Goal: Communication & Community: Answer question/provide support

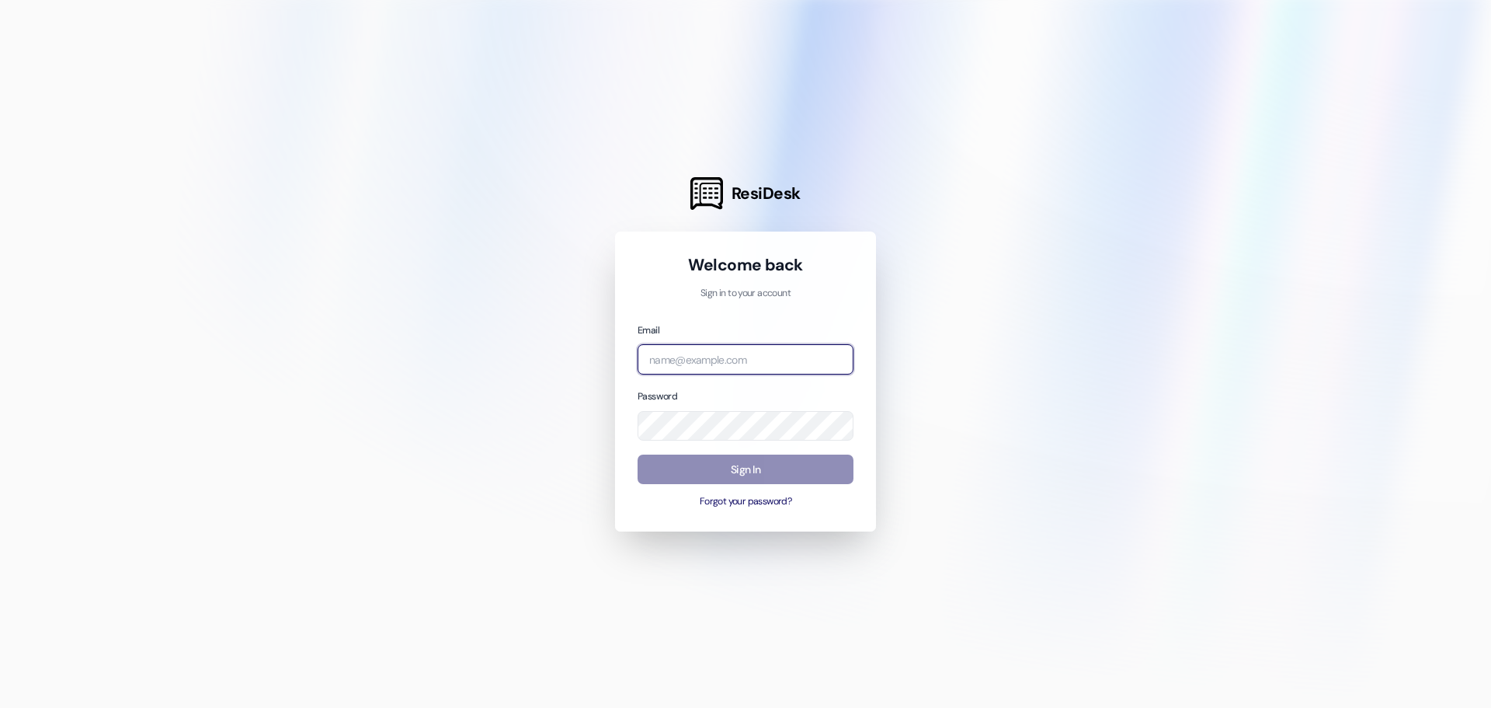
type input "[PERSON_NAME][EMAIL_ADDRESS][DOMAIN_NAME]"
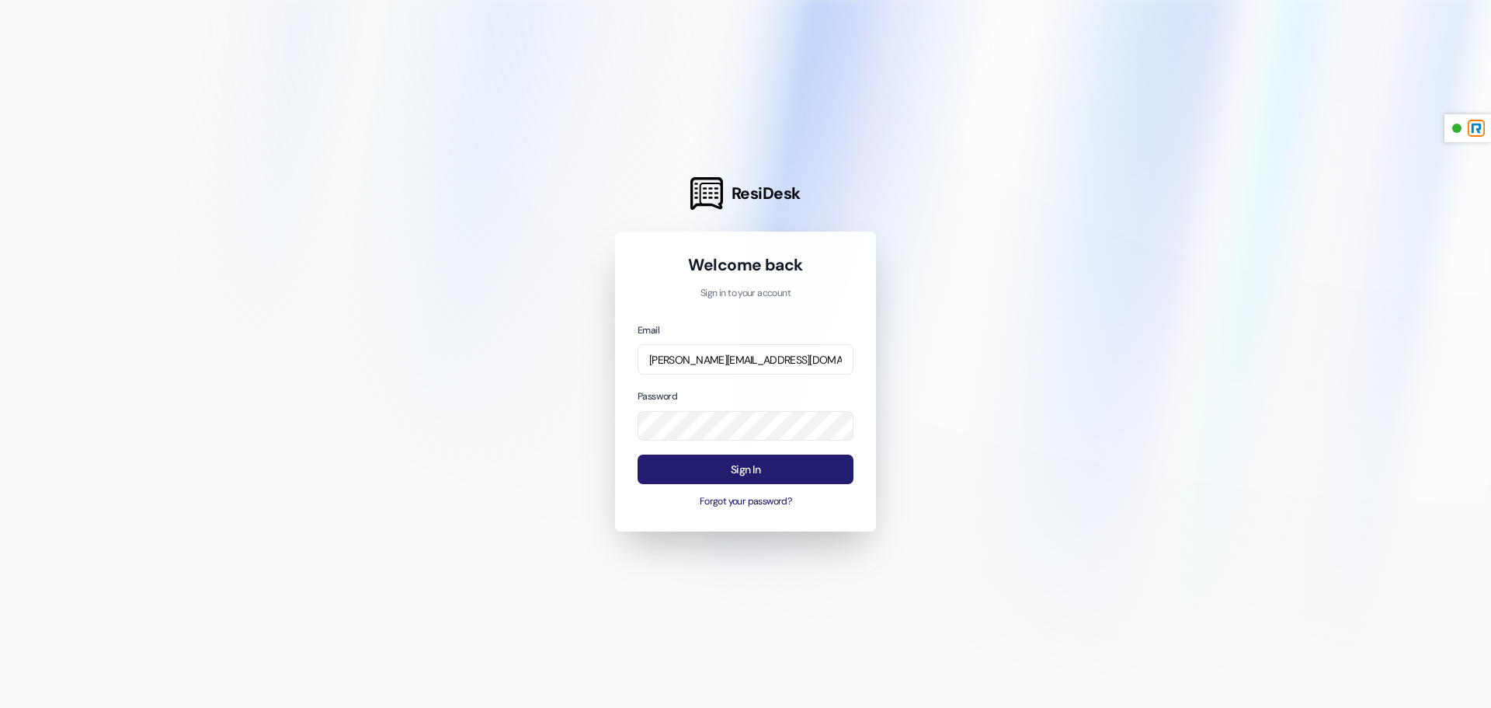
click at [791, 472] on button "Sign In" at bounding box center [746, 469] width 216 height 30
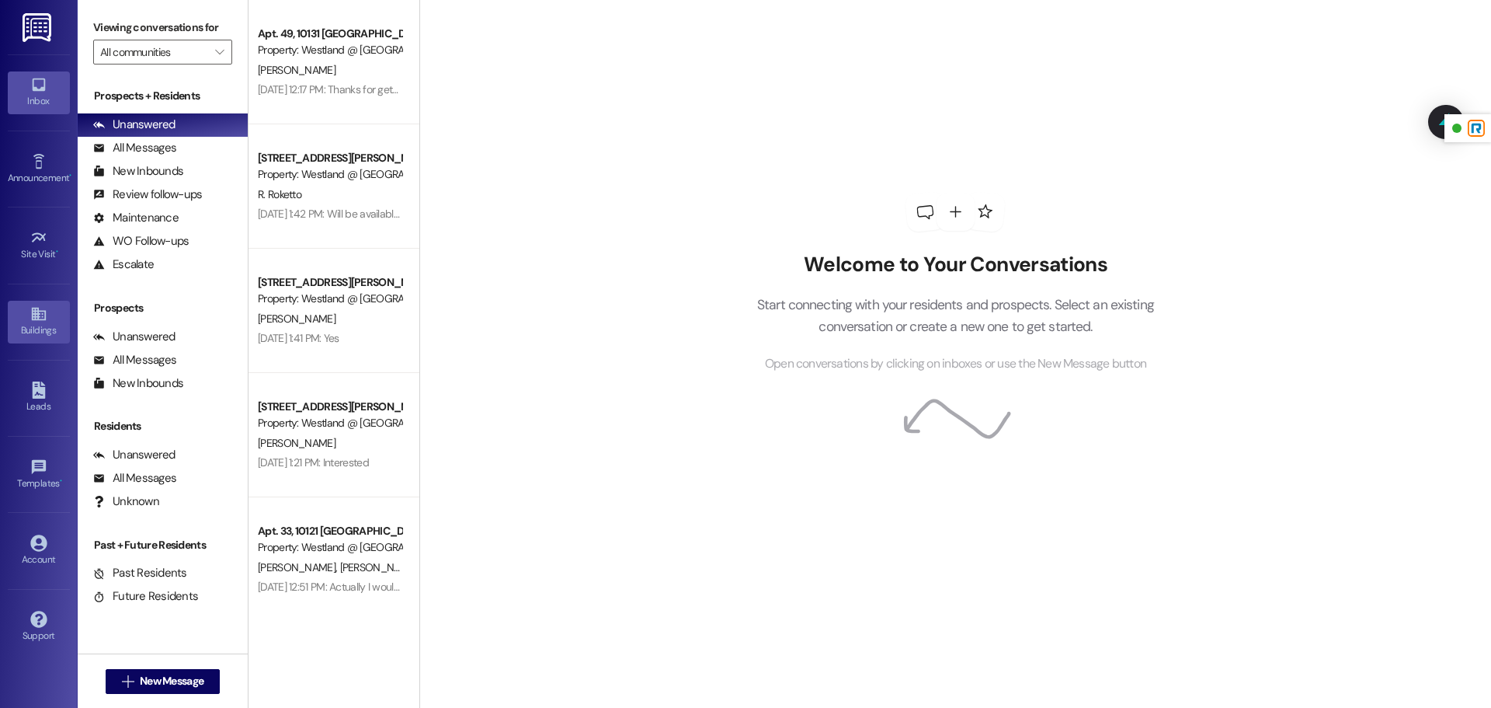
click at [26, 336] on div "Buildings" at bounding box center [39, 330] width 78 height 16
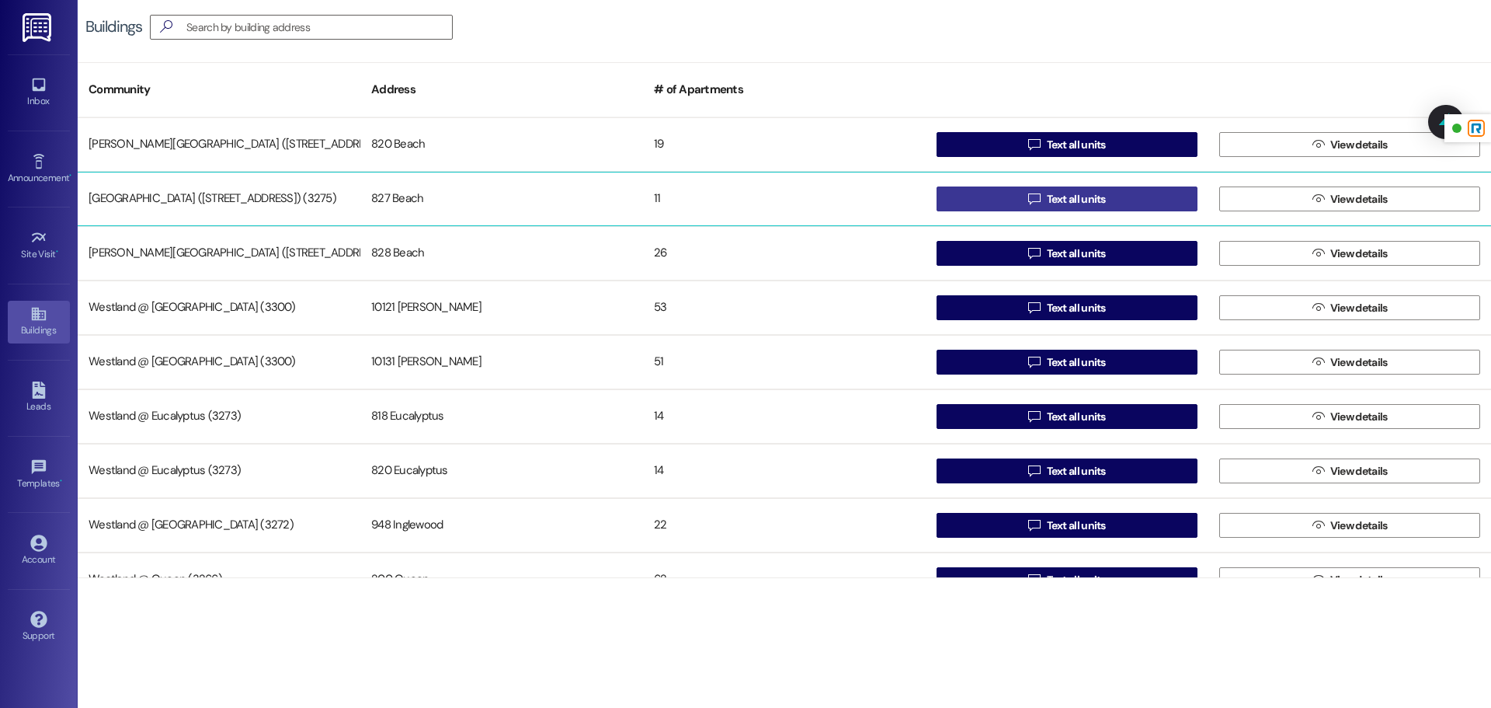
click at [1049, 202] on span "Text all units" at bounding box center [1076, 199] width 59 height 16
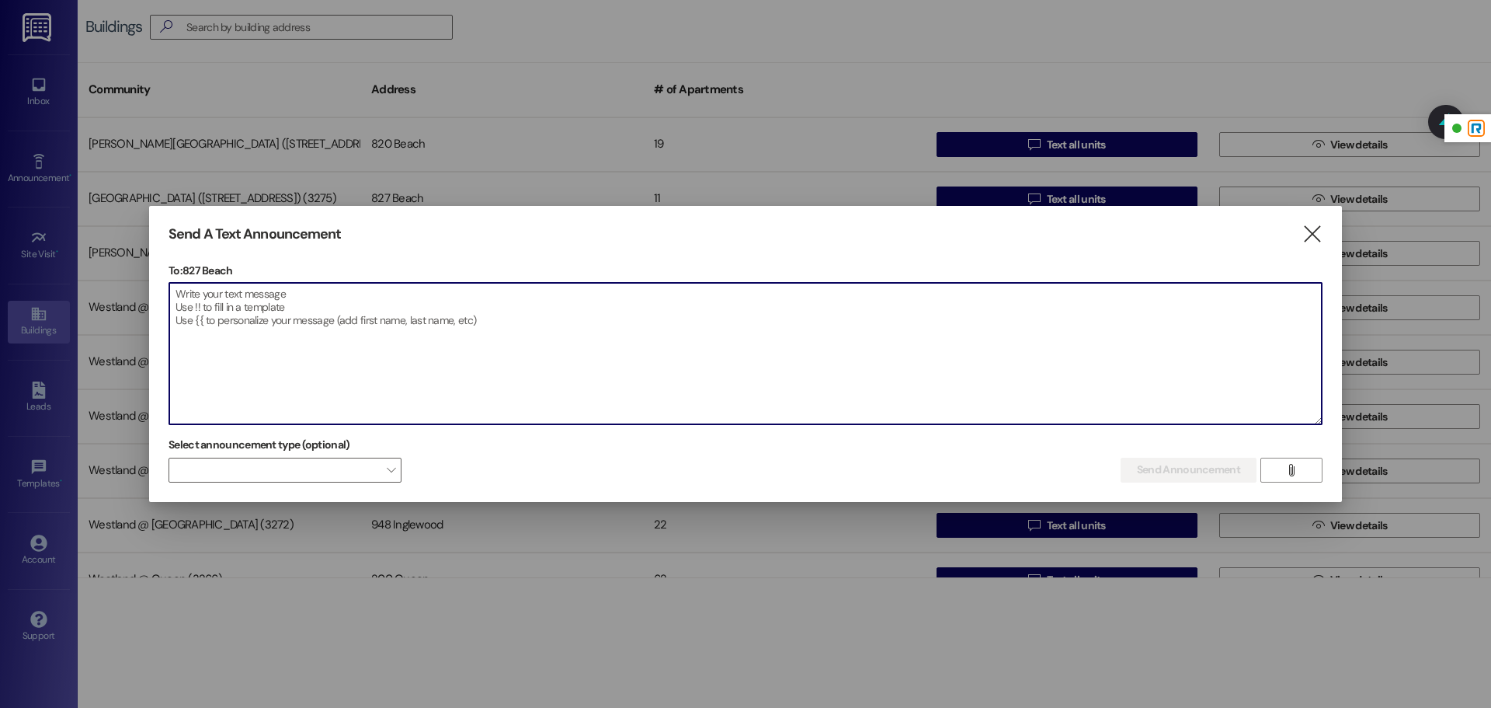
click at [385, 348] on textarea at bounding box center [745, 353] width 1153 height 141
click at [1317, 232] on icon "" at bounding box center [1312, 234] width 21 height 16
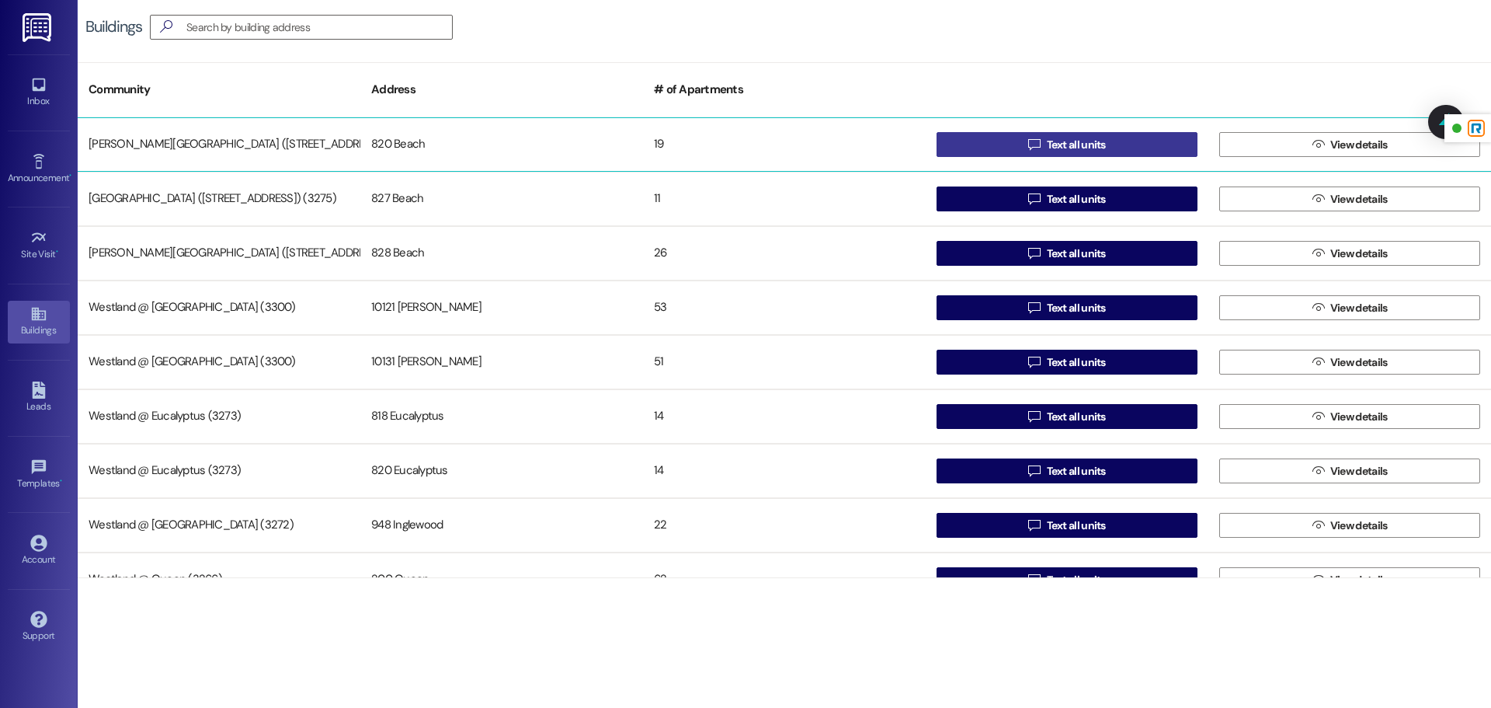
click at [1076, 137] on span "Text all units" at bounding box center [1076, 145] width 59 height 16
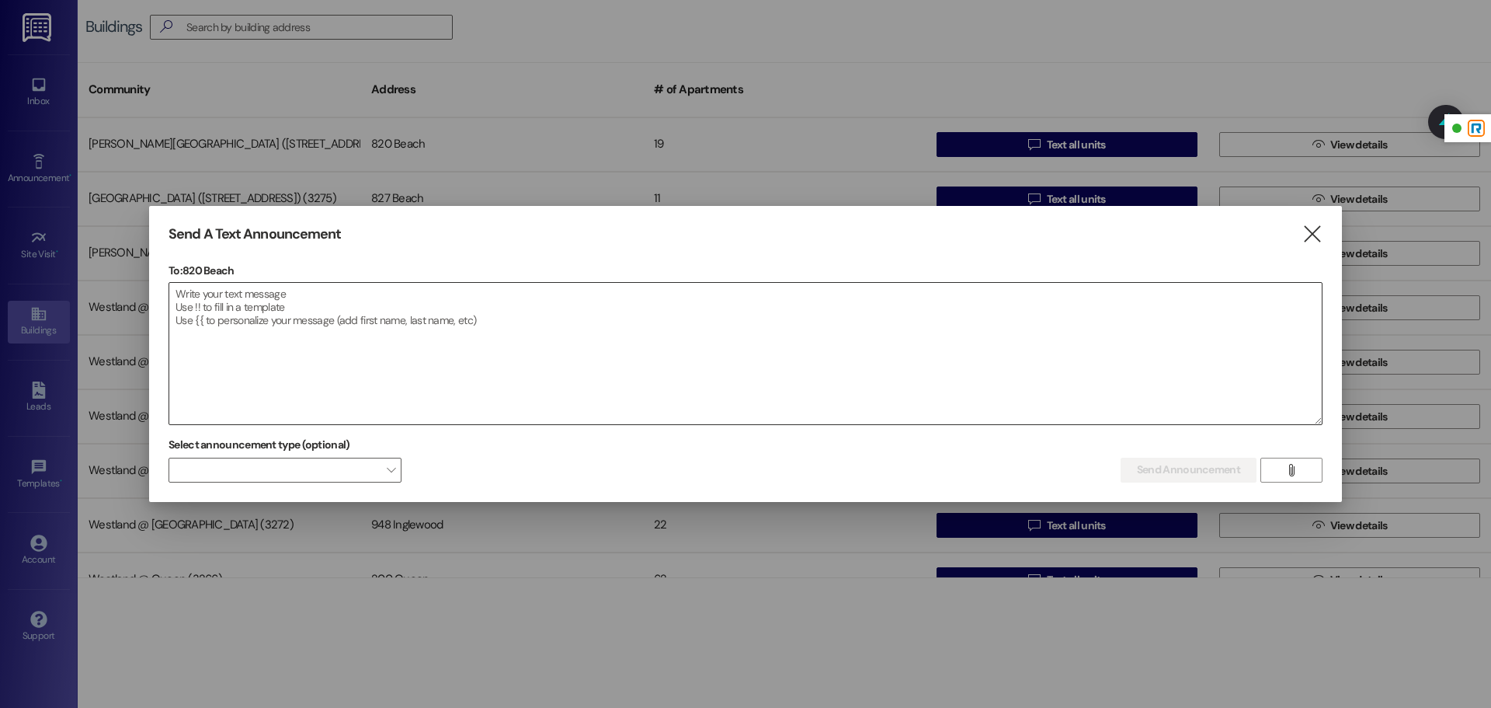
click at [398, 317] on textarea at bounding box center [745, 353] width 1153 height 141
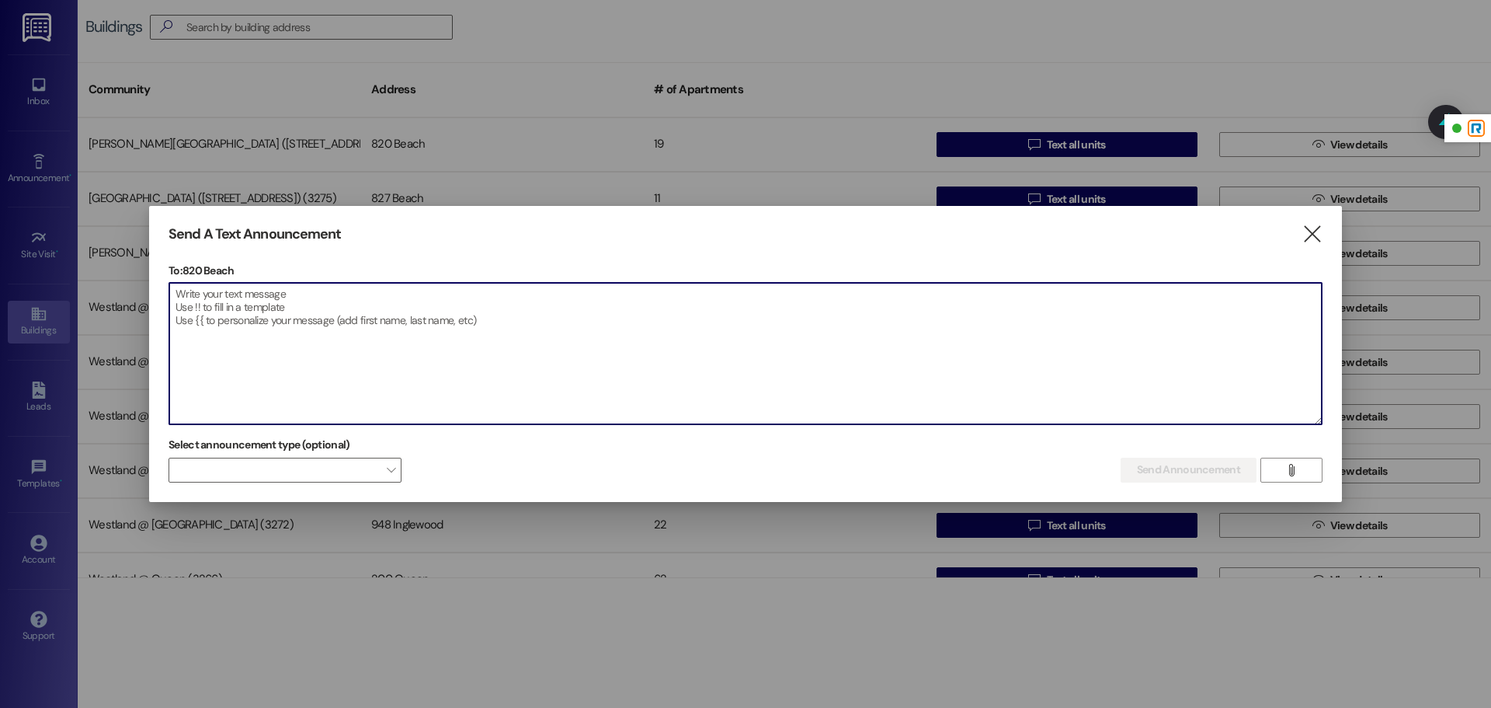
paste textarea "Dear Beach Residents, It has come to our attention that some residents and/or t…"
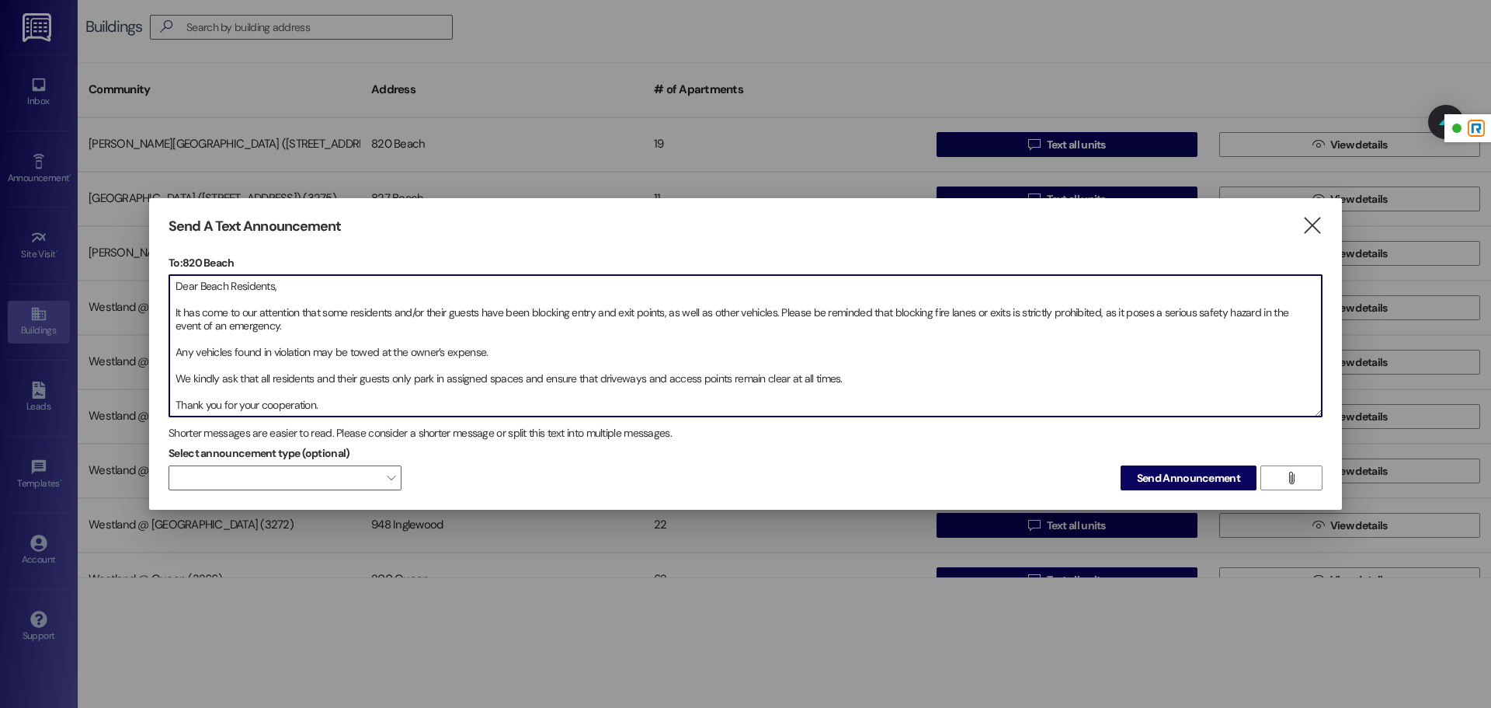
click at [172, 313] on textarea "Dear Beach Residents, It has come to our attention that some residents and/or t…" at bounding box center [745, 345] width 1153 height 141
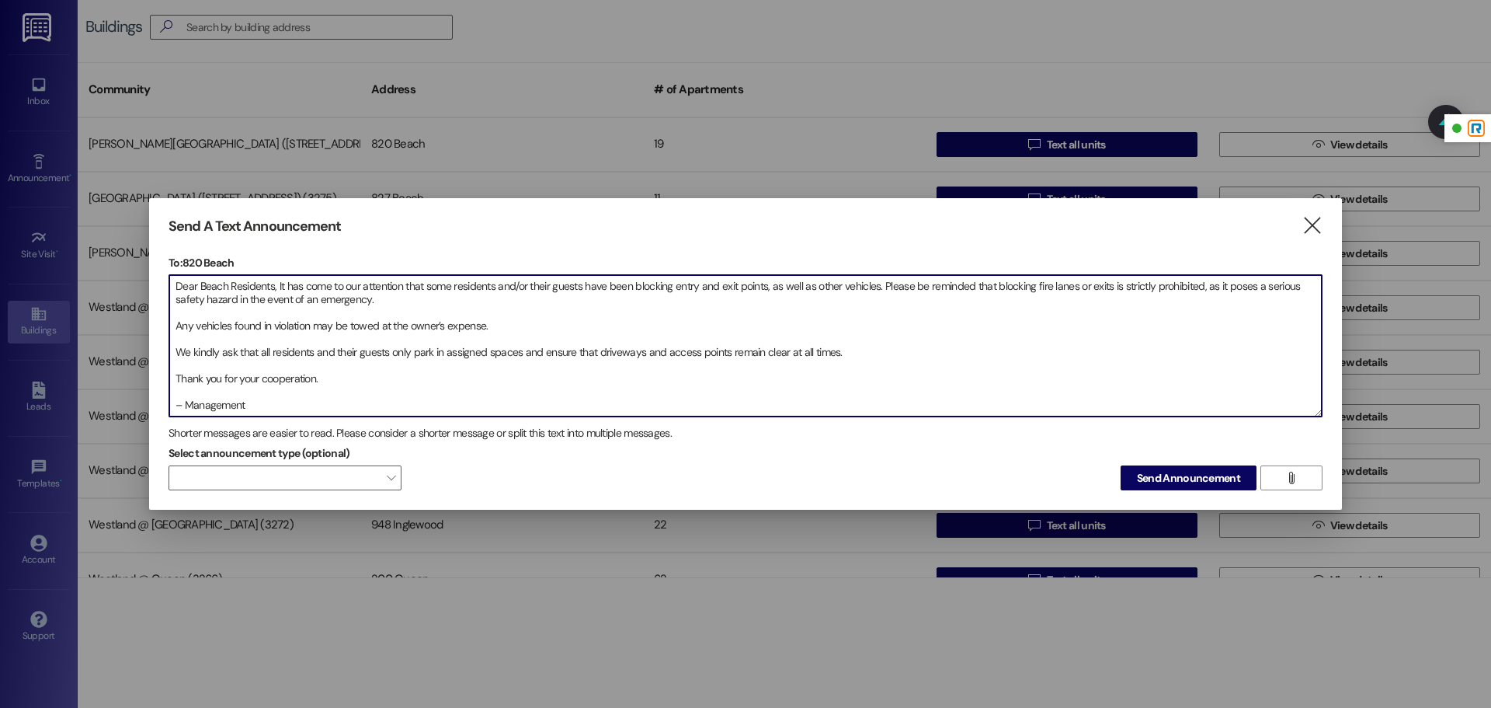
click at [170, 325] on textarea "Dear Beach Residents, It has come to our attention that some residents and/or t…" at bounding box center [745, 345] width 1153 height 141
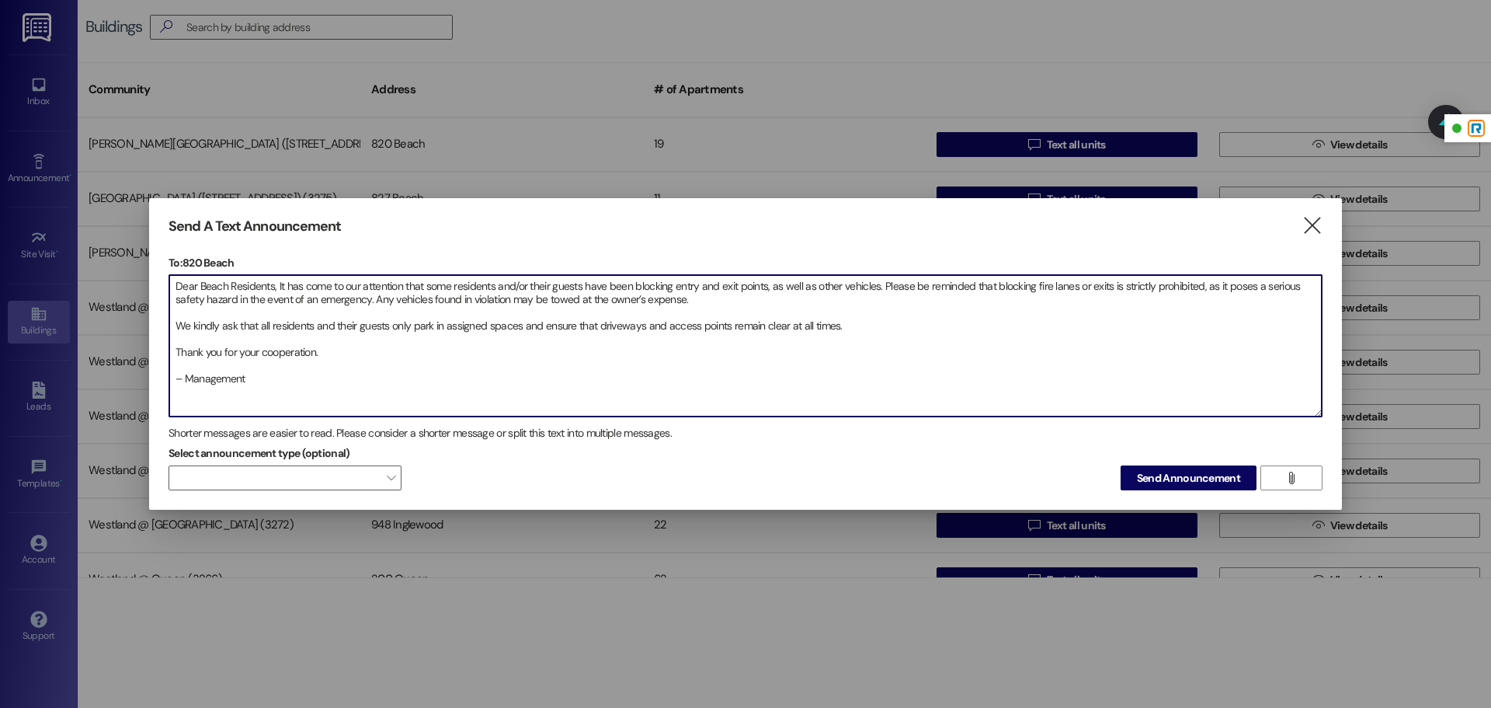
click at [173, 329] on textarea "Dear Beach Residents, It has come to our attention that some residents and/or t…" at bounding box center [745, 345] width 1153 height 141
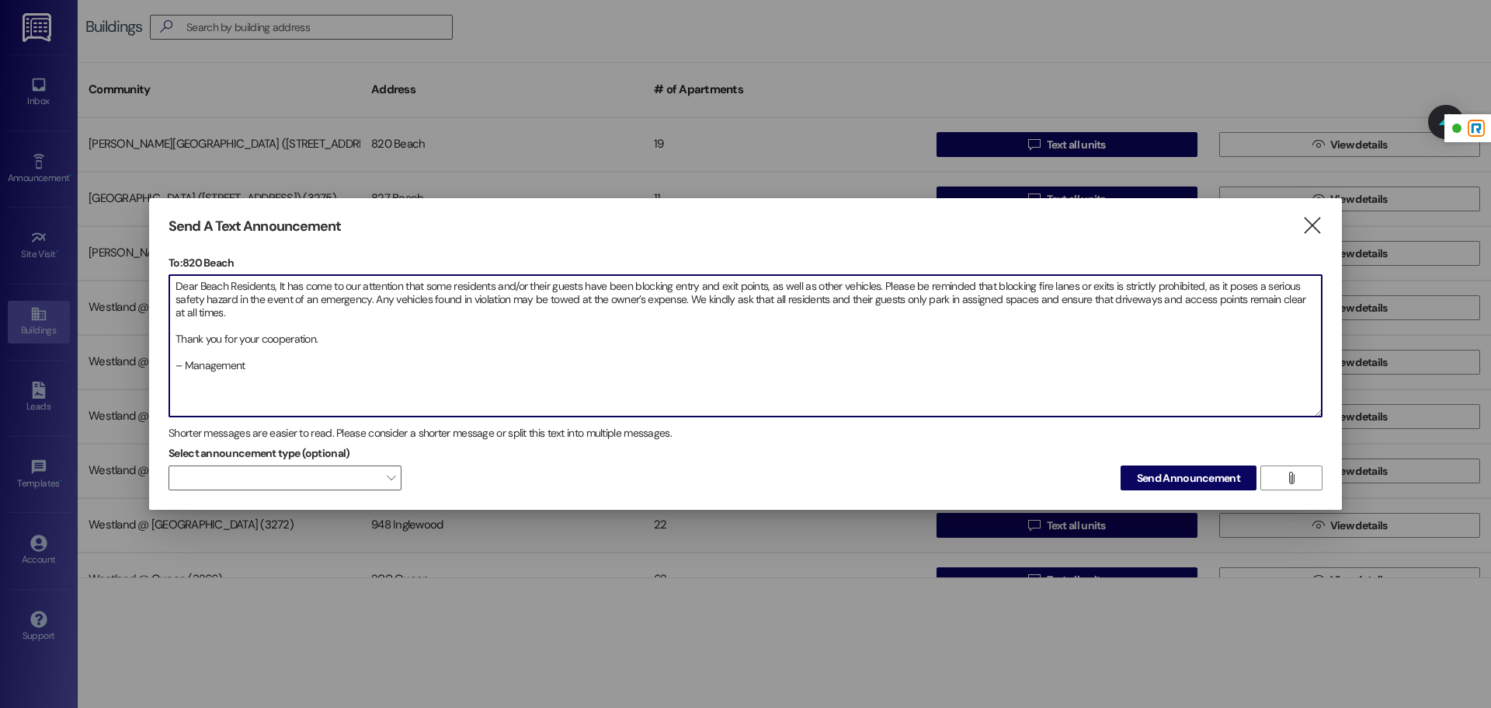
click at [174, 346] on textarea "Dear Beach Residents, It has come to our attention that some residents and/or t…" at bounding box center [745, 345] width 1153 height 141
click at [175, 340] on textarea "Dear Beach Residents, It has come to our attention that some residents and/or t…" at bounding box center [745, 345] width 1153 height 141
type textarea "Dear Beach Residents, It has come to our attention that some residents and/or t…"
click at [1208, 478] on span "Send Announcement" at bounding box center [1188, 478] width 103 height 16
drag, startPoint x: 193, startPoint y: 335, endPoint x: 158, endPoint y: 272, distance: 72.0
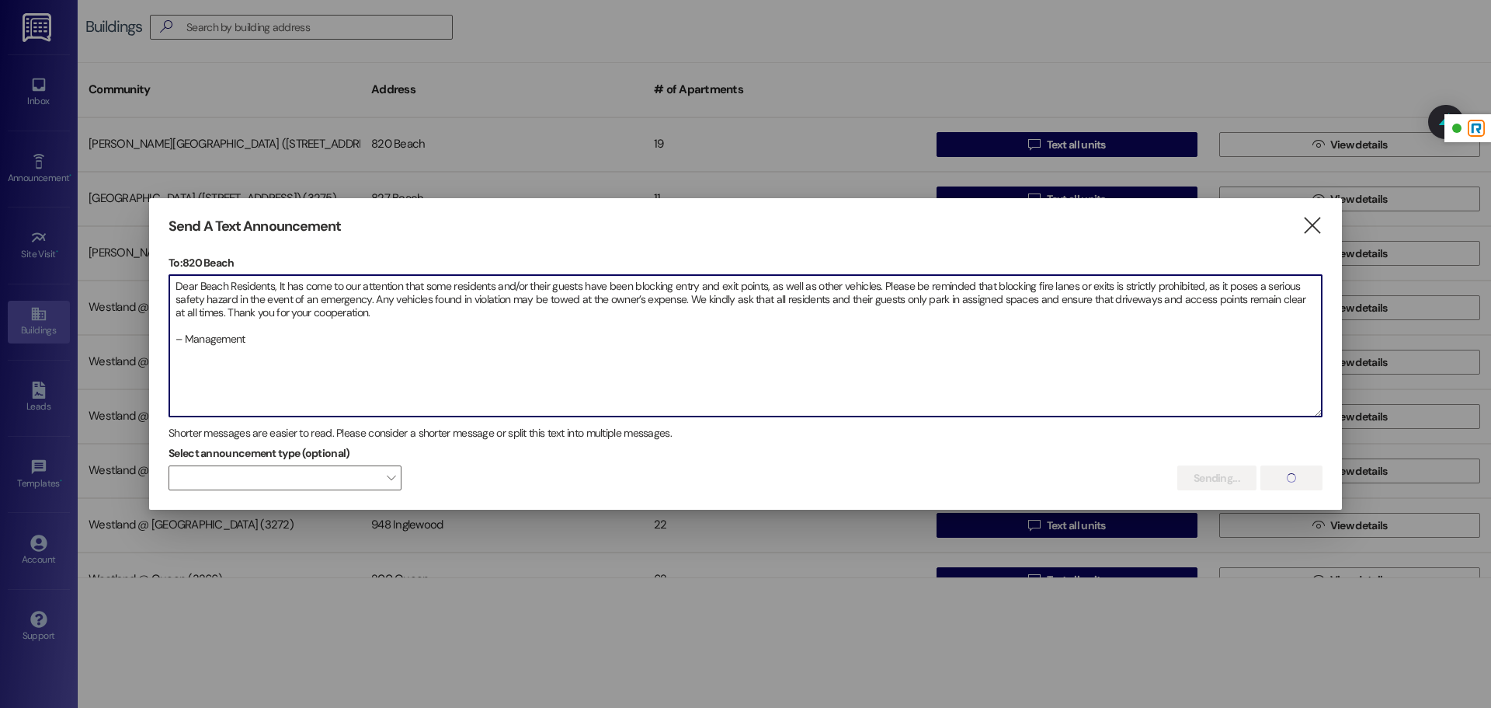
click at [158, 272] on div "Send A Text Announcement  To: 820 Beach  Uploading file... Dear Beach Residen…" at bounding box center [745, 354] width 1193 height 312
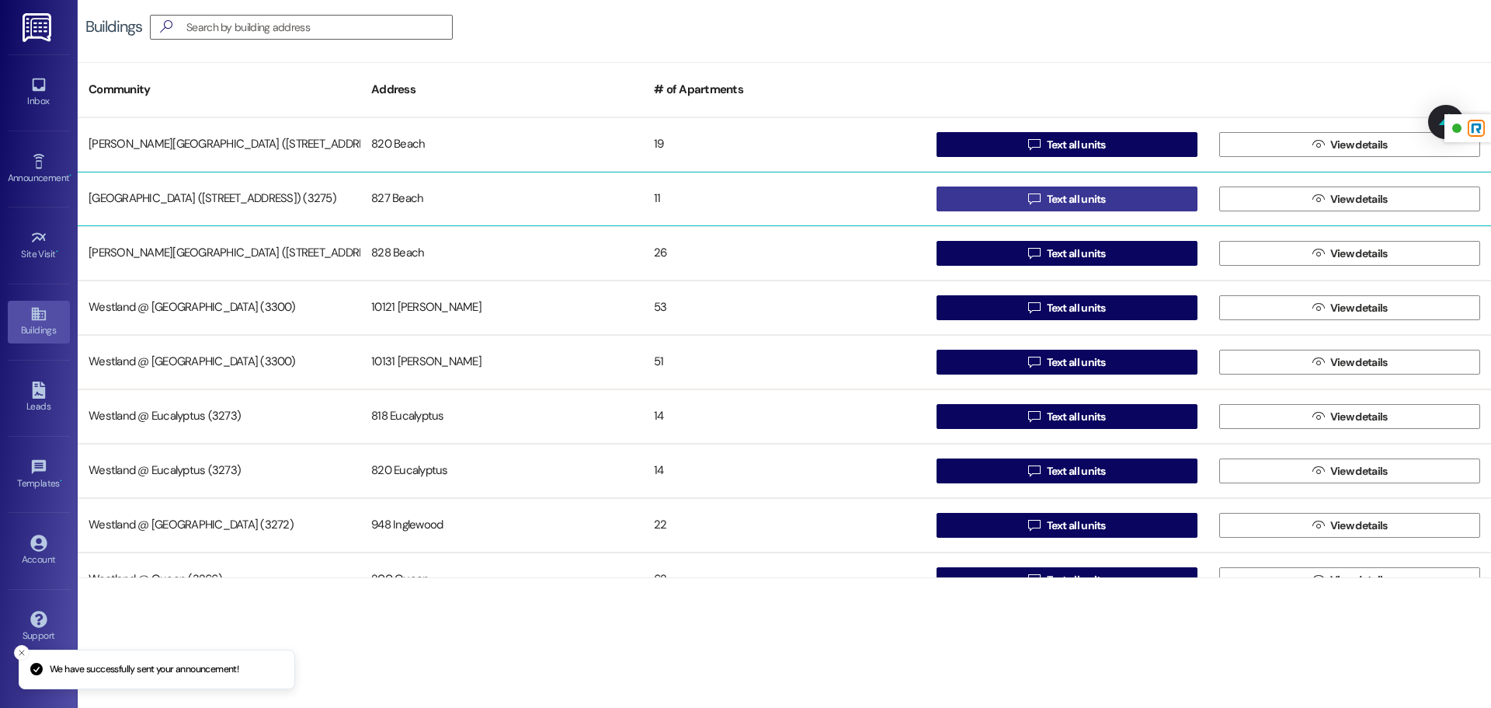
click at [1106, 195] on button " Text all units" at bounding box center [1067, 198] width 261 height 25
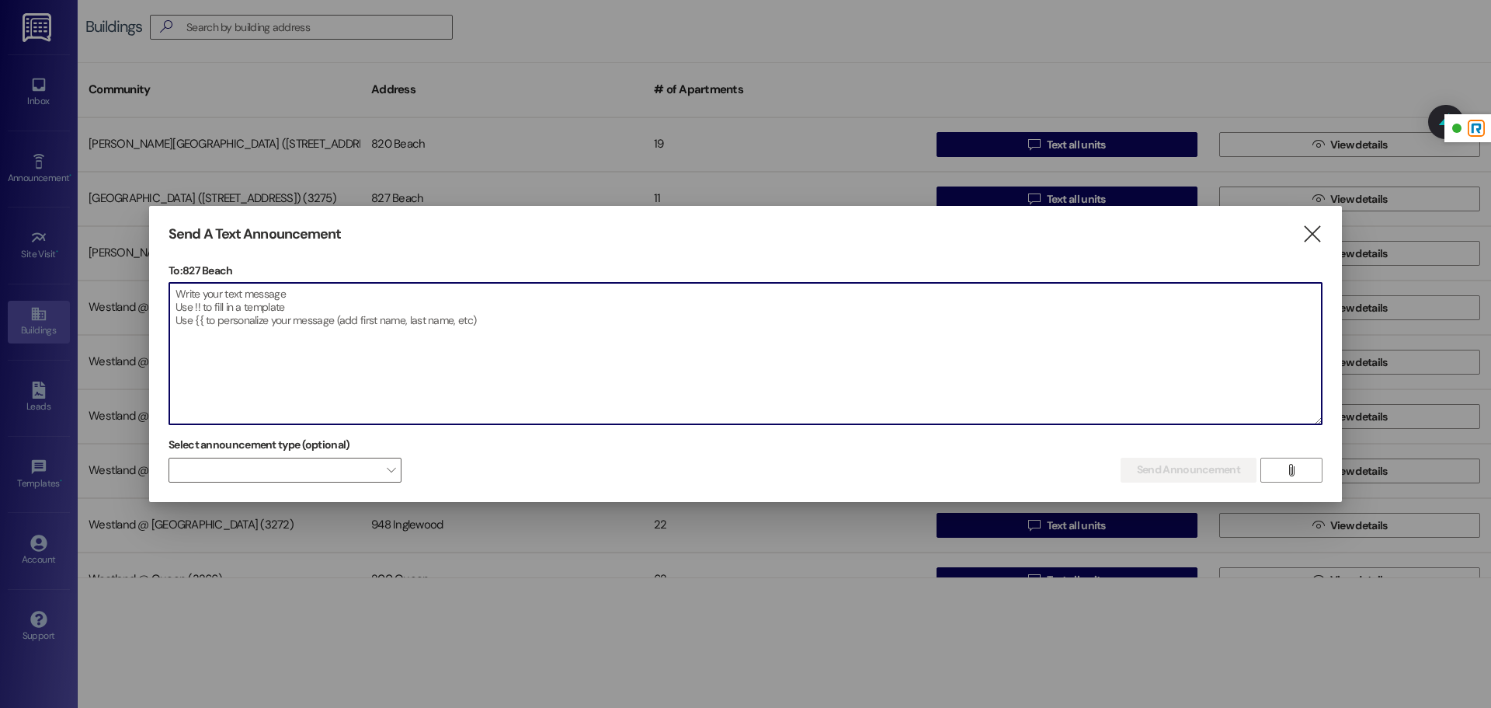
click at [339, 291] on textarea at bounding box center [745, 353] width 1153 height 141
paste textarea "[EMAIL_ADDRESS][DOMAIN_NAME]"
type textarea "[EMAIL_ADDRESS][DOMAIN_NAME]"
drag, startPoint x: 339, startPoint y: 291, endPoint x: 128, endPoint y: 303, distance: 211.6
click at [128, 303] on div "Send A Text Announcement  To: 827 Beach  Drop image file here [EMAIL_ADDRESS]…" at bounding box center [745, 354] width 1491 height 708
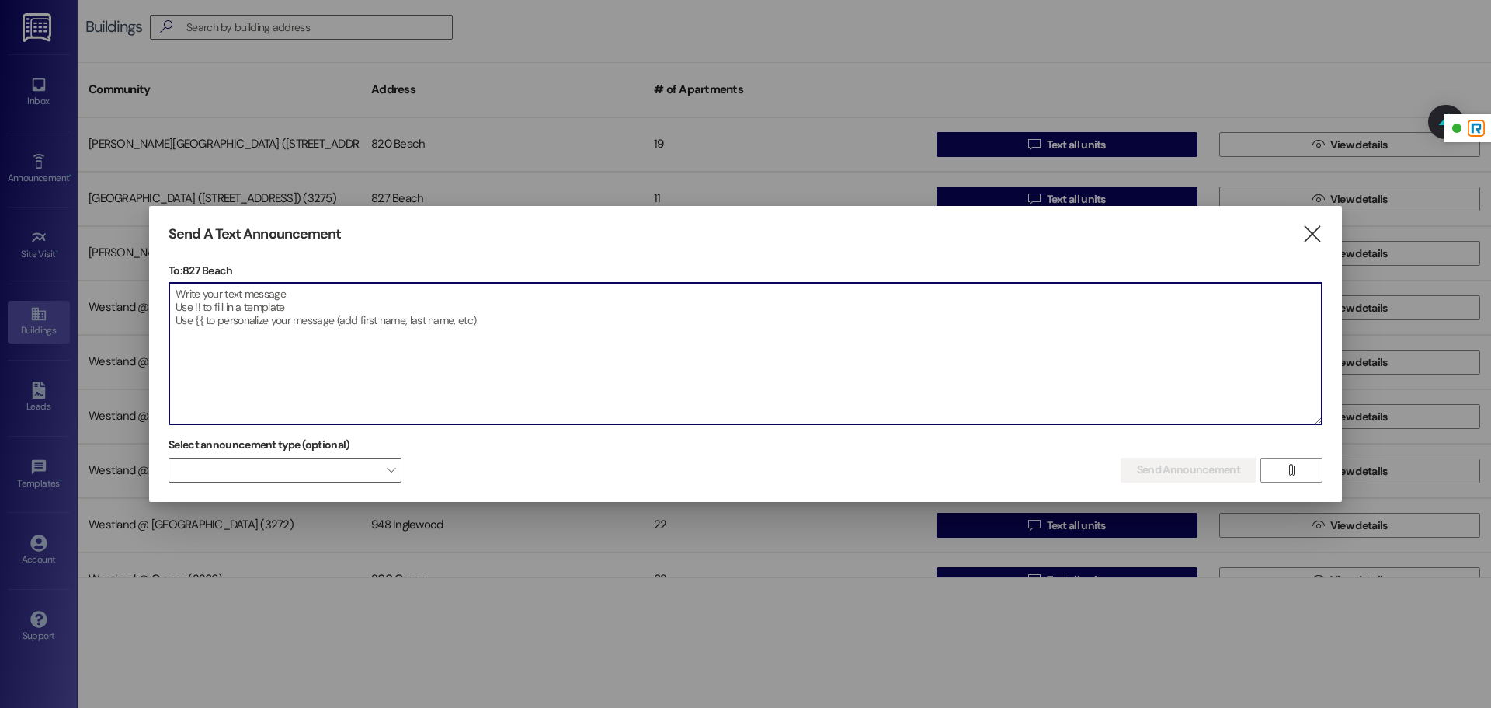
click at [286, 319] on textarea at bounding box center [745, 353] width 1153 height 141
click at [434, 311] on textarea at bounding box center [745, 353] width 1153 height 141
paste textarea "Dear Beach Residents, It has come to our attention that some residents and/or t…"
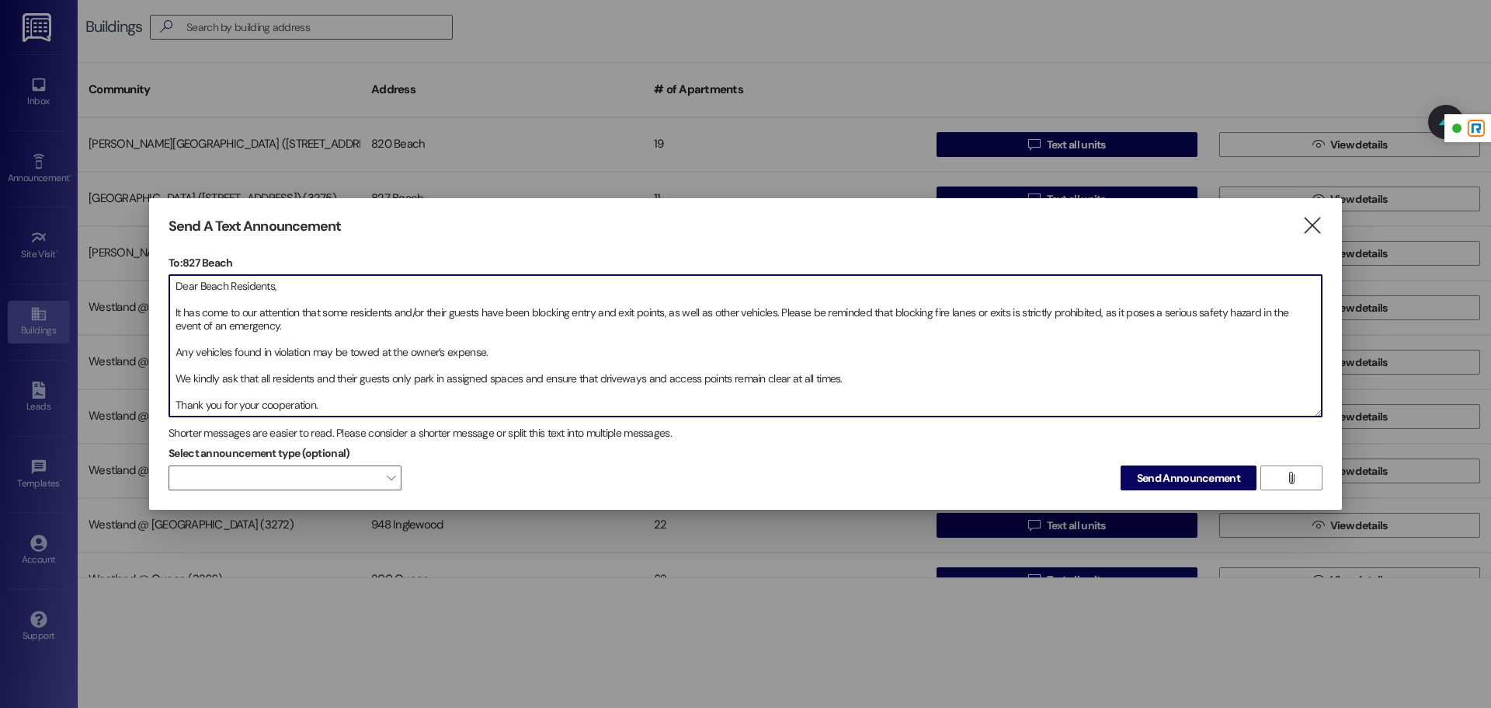
click at [233, 286] on textarea "Dear Beach Residents, It has come to our attention that some residents and/or t…" at bounding box center [745, 345] width 1153 height 141
click at [174, 315] on textarea "Dear Residents, It has come to our attention that some residents and/or their g…" at bounding box center [745, 345] width 1153 height 141
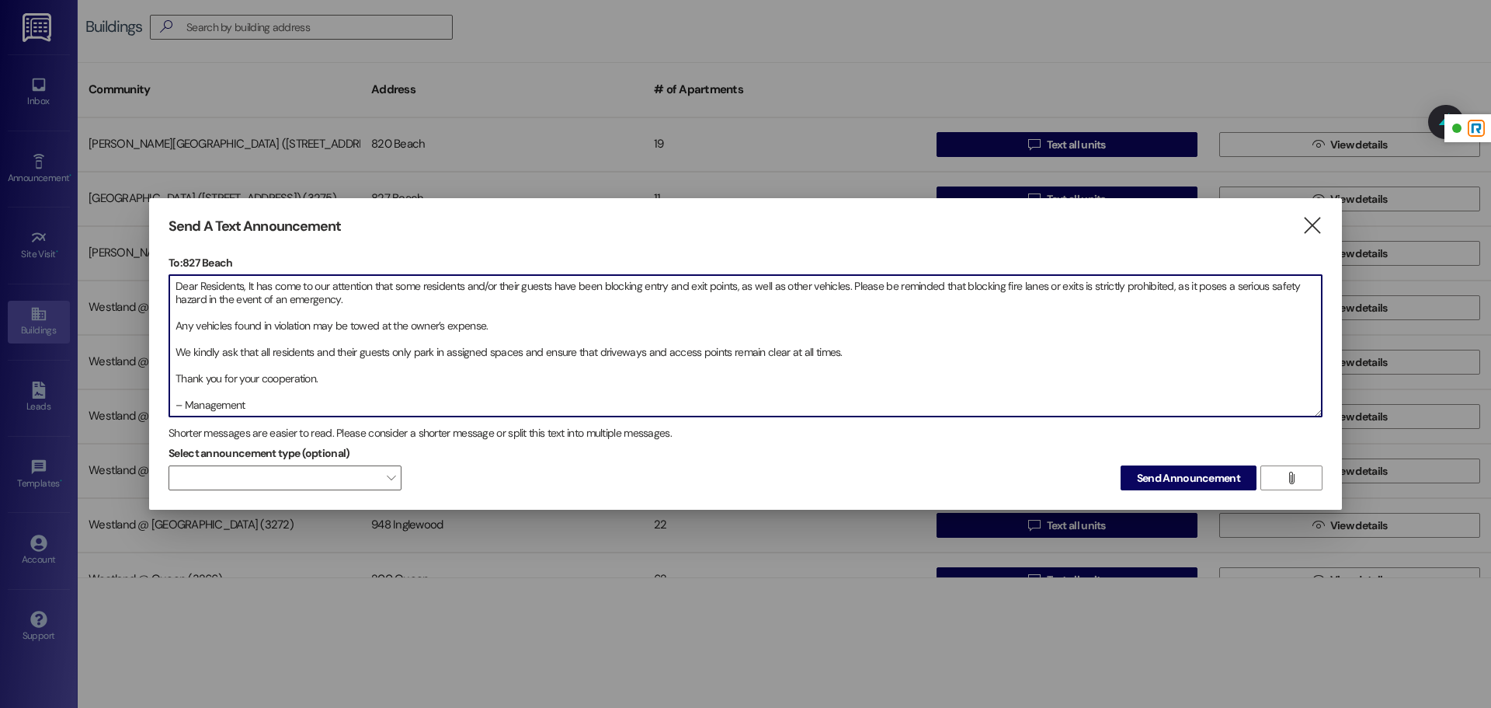
click at [174, 324] on textarea "Dear Residents, It has come to our attention that some residents and/or their g…" at bounding box center [745, 345] width 1153 height 141
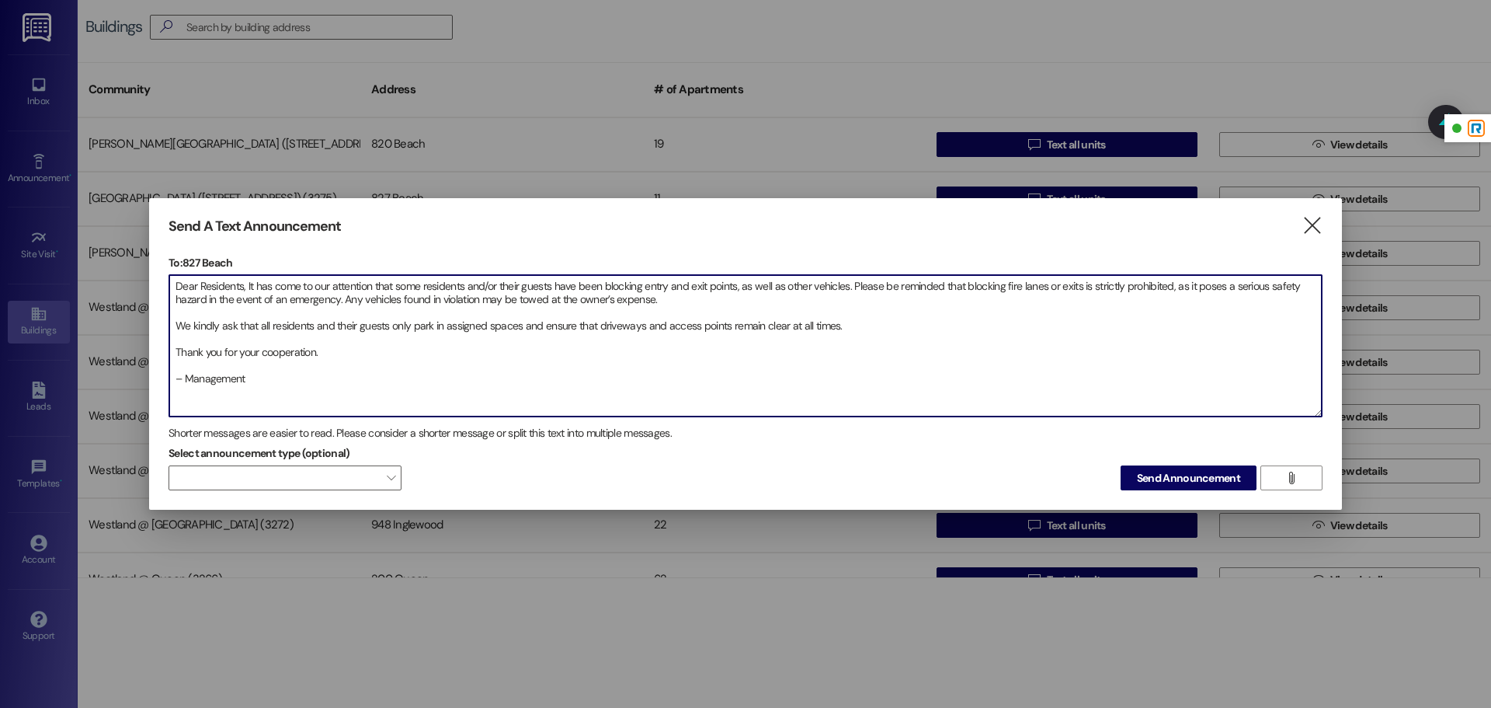
click at [178, 320] on textarea "Dear Residents, It has come to our attention that some residents and/or their g…" at bounding box center [745, 345] width 1153 height 141
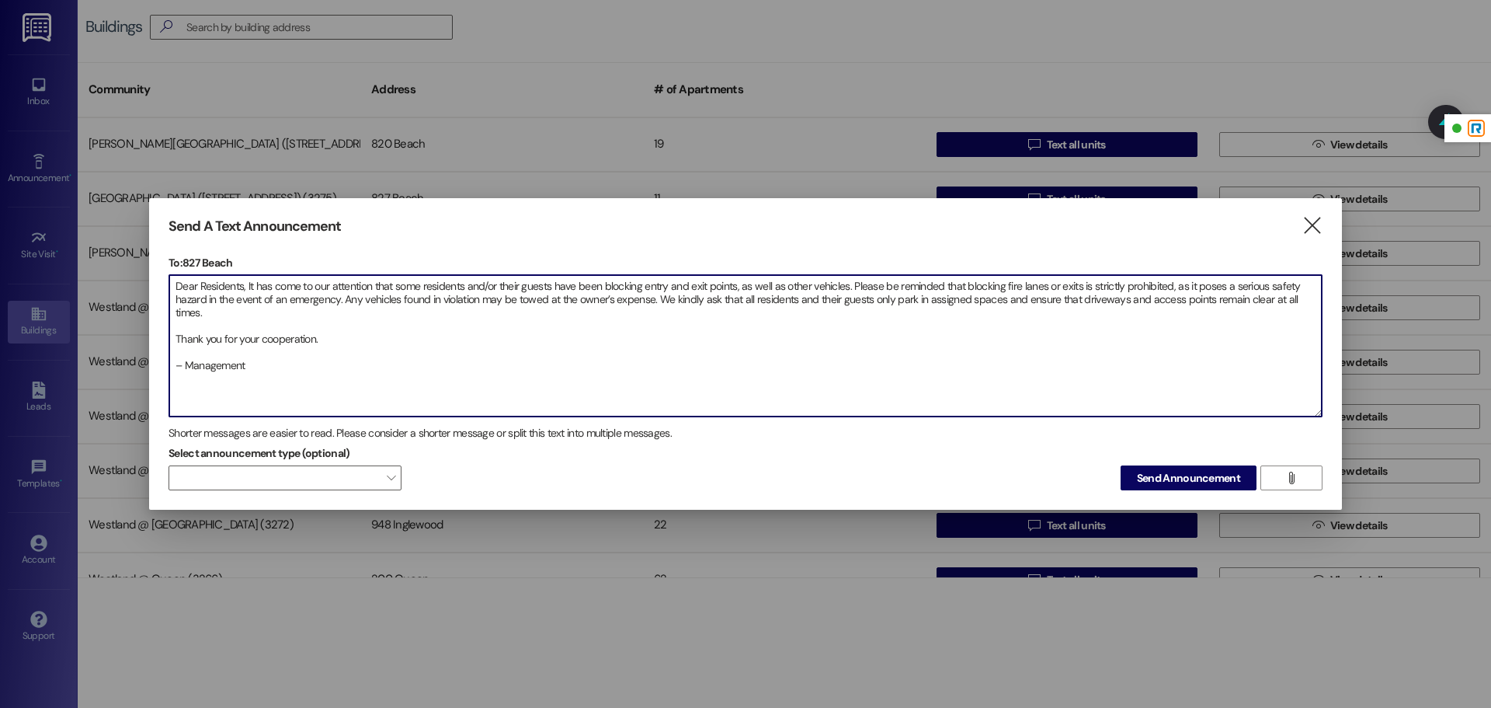
click at [173, 339] on textarea "Dear Residents, It has come to our attention that some residents and/or their g…" at bounding box center [745, 345] width 1153 height 141
drag, startPoint x: 266, startPoint y: 348, endPoint x: 167, endPoint y: 286, distance: 117.2
click at [167, 286] on div "Send A Text Announcement  To: 827 Beach  Drop image file here Dear Residents,…" at bounding box center [745, 354] width 1193 height 312
type textarea "Dear Residents, It has come to our attention that some residents and/or their g…"
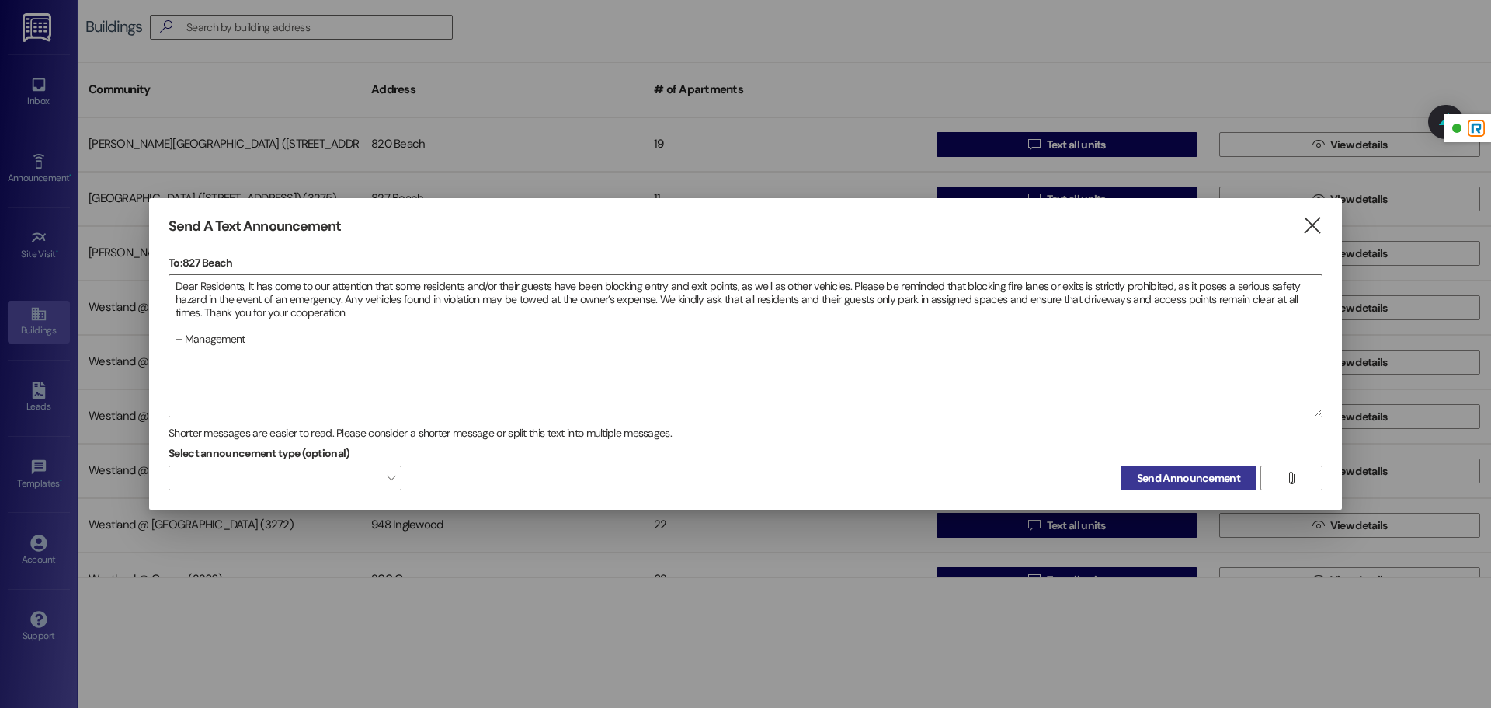
click at [1197, 478] on span "Send Announcement" at bounding box center [1188, 478] width 103 height 16
click at [1306, 229] on icon "" at bounding box center [1312, 225] width 21 height 16
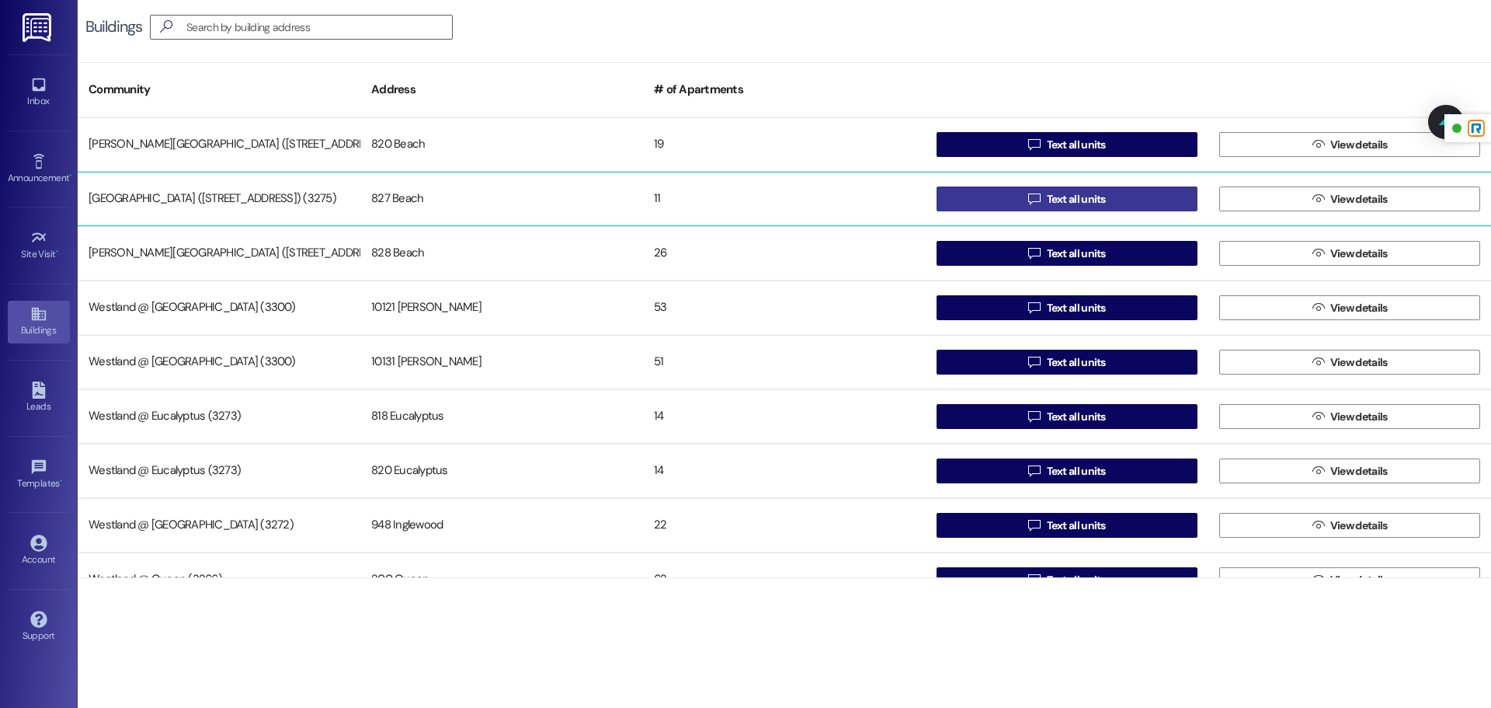
click at [1091, 203] on span "Text all units" at bounding box center [1076, 199] width 59 height 16
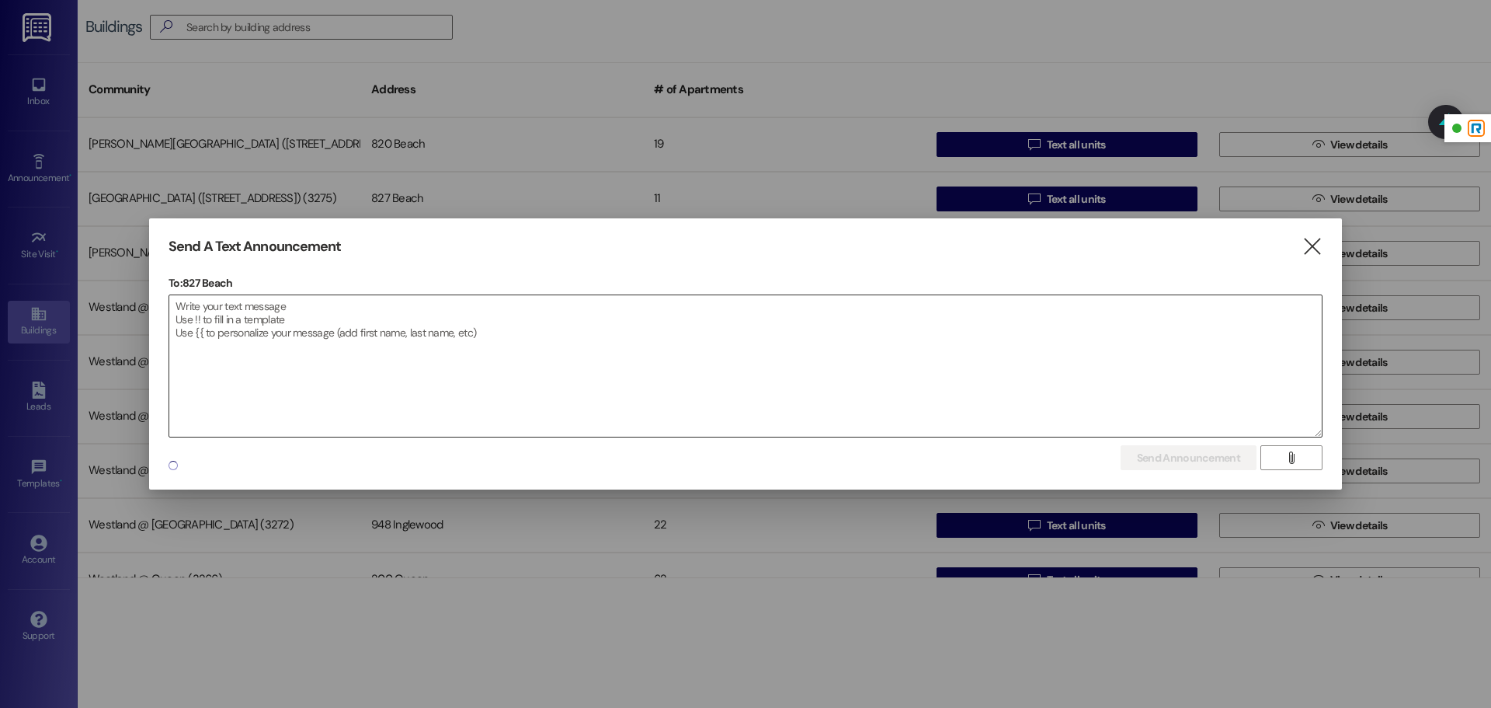
click at [410, 316] on textarea at bounding box center [745, 365] width 1153 height 141
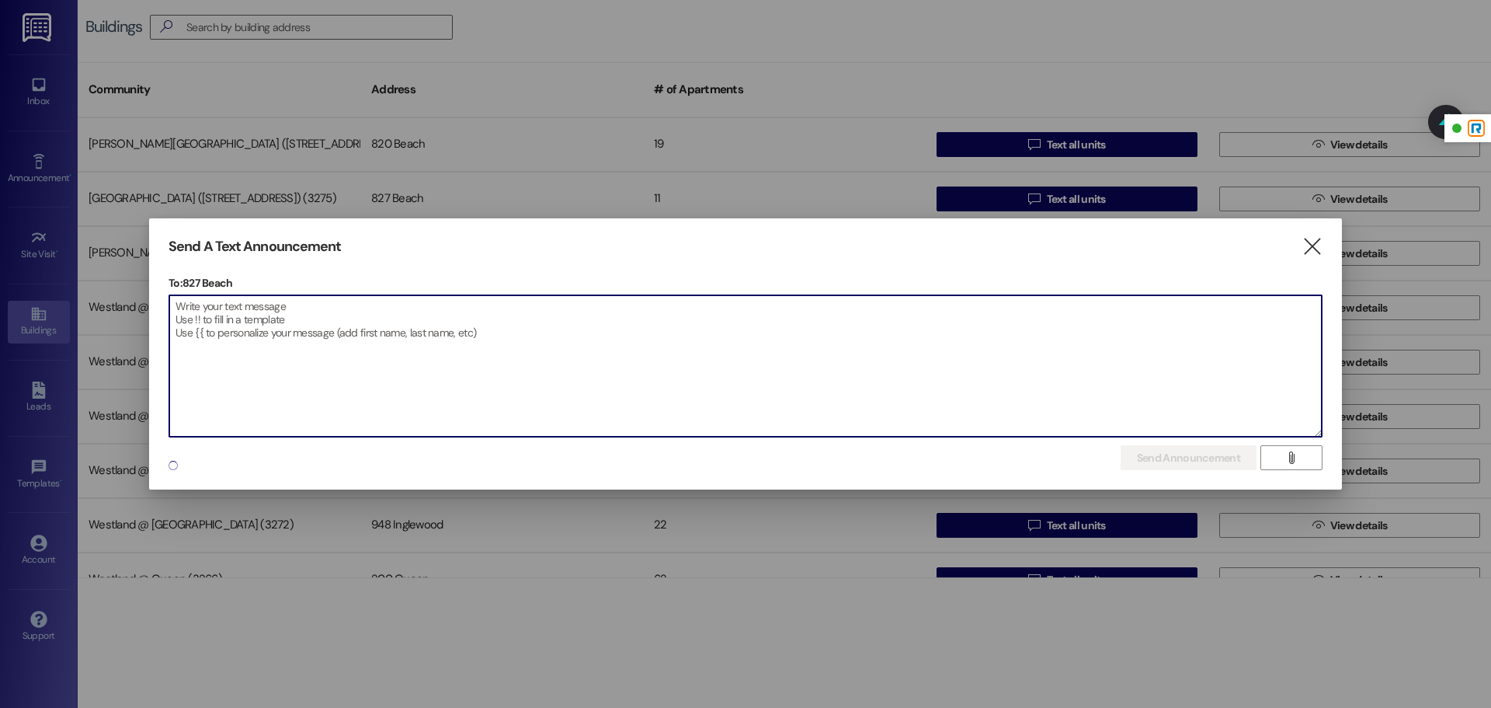
paste textarea "Dear Residents, It has come to our attention that some residents and/or their g…"
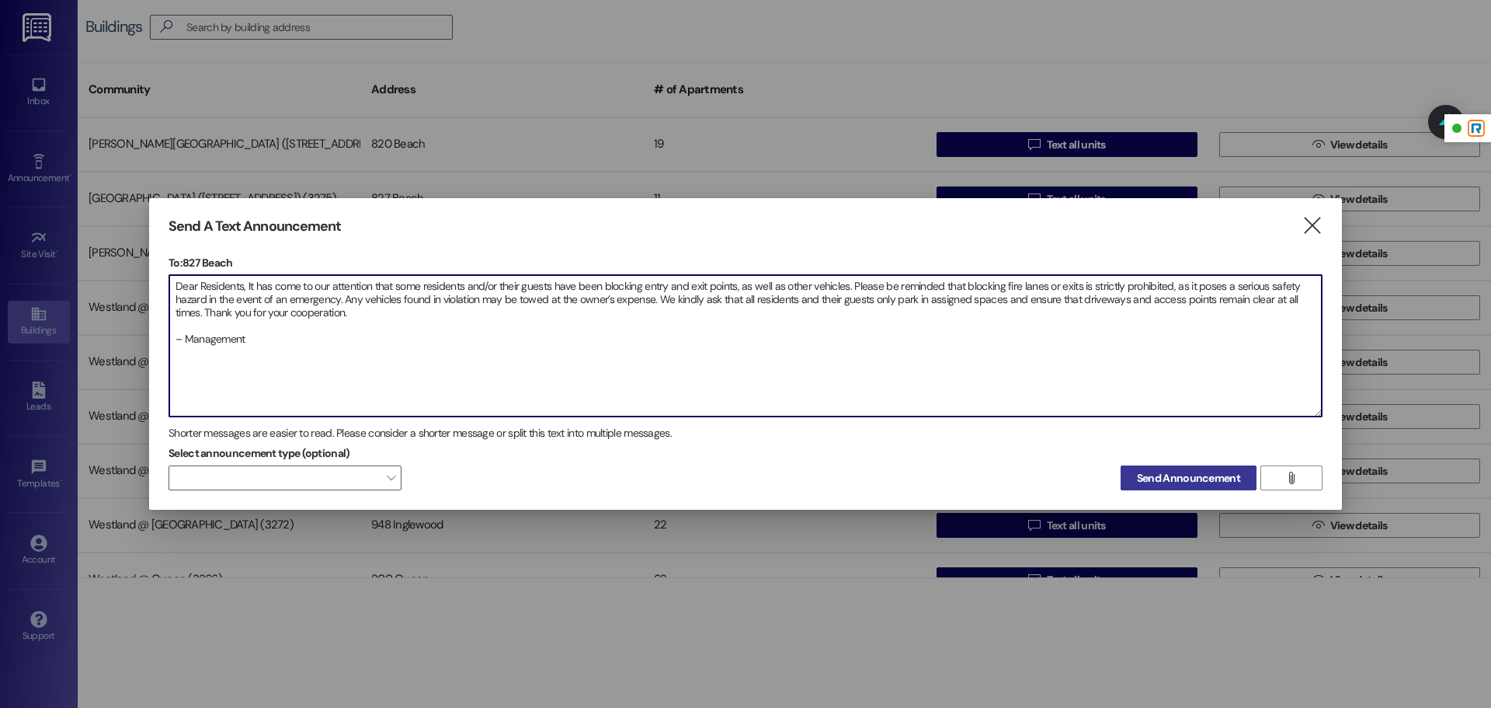
type textarea "Dear Residents, It has come to our attention that some residents and/or their g…"
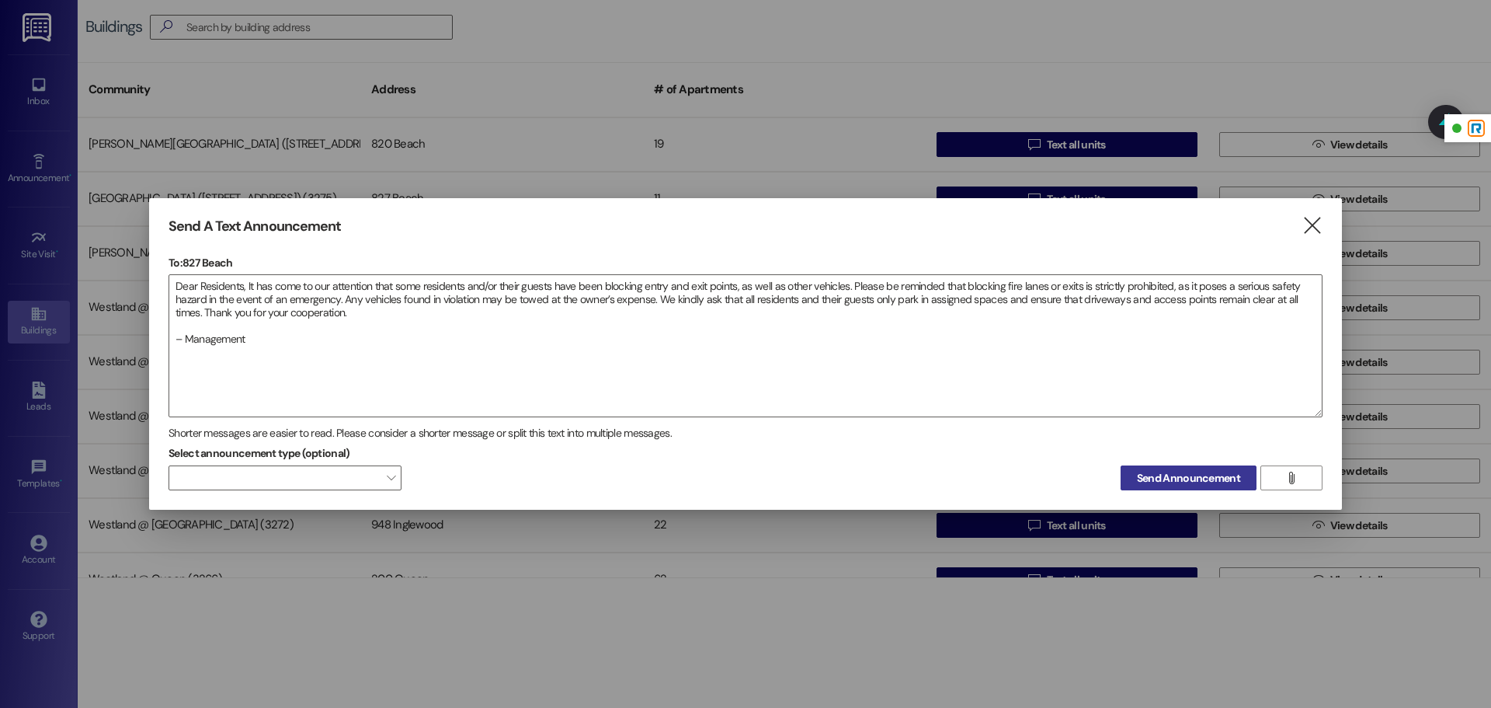
click at [1174, 479] on span "Send Announcement" at bounding box center [1188, 478] width 103 height 16
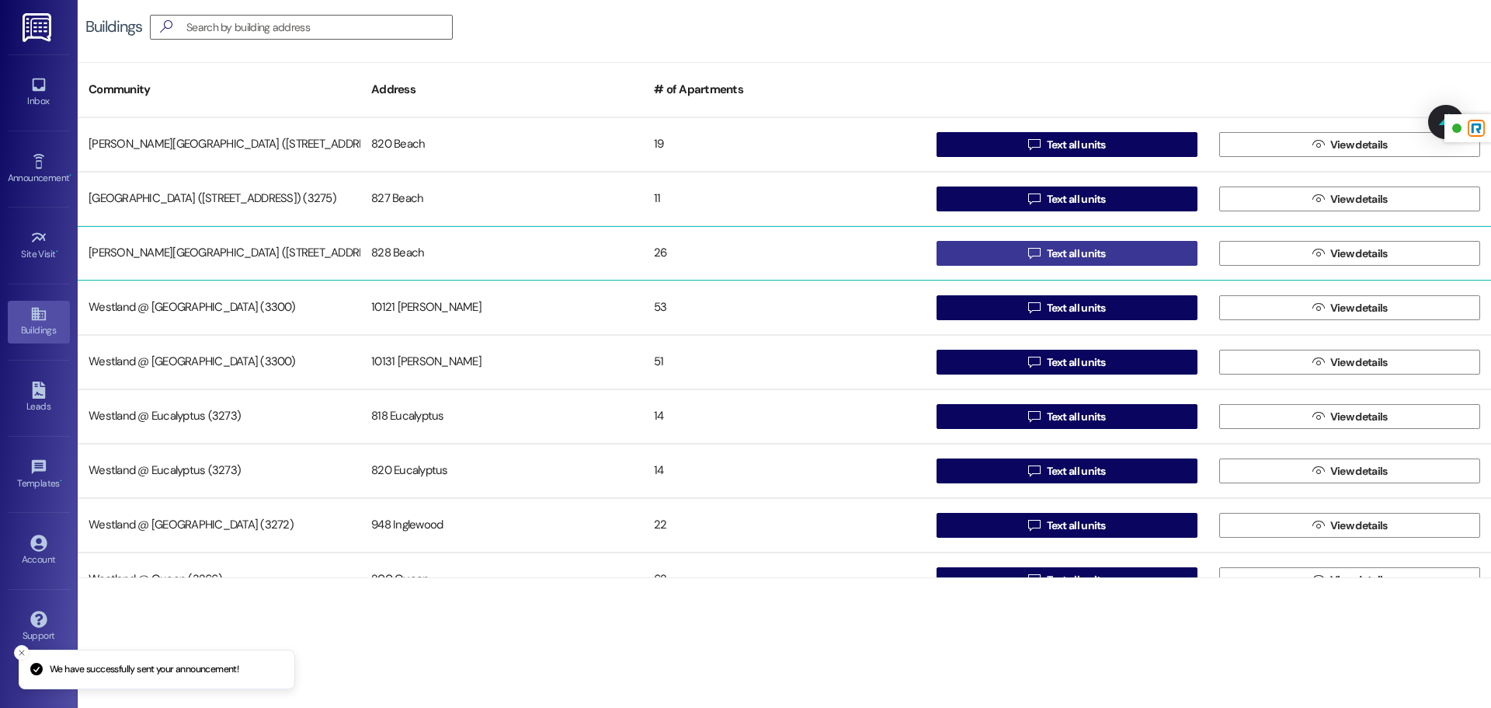
click at [1047, 248] on span "Text all units" at bounding box center [1076, 253] width 59 height 16
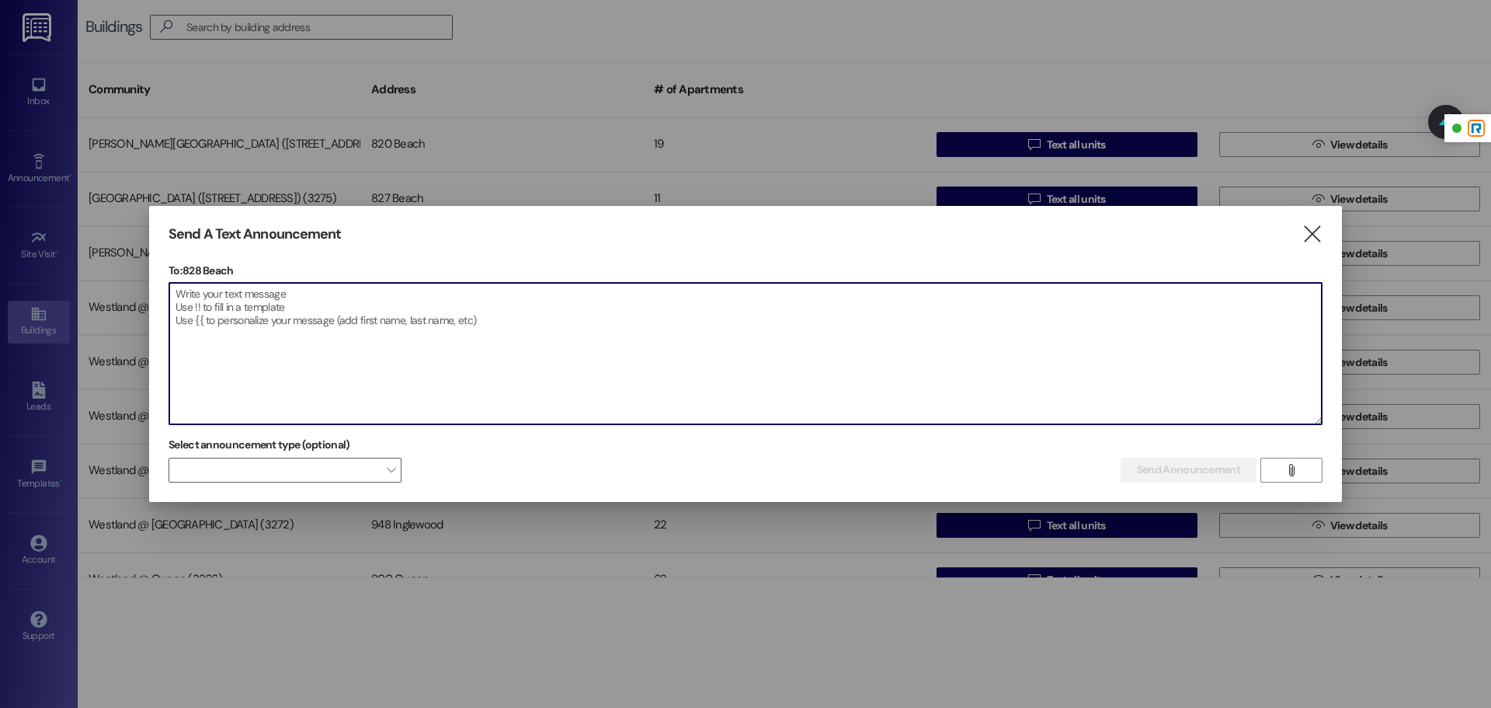
click at [498, 300] on textarea at bounding box center [745, 353] width 1153 height 141
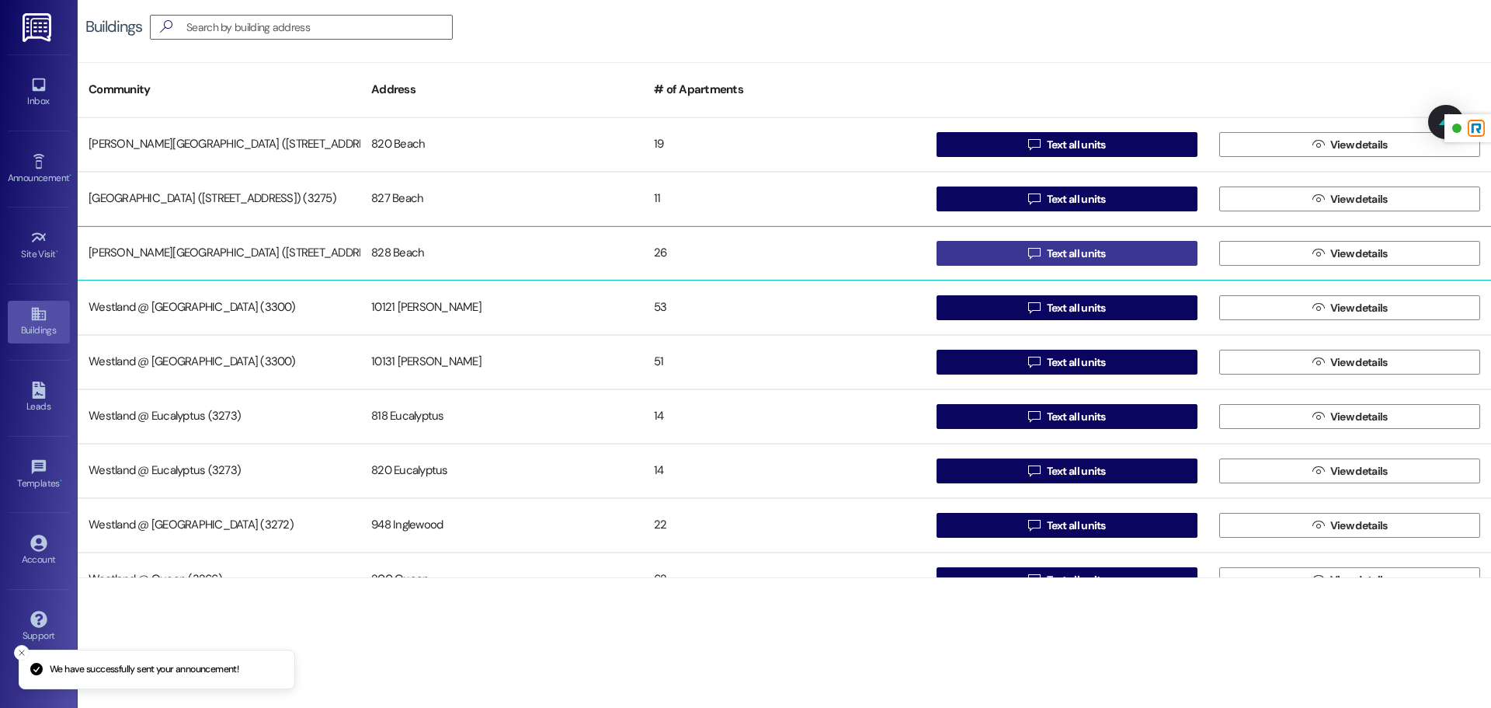
click at [967, 259] on button " Text all units" at bounding box center [1067, 253] width 261 height 25
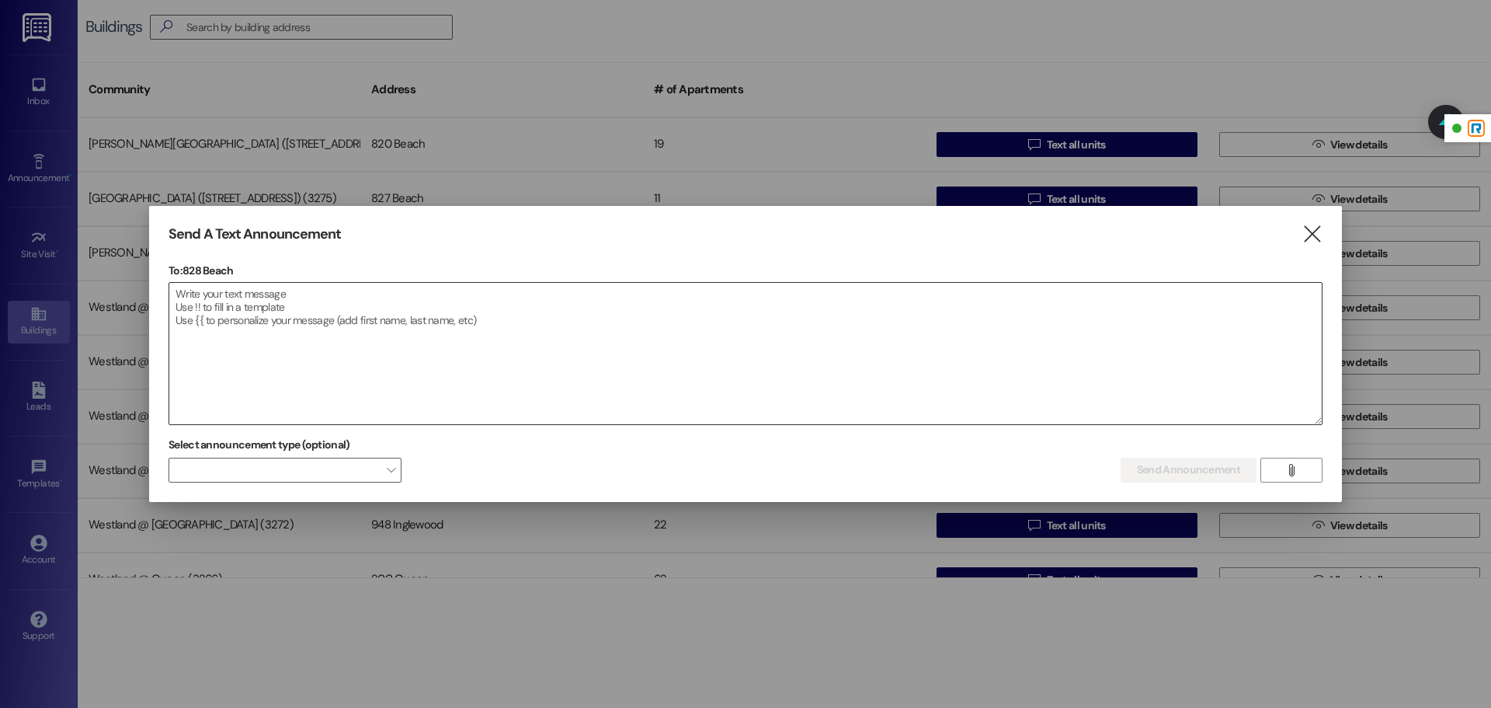
click at [387, 315] on textarea at bounding box center [745, 353] width 1153 height 141
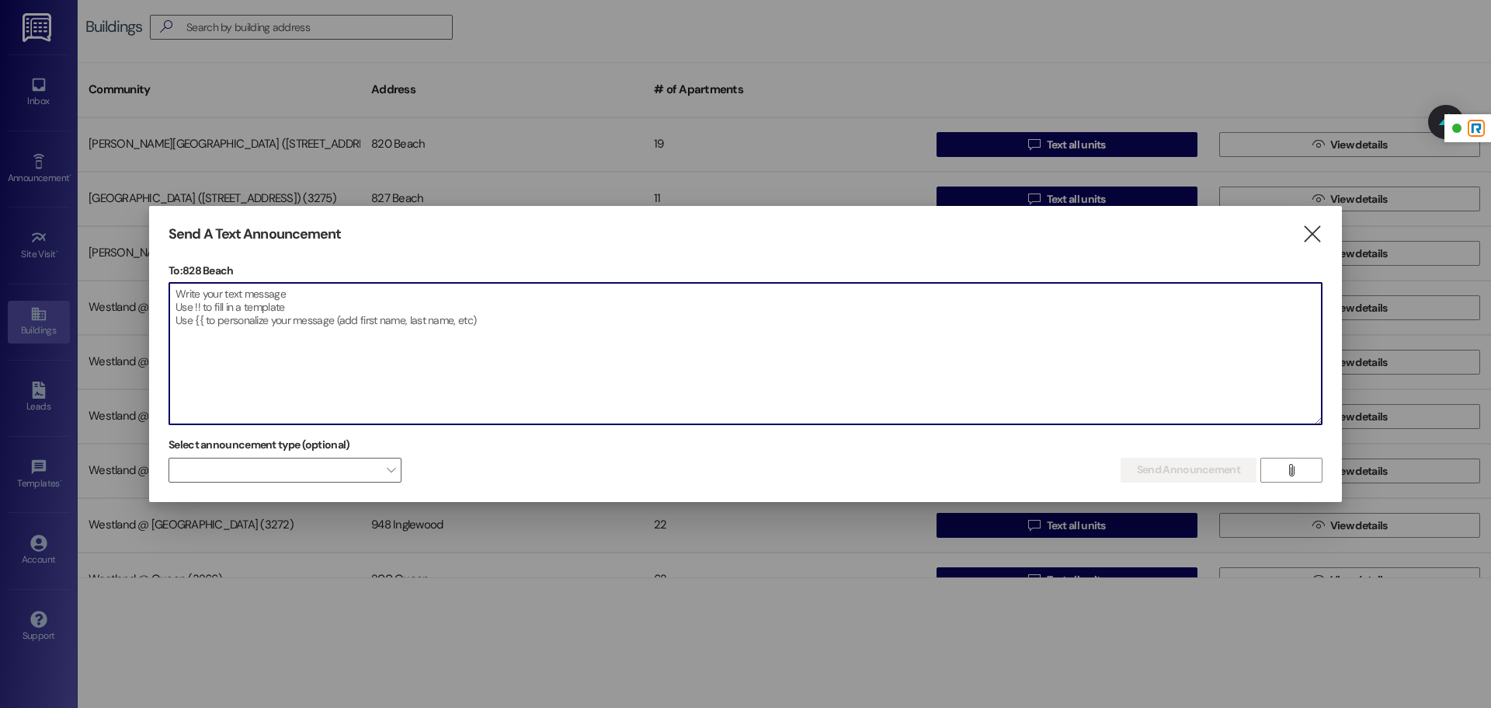
paste textarea "Dear Residents, It has come to our attention that some residents and/or their g…"
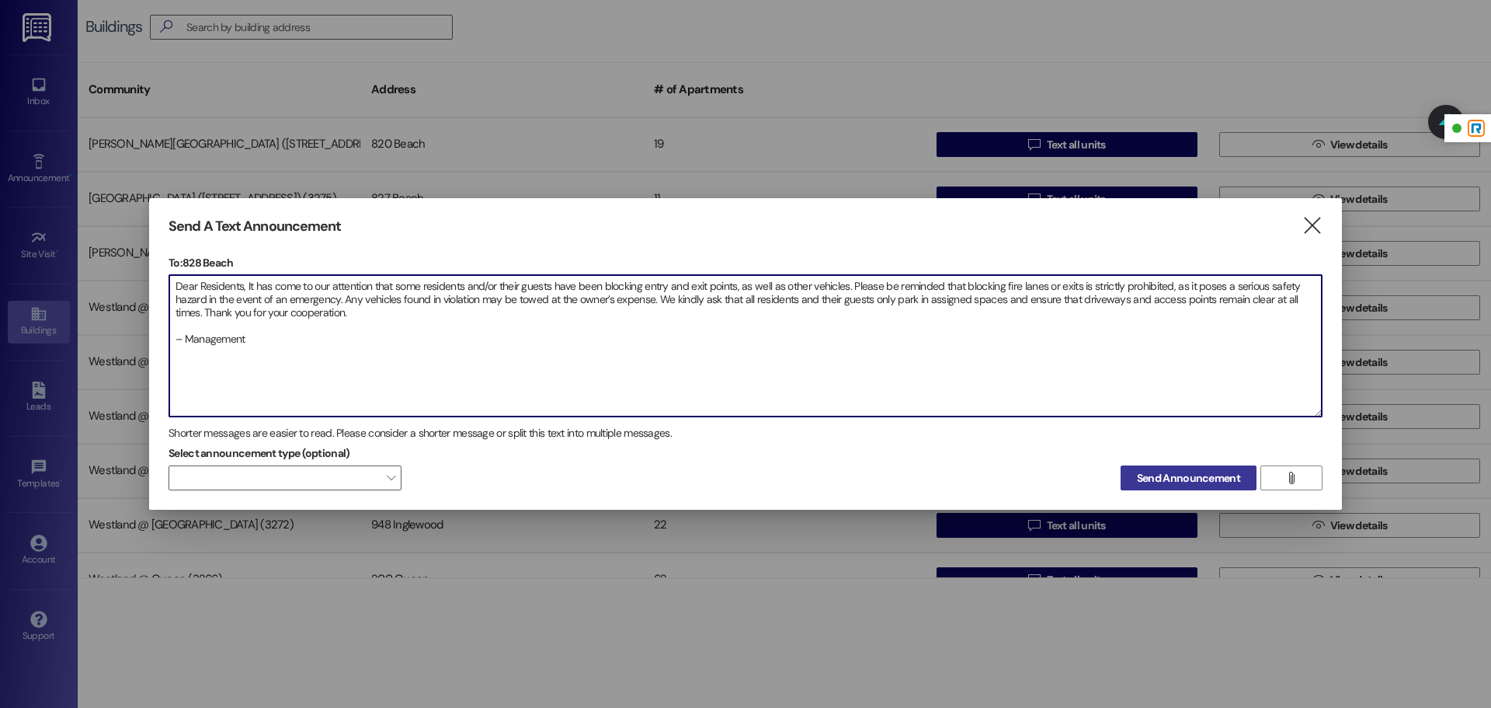
type textarea "Dear Residents, It has come to our attention that some residents and/or their g…"
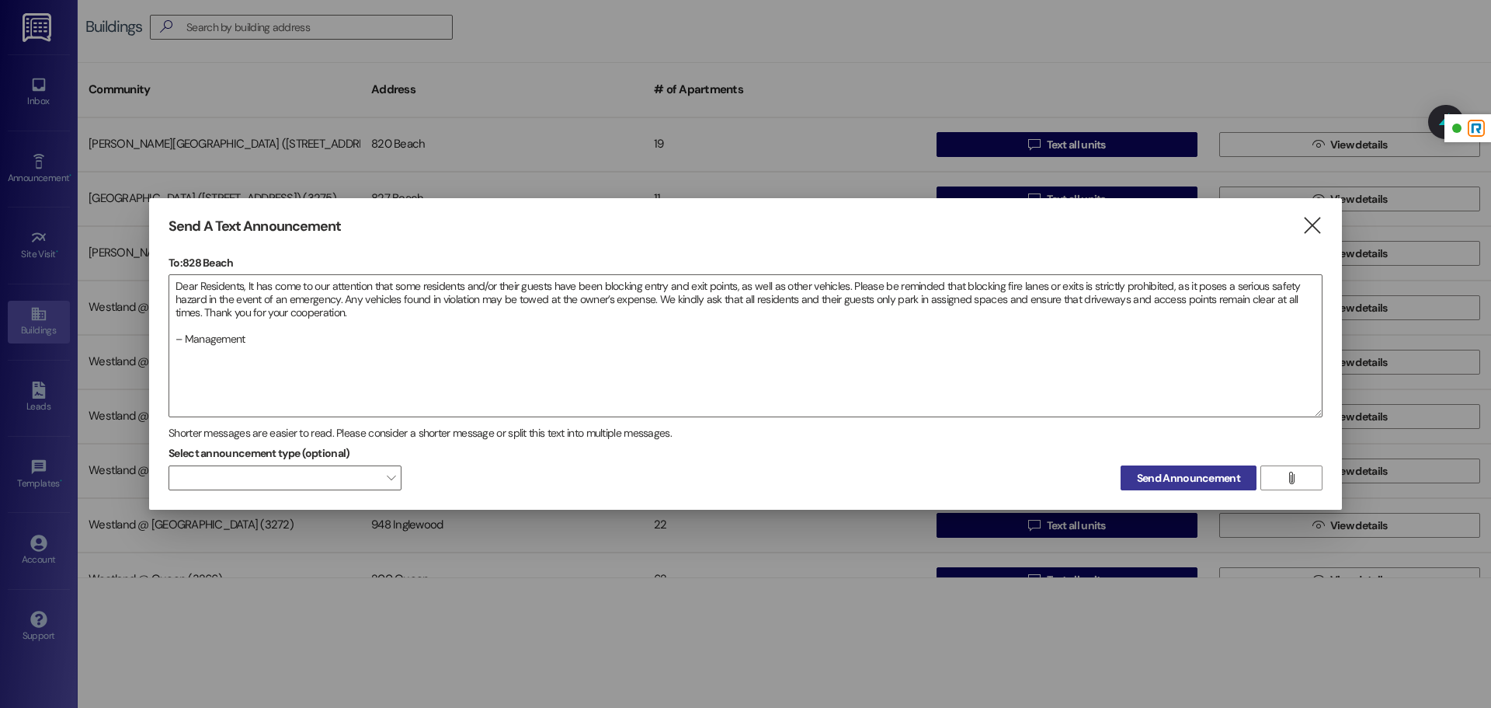
click at [1180, 485] on span "Send Announcement" at bounding box center [1188, 478] width 103 height 16
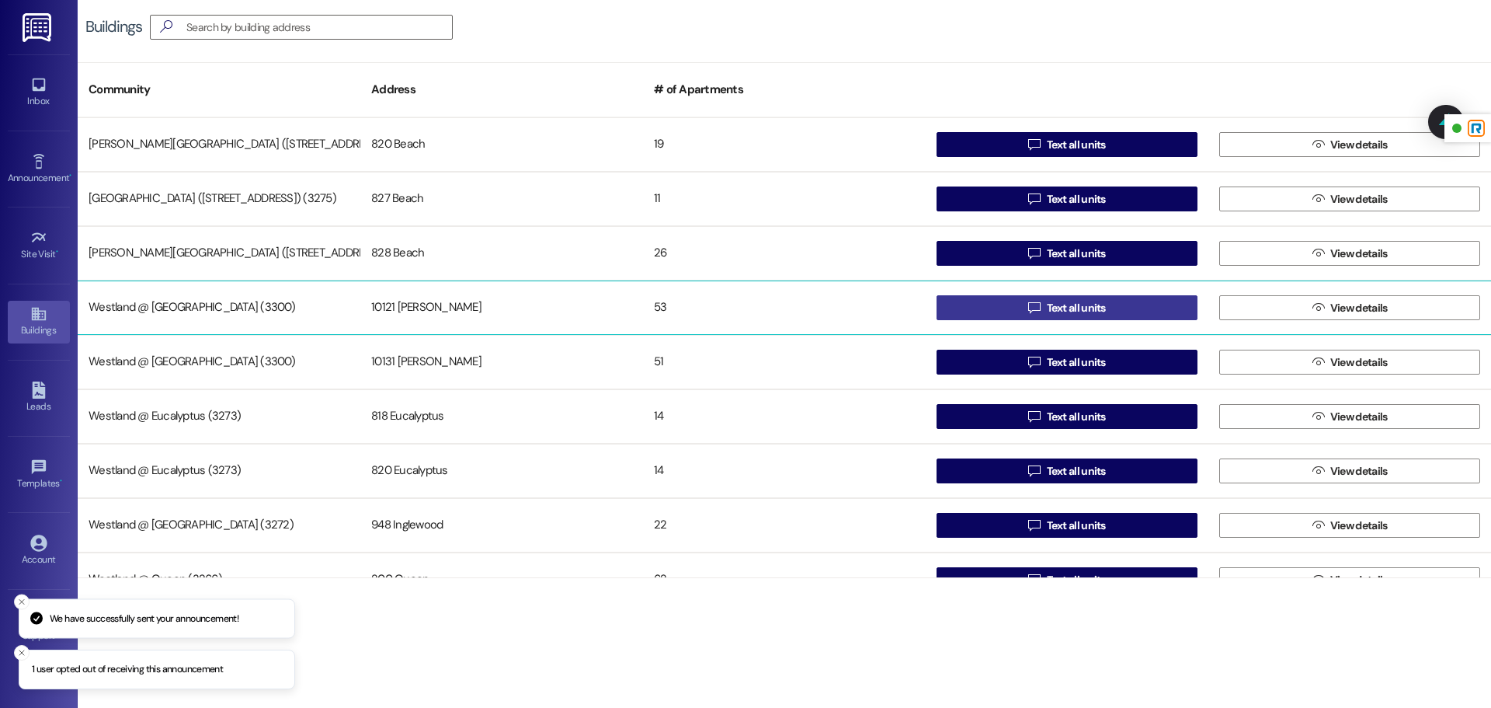
click at [1054, 300] on span "Text all units" at bounding box center [1076, 308] width 59 height 16
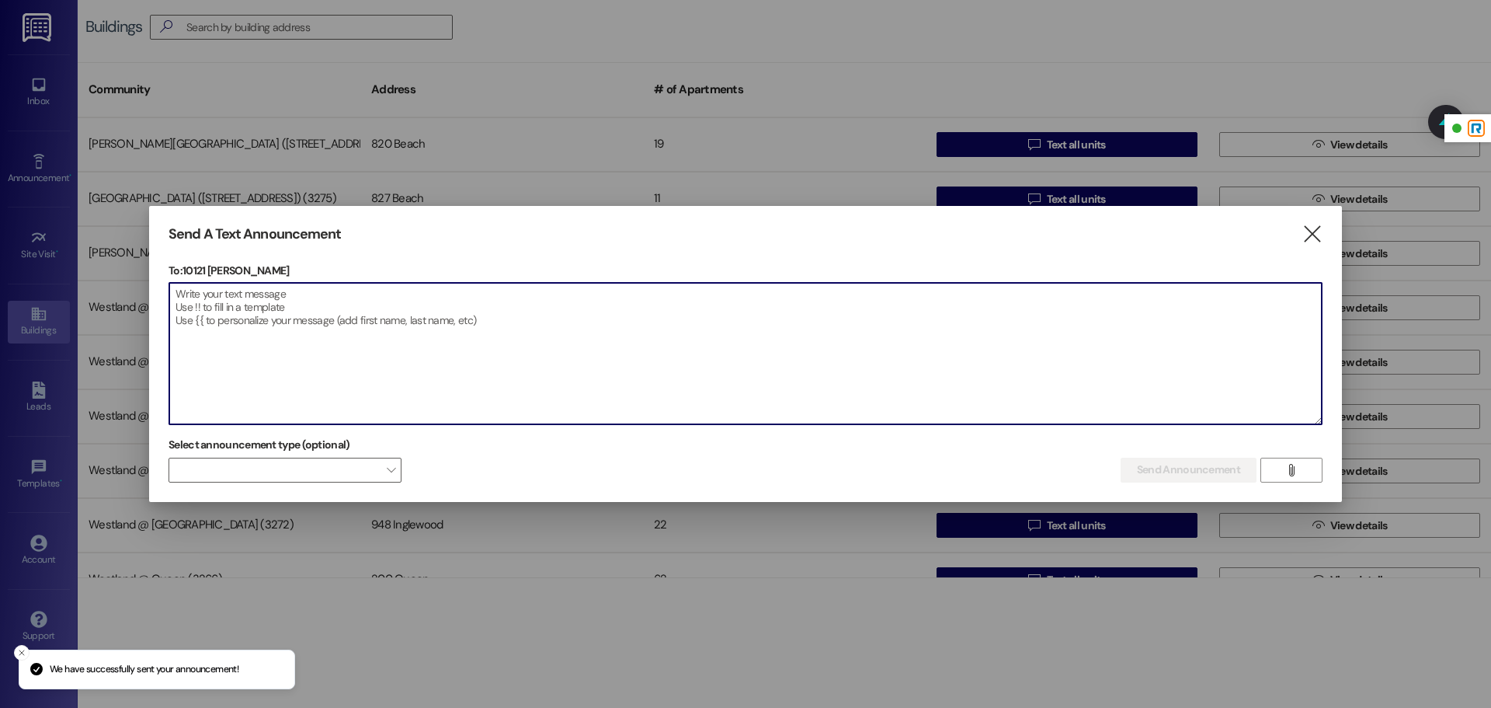
click at [474, 343] on textarea at bounding box center [745, 353] width 1153 height 141
paste textarea "Dear Residents, It has come to our attention that some residents and/or their g…"
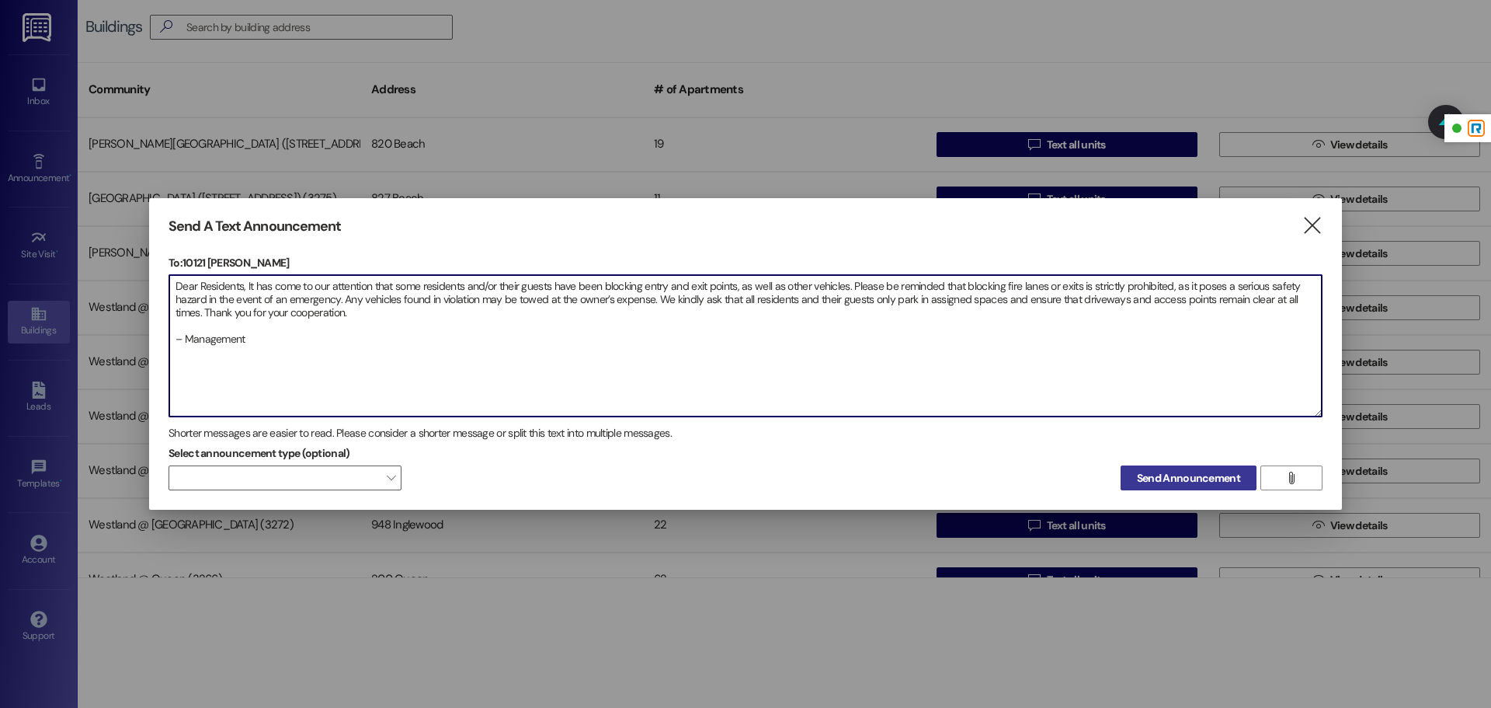
type textarea "Dear Residents, It has come to our attention that some residents and/or their g…"
click at [1167, 482] on span "Send Announcement" at bounding box center [1188, 478] width 103 height 16
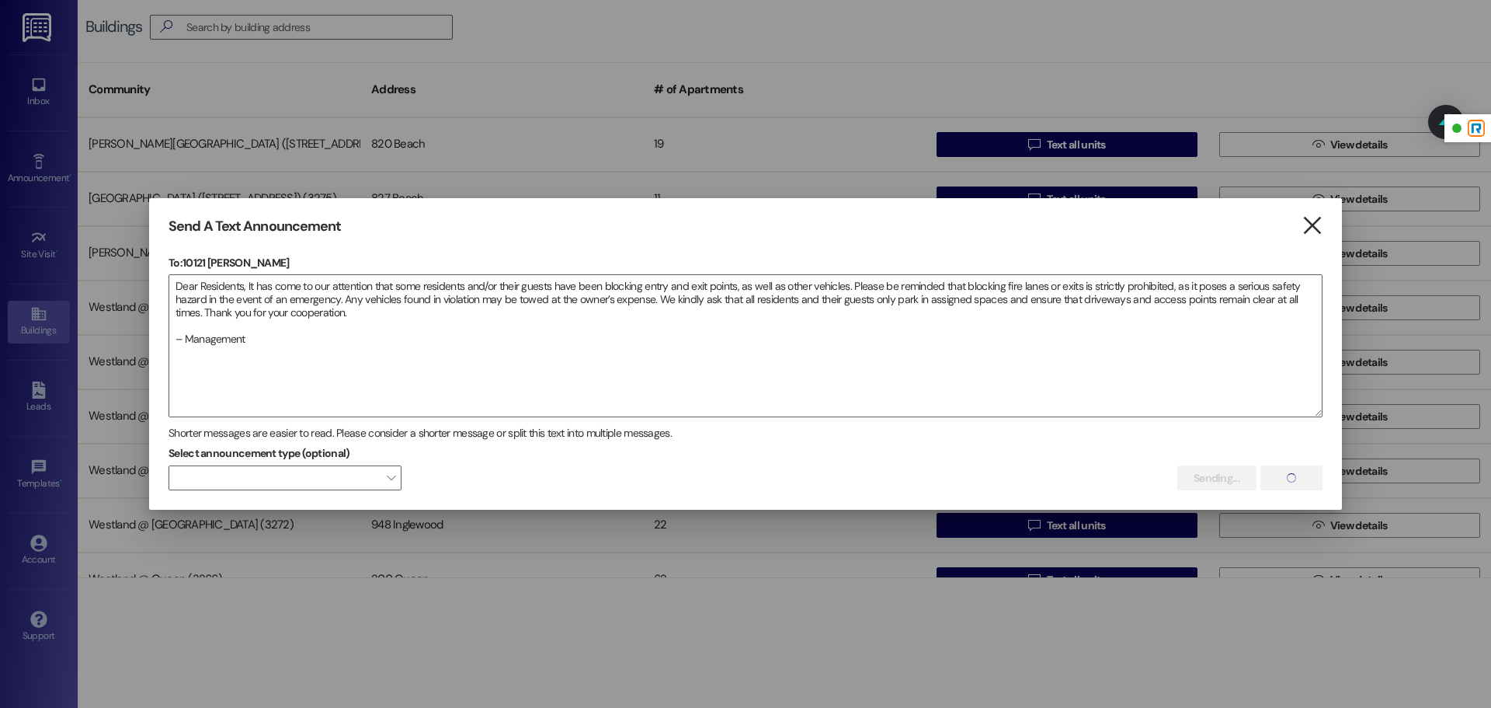
click at [1309, 231] on icon "" at bounding box center [1312, 225] width 21 height 16
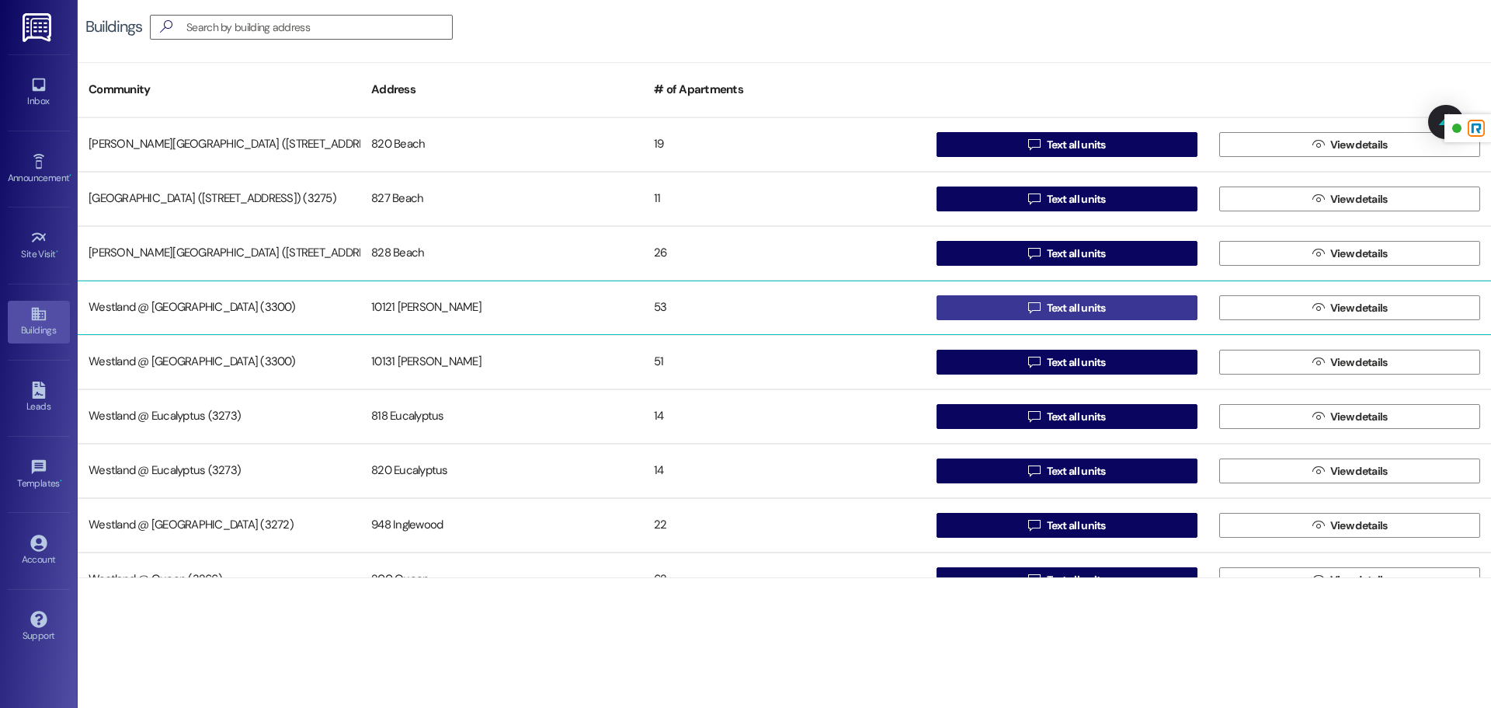
click at [1052, 310] on span "Text all units" at bounding box center [1076, 308] width 59 height 16
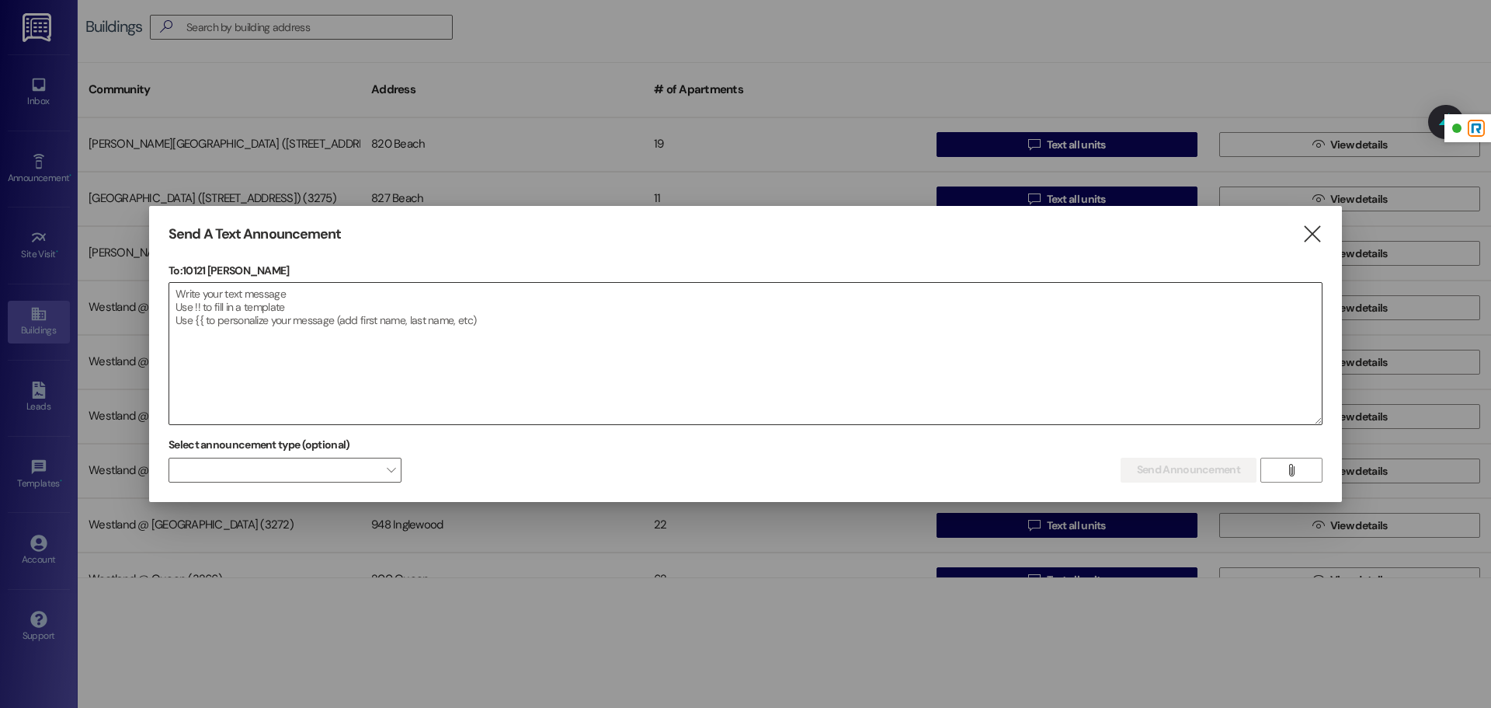
click at [533, 324] on textarea at bounding box center [745, 353] width 1153 height 141
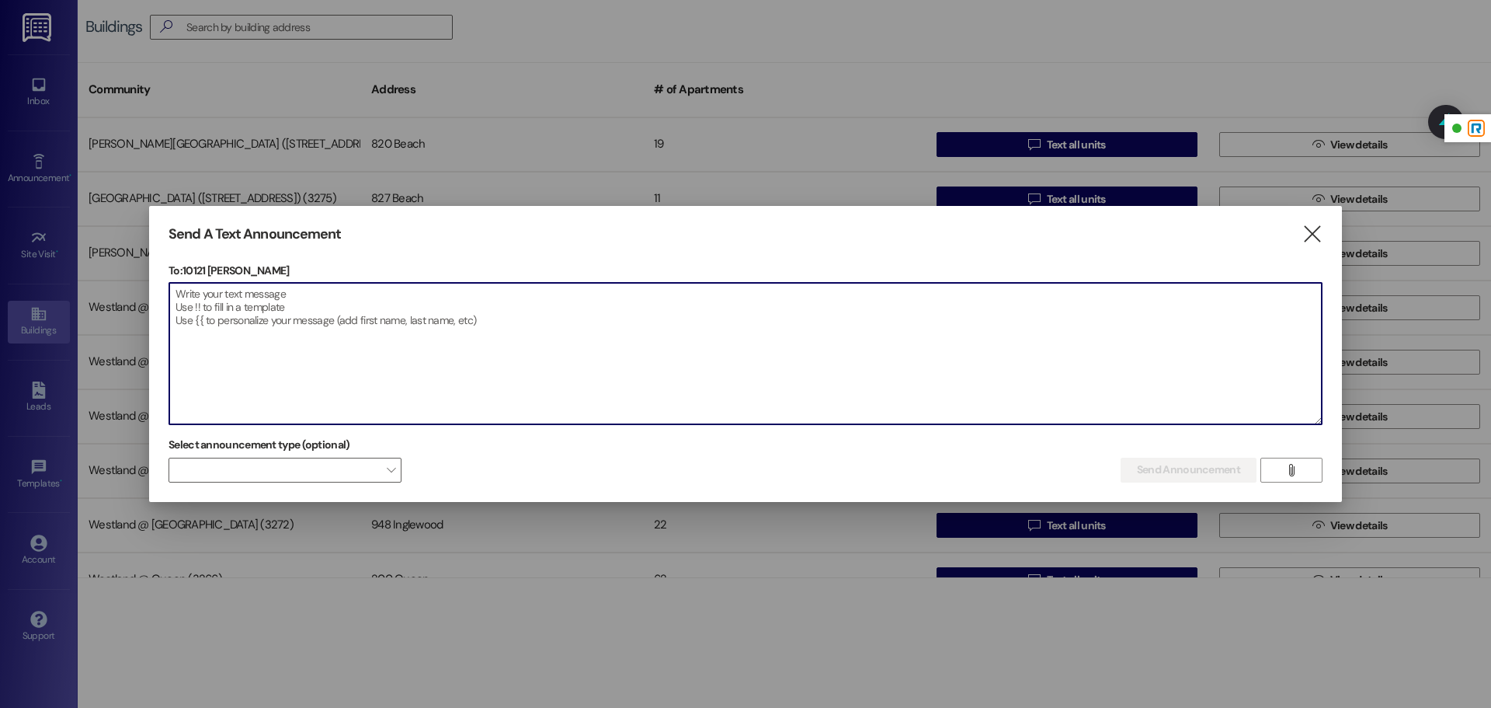
paste textarea "Dear Residents, It has come to our attention that some residents and/or their g…"
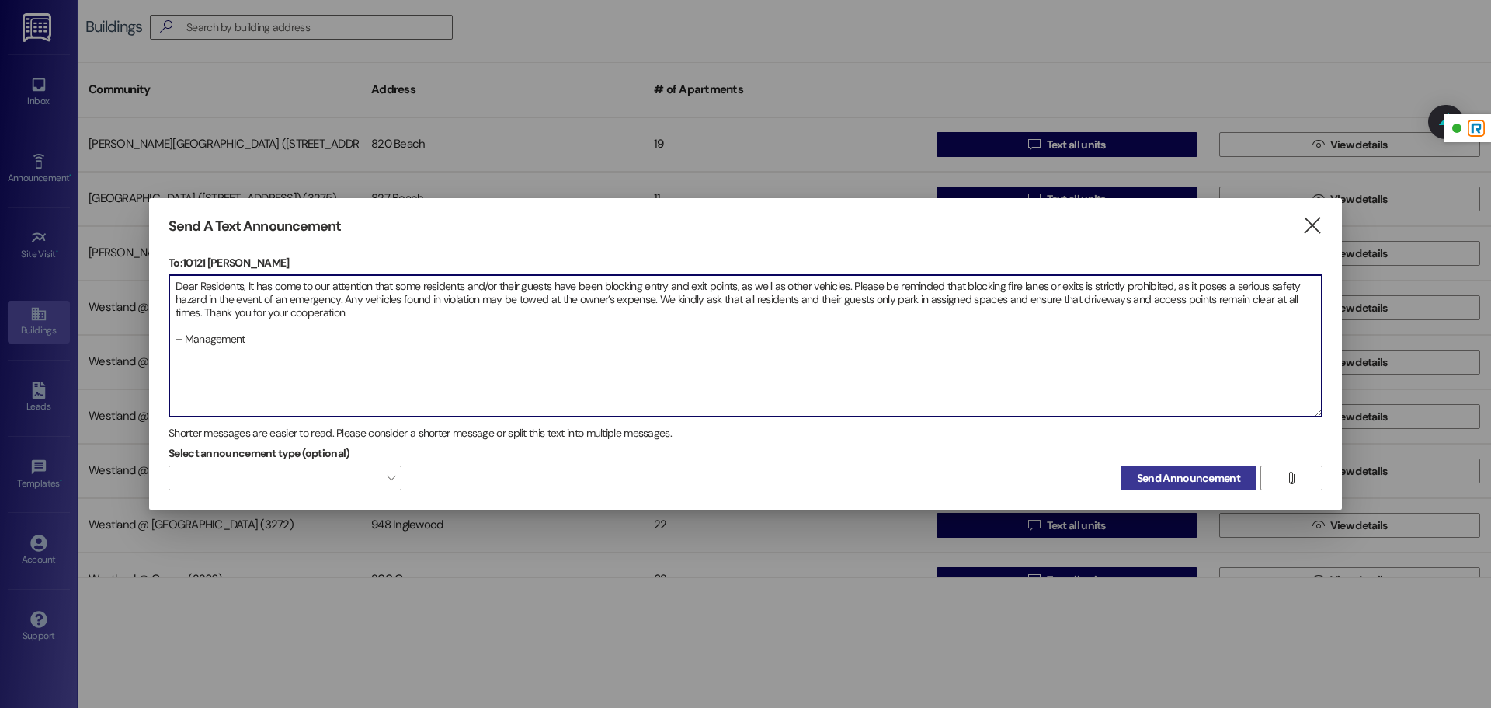
type textarea "Dear Residents, It has come to our attention that some residents and/or their g…"
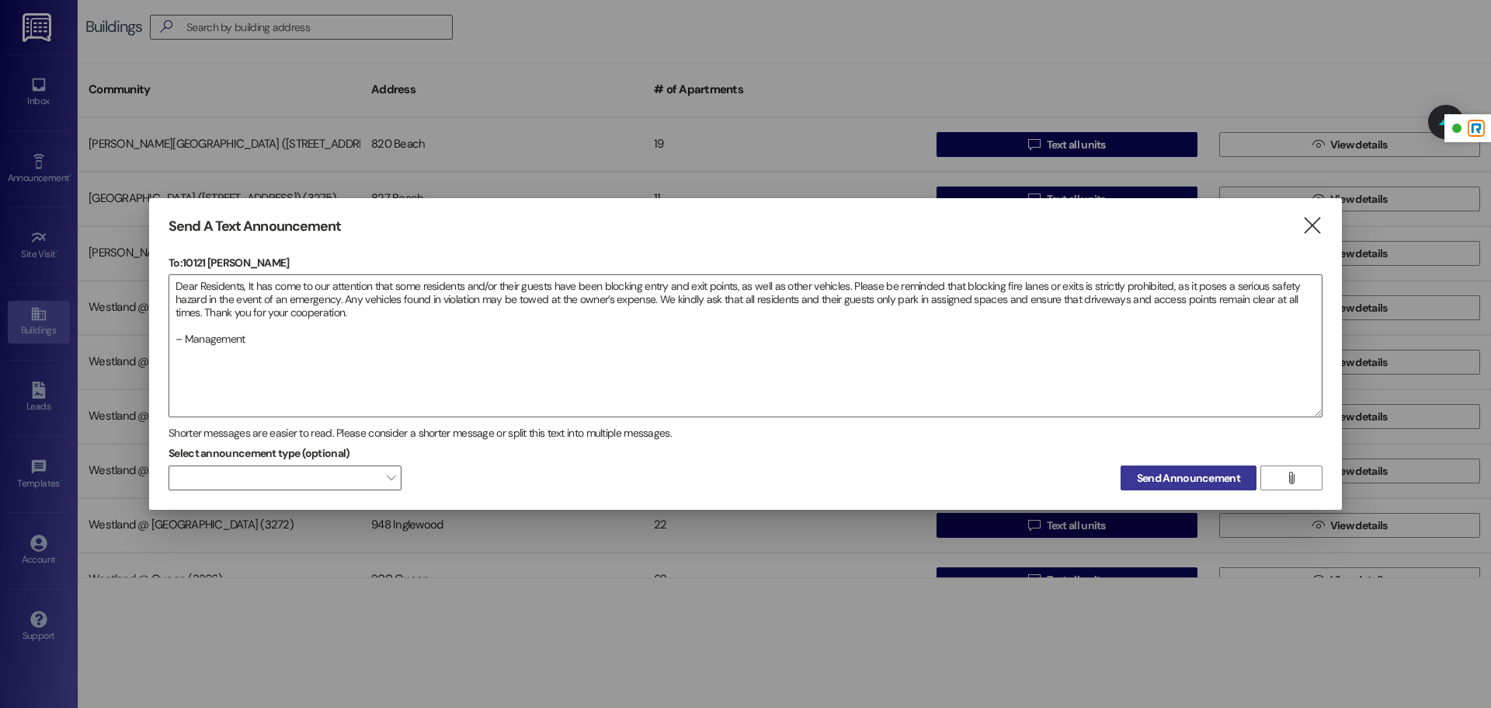
click at [1156, 474] on span "Send Announcement" at bounding box center [1188, 478] width 103 height 16
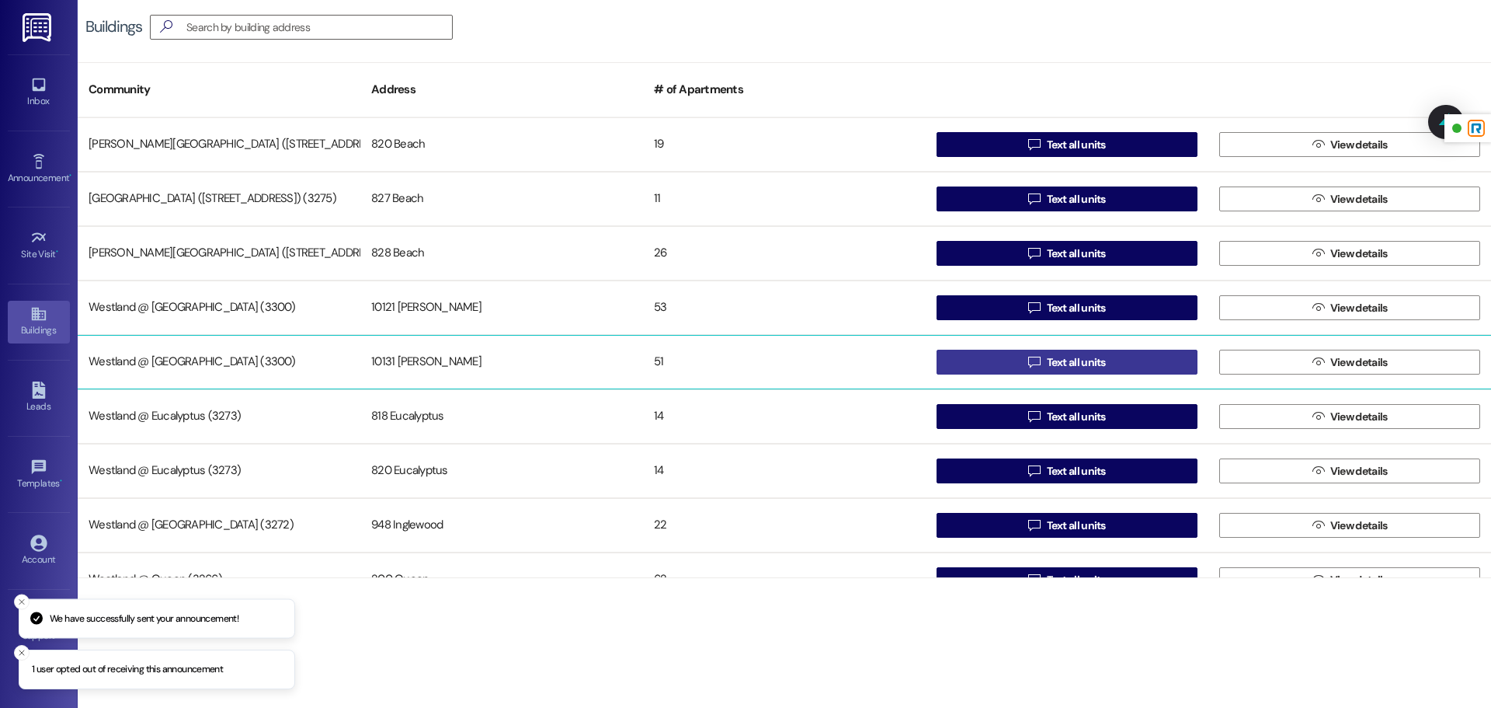
click at [1003, 371] on button " Text all units" at bounding box center [1067, 362] width 261 height 25
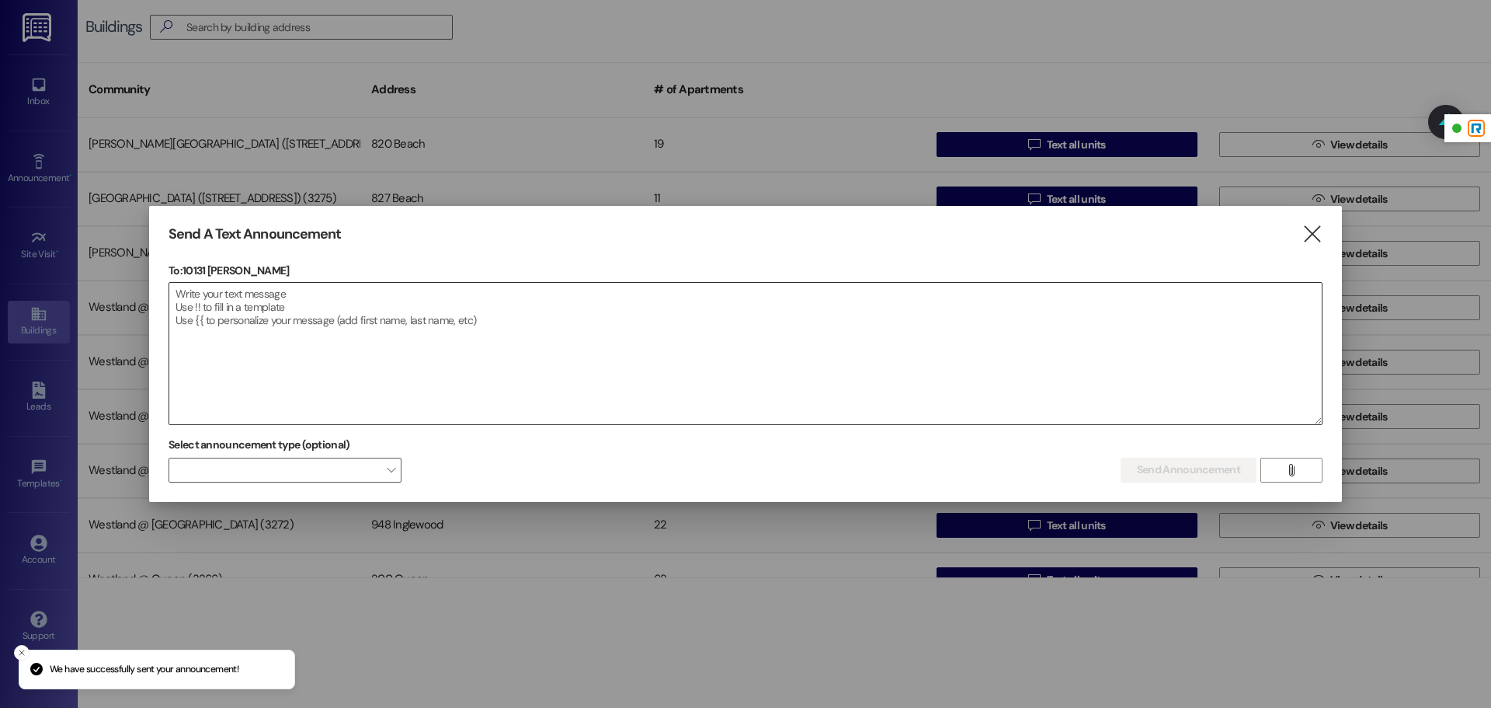
click at [509, 333] on textarea at bounding box center [745, 353] width 1153 height 141
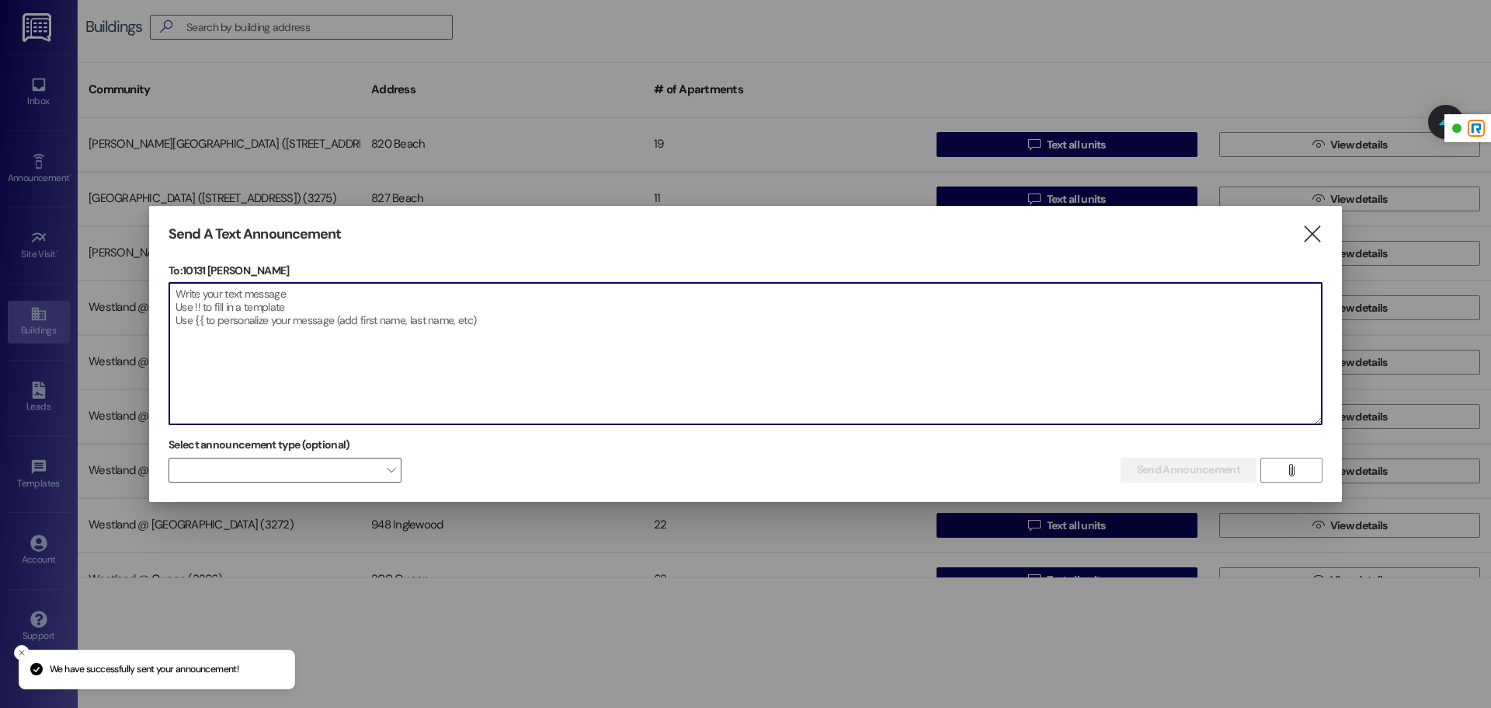
paste textarea "Dear Residents, It has come to our attention that some residents and/or their g…"
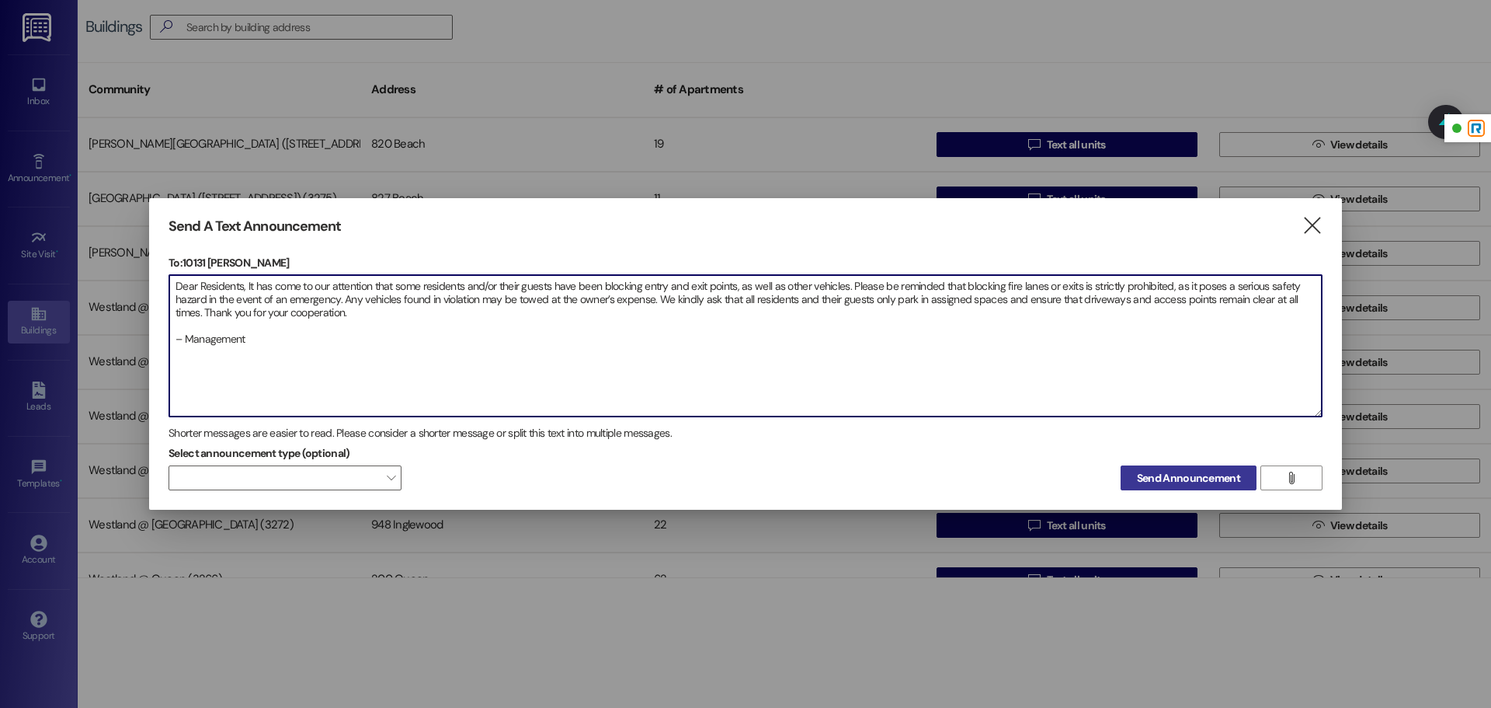
type textarea "Dear Residents, It has come to our attention that some residents and/or their g…"
click at [1187, 471] on span "Send Announcement" at bounding box center [1188, 478] width 103 height 16
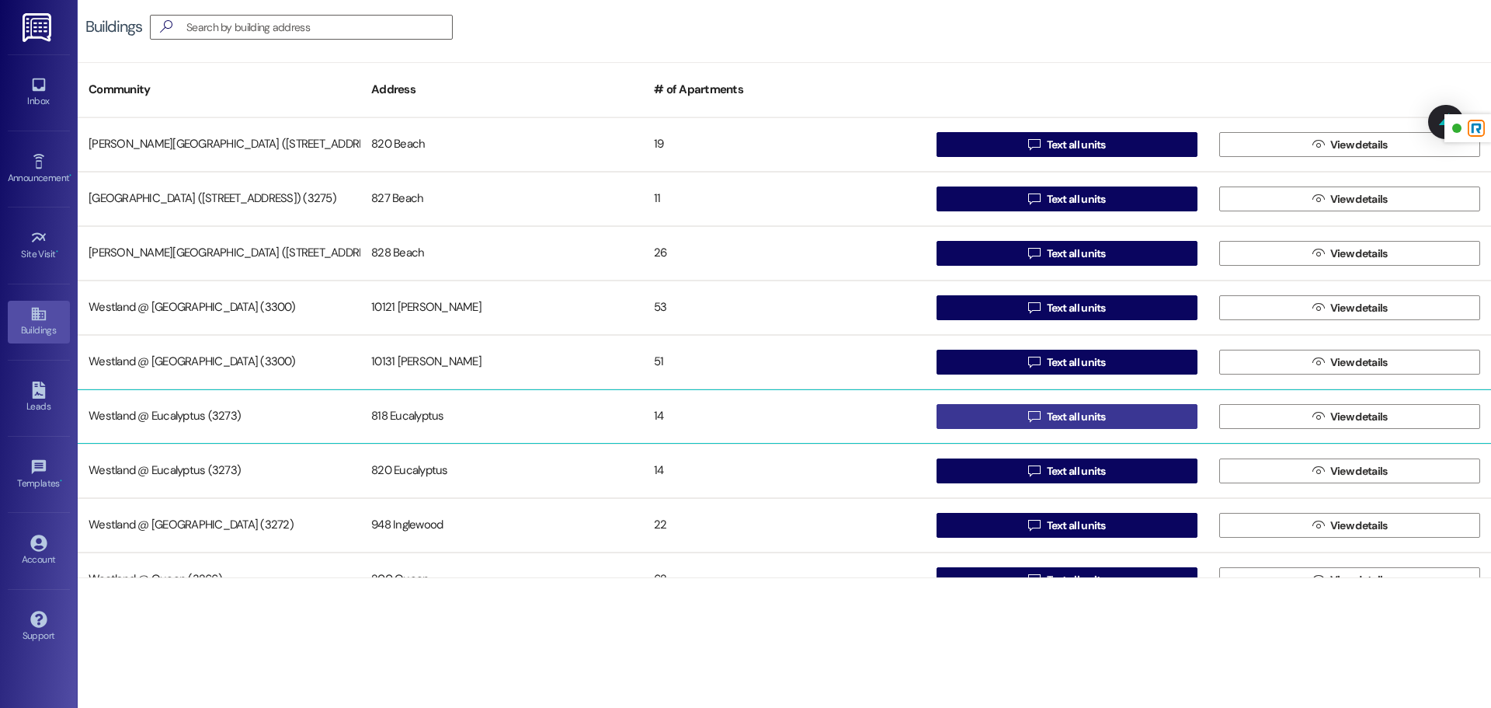
click at [999, 409] on button " Text all units" at bounding box center [1067, 416] width 261 height 25
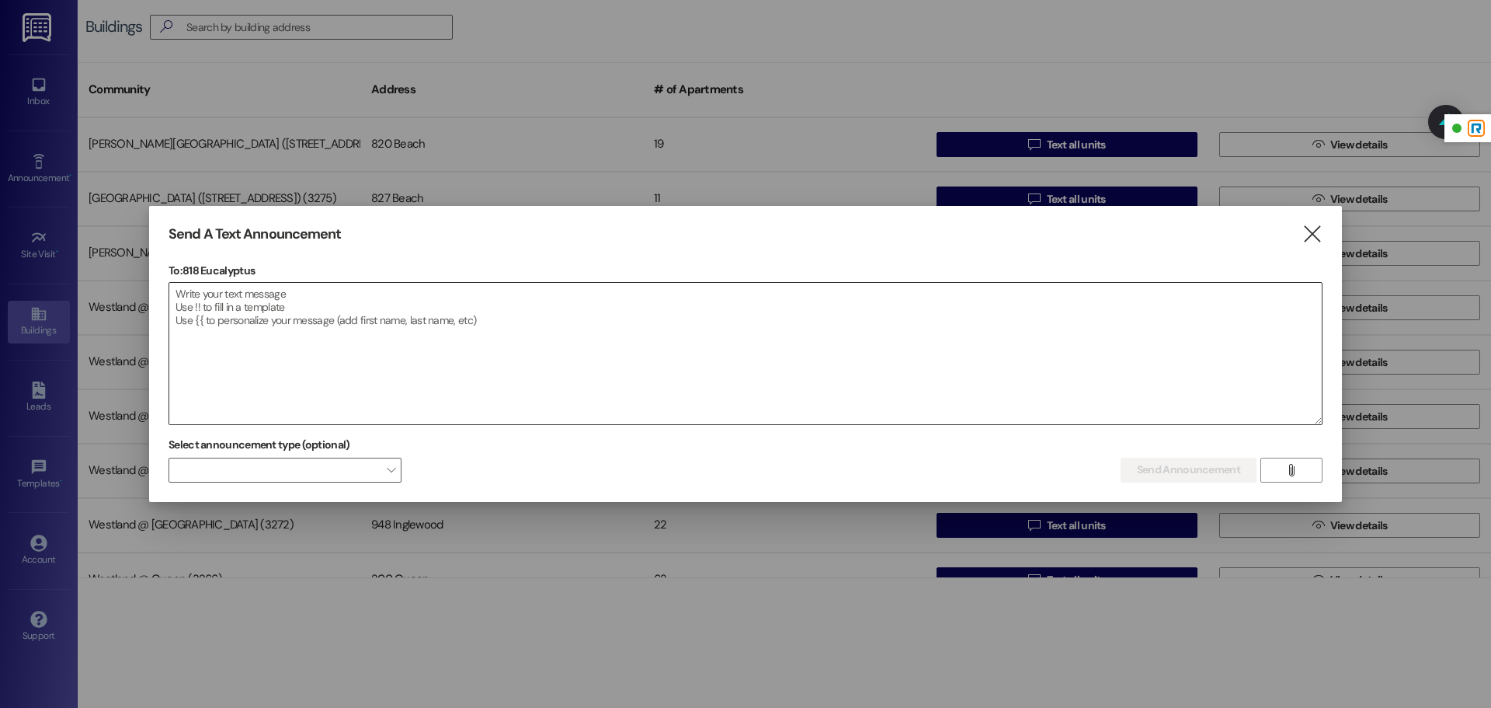
click at [437, 311] on textarea at bounding box center [745, 353] width 1153 height 141
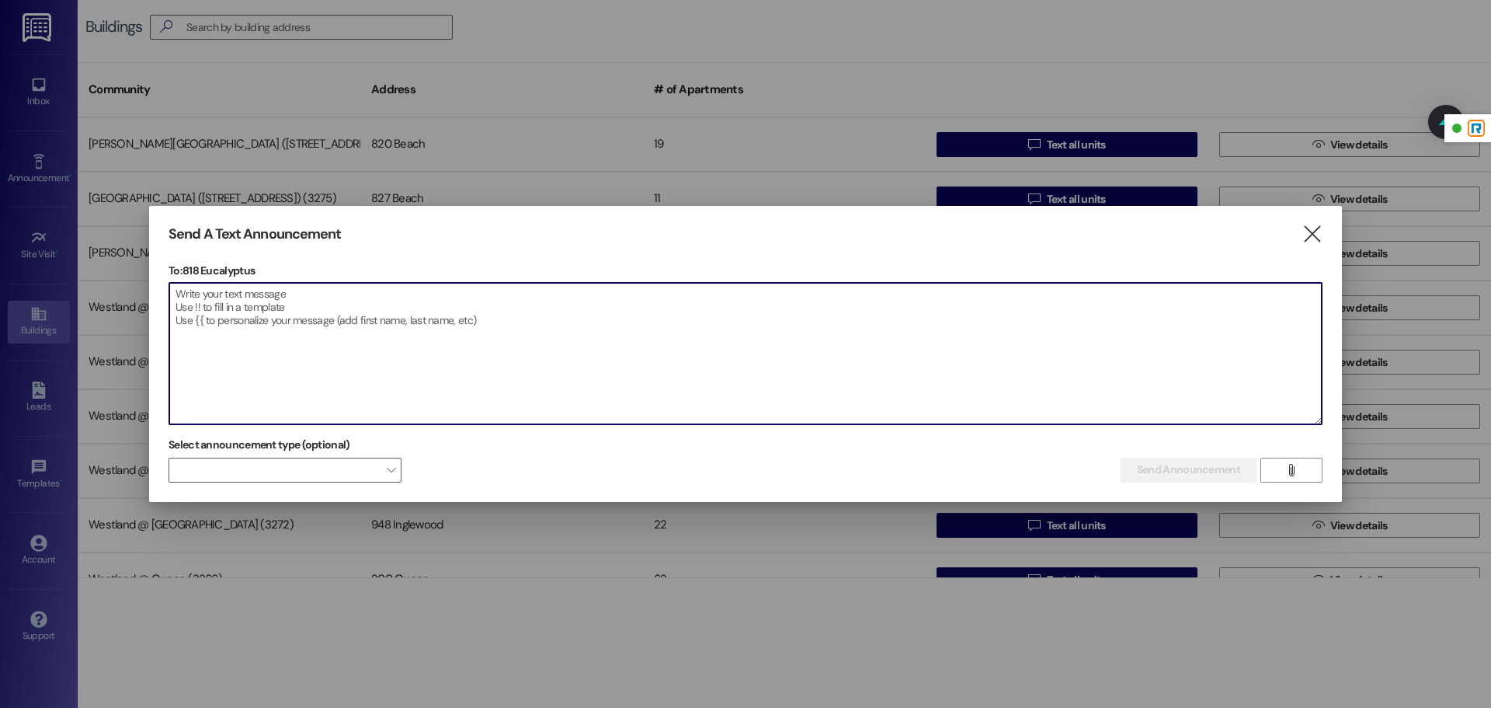
paste textarea "Dear Residents, It has come to our attention that some residents and/or their g…"
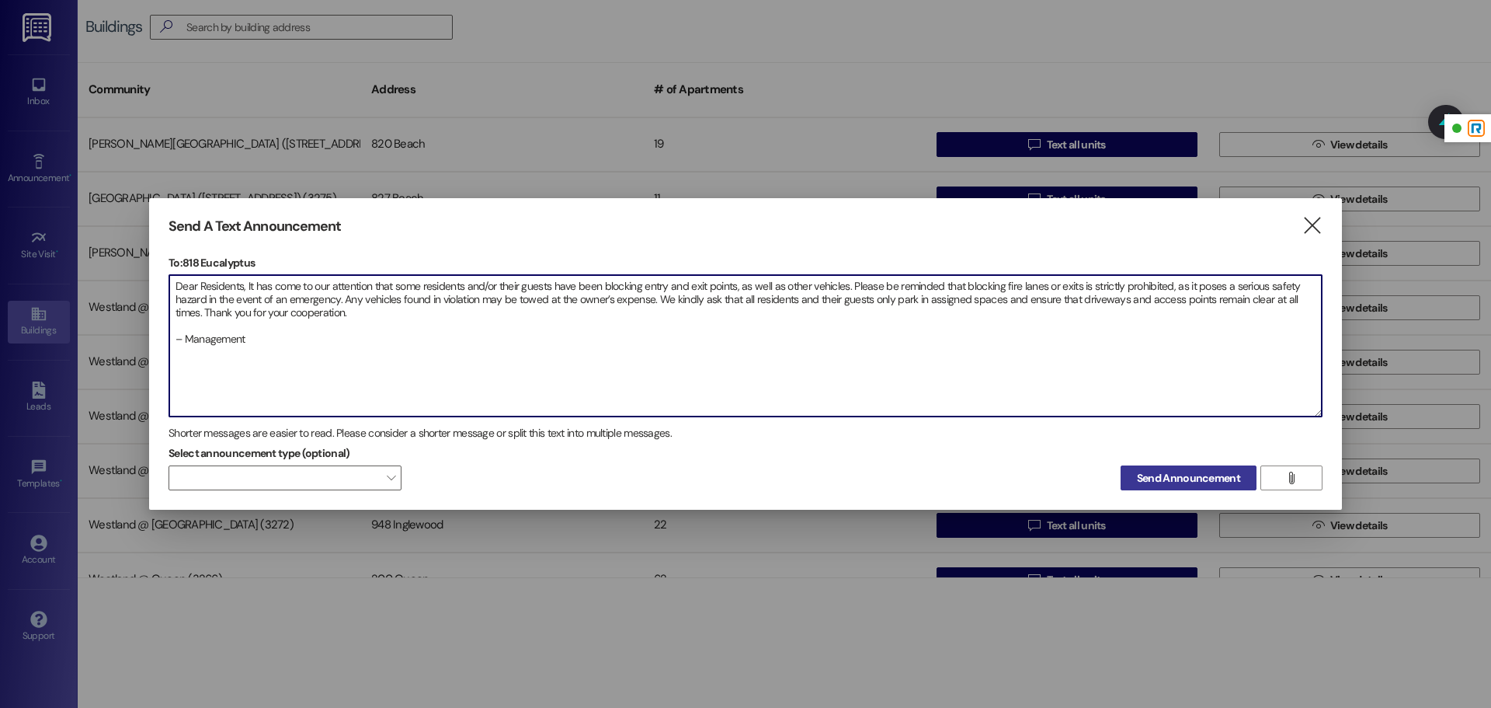
type textarea "Dear Residents, It has come to our attention that some residents and/or their g…"
click at [1157, 485] on span "Send Announcement" at bounding box center [1188, 478] width 103 height 16
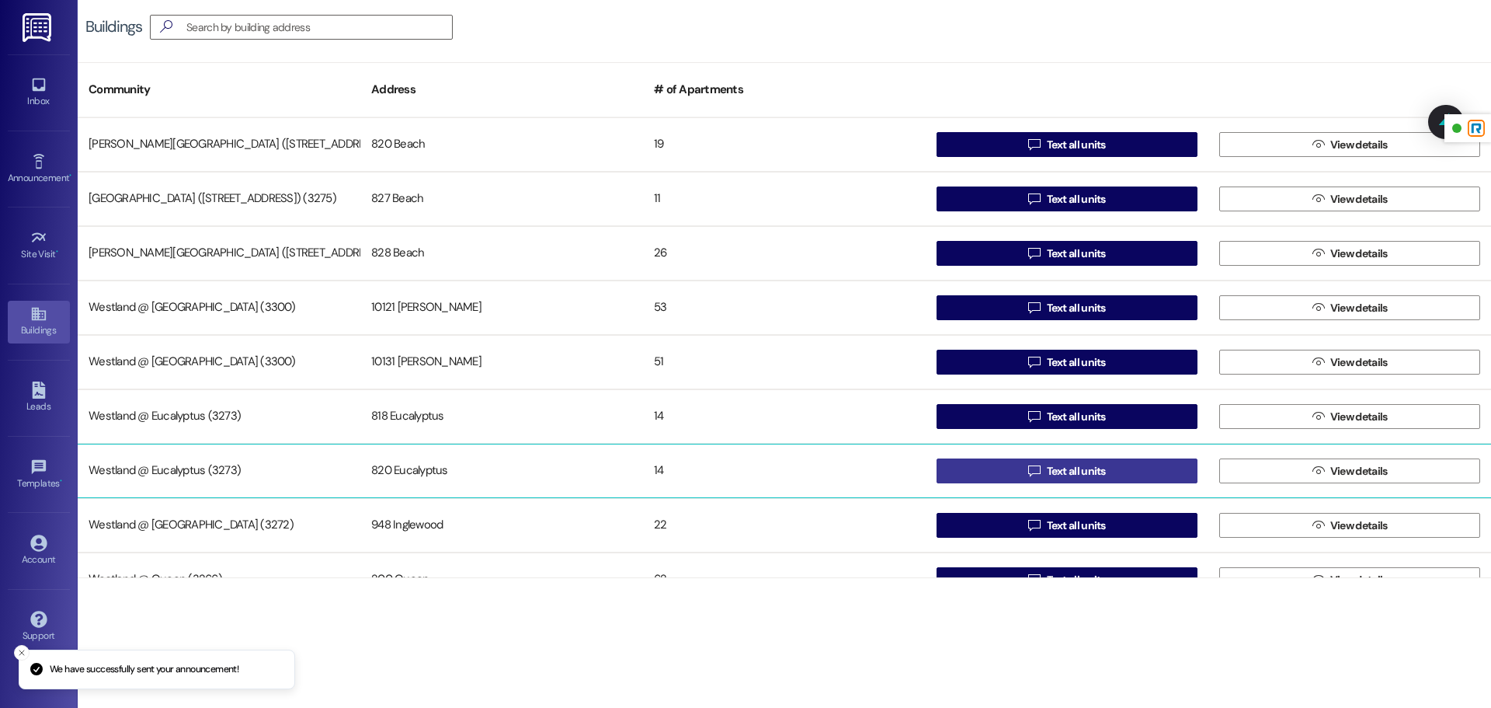
click at [1066, 471] on span "Text all units" at bounding box center [1076, 471] width 59 height 16
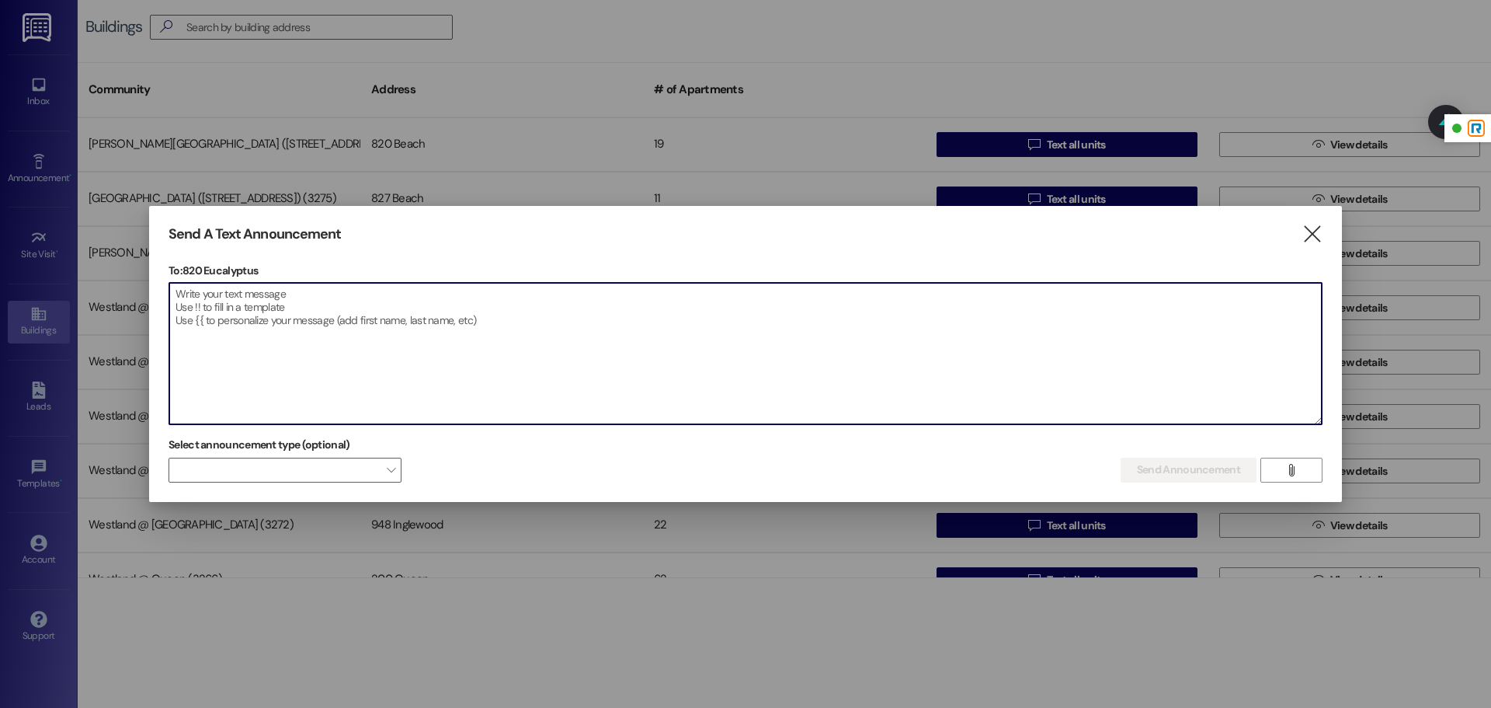
click at [492, 306] on textarea at bounding box center [745, 353] width 1153 height 141
paste textarea "Dear Residents, It has come to our attention that some residents and/or their g…"
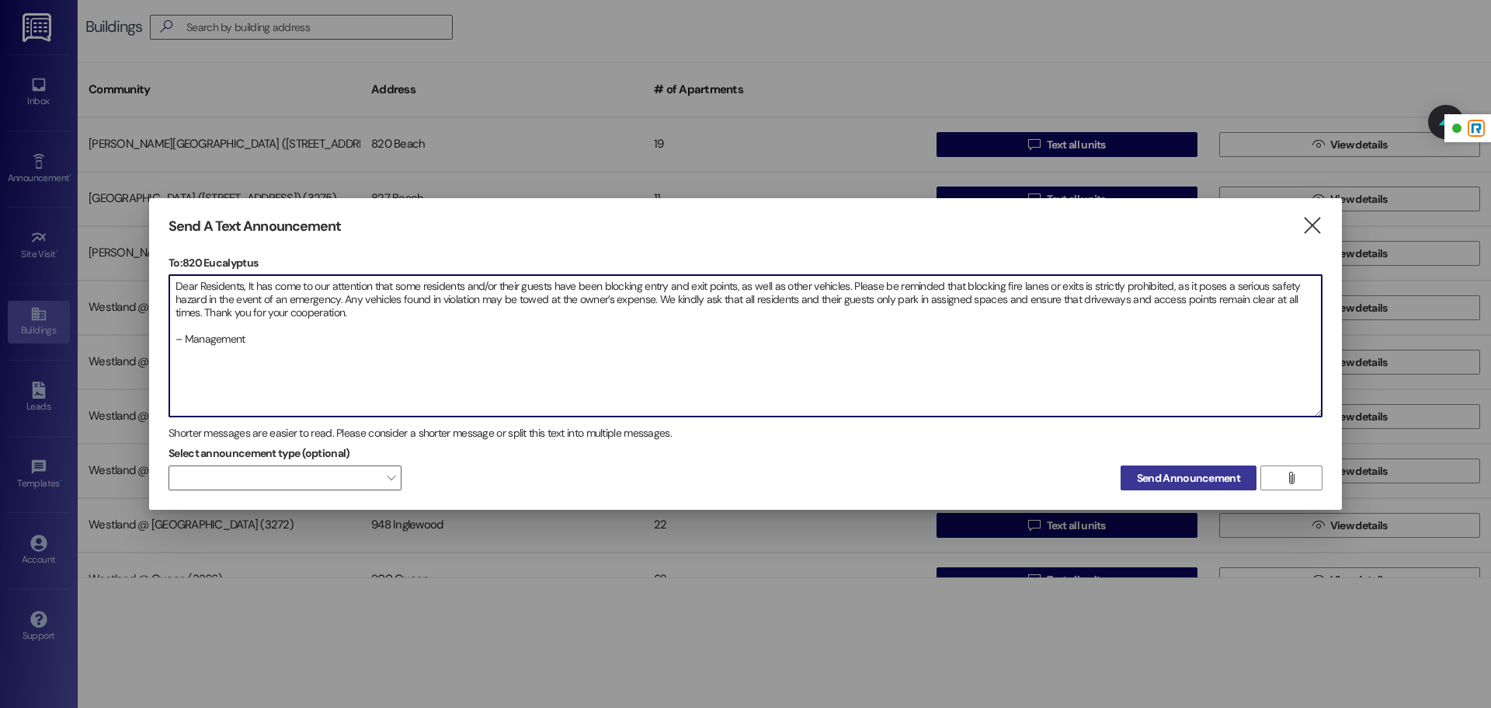
type textarea "Dear Residents, It has come to our attention that some residents and/or their g…"
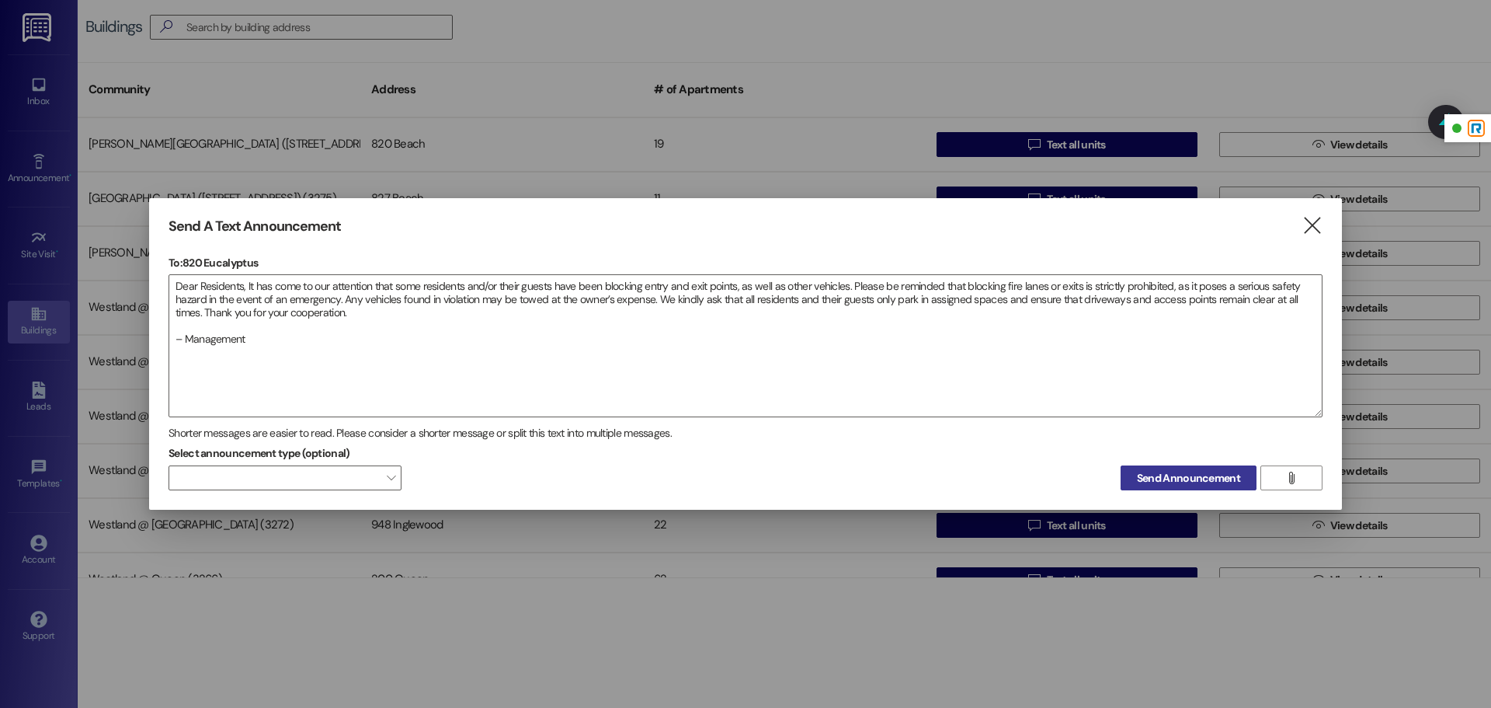
click at [1192, 485] on span "Send Announcement" at bounding box center [1188, 478] width 103 height 16
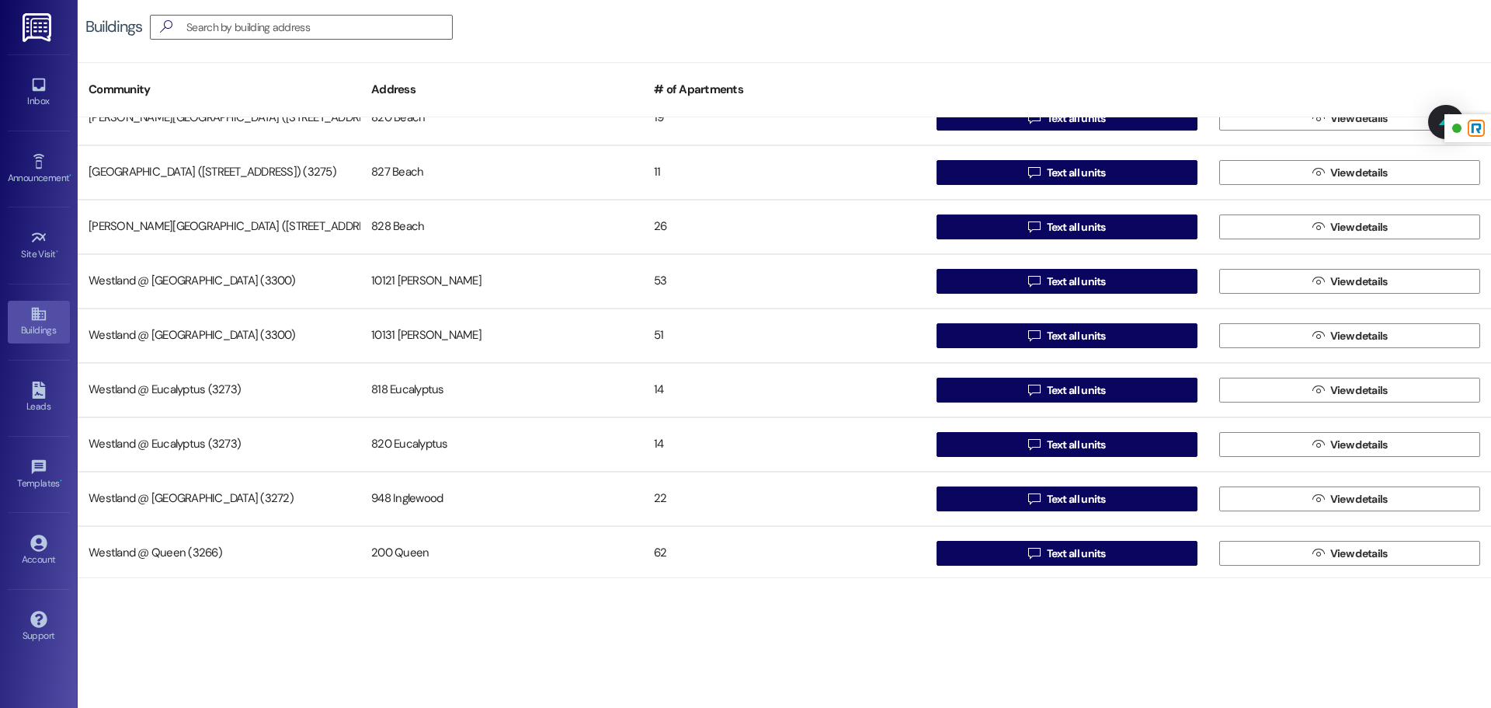
scroll to position [30, 0]
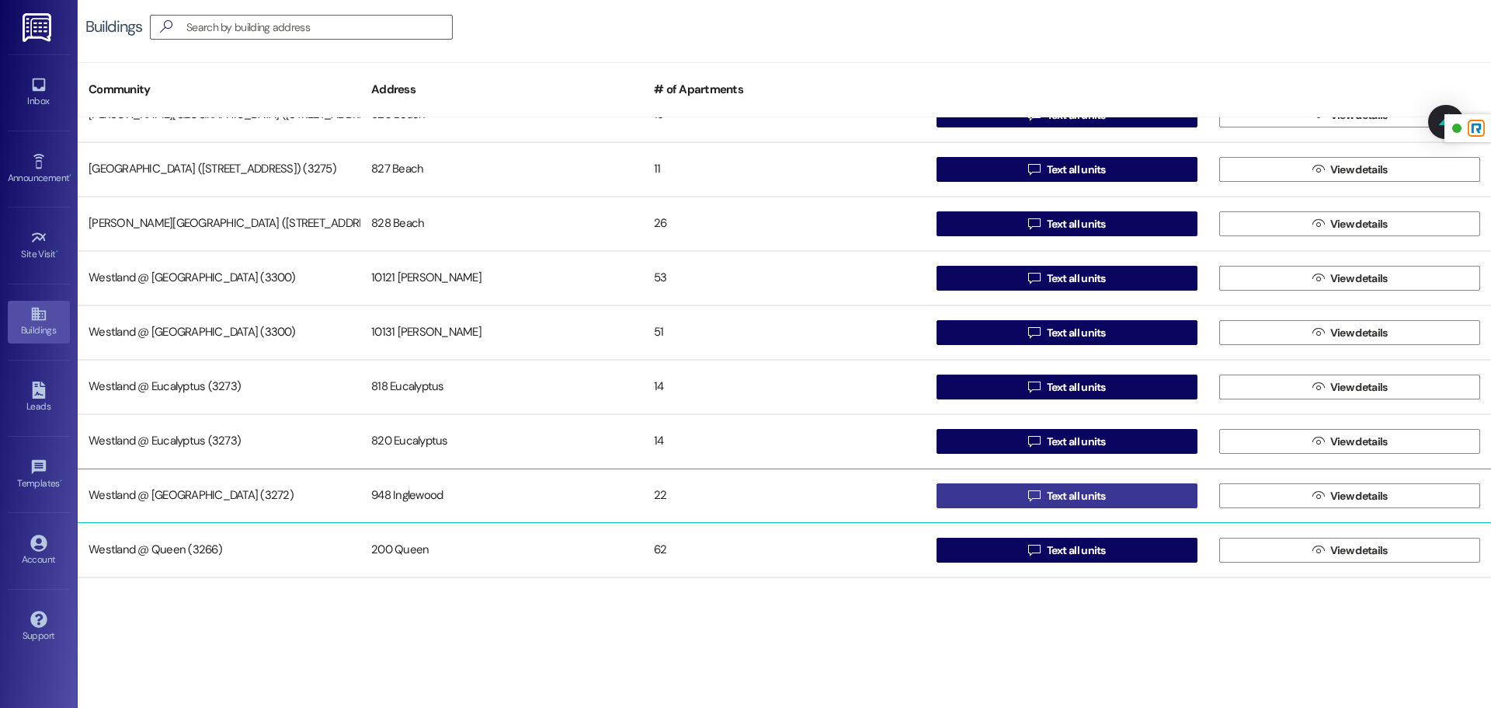
click at [1080, 505] on span " Text all units" at bounding box center [1067, 495] width 84 height 23
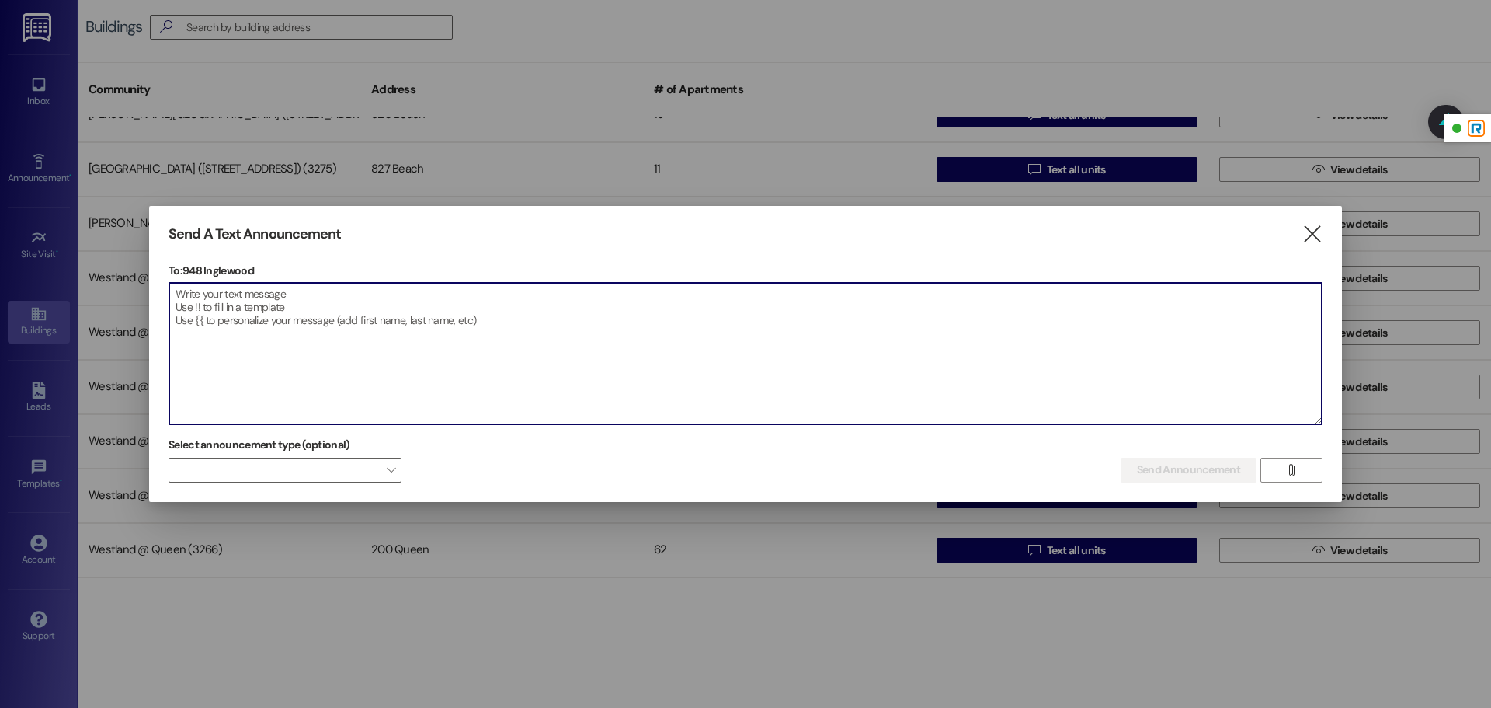
click at [642, 312] on textarea at bounding box center [745, 353] width 1153 height 141
paste textarea "Dear Residents, It has come to our attention that some residents and/or their g…"
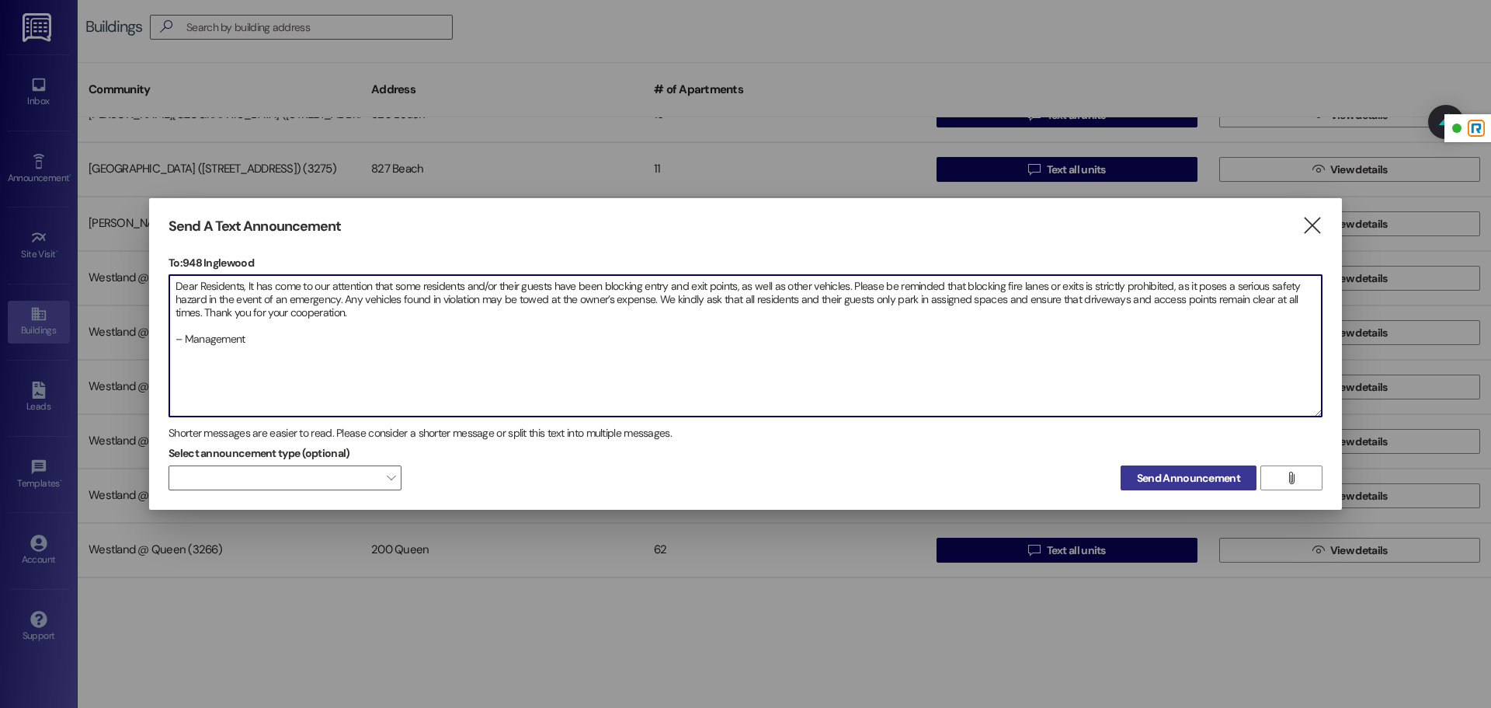
type textarea "Dear Residents, It has come to our attention that some residents and/or their g…"
click at [1195, 475] on span "Send Announcement" at bounding box center [1188, 478] width 103 height 16
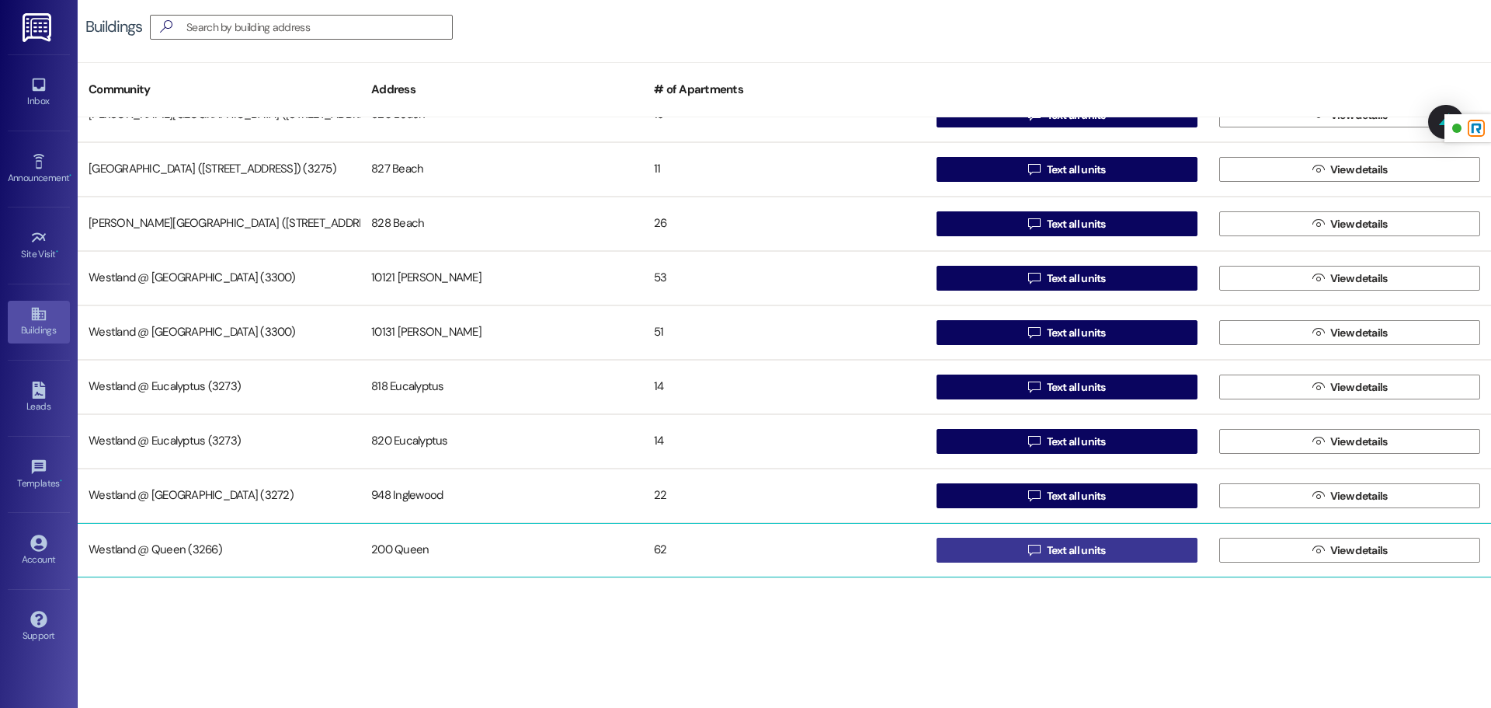
click at [1052, 551] on span "Text all units" at bounding box center [1076, 550] width 59 height 16
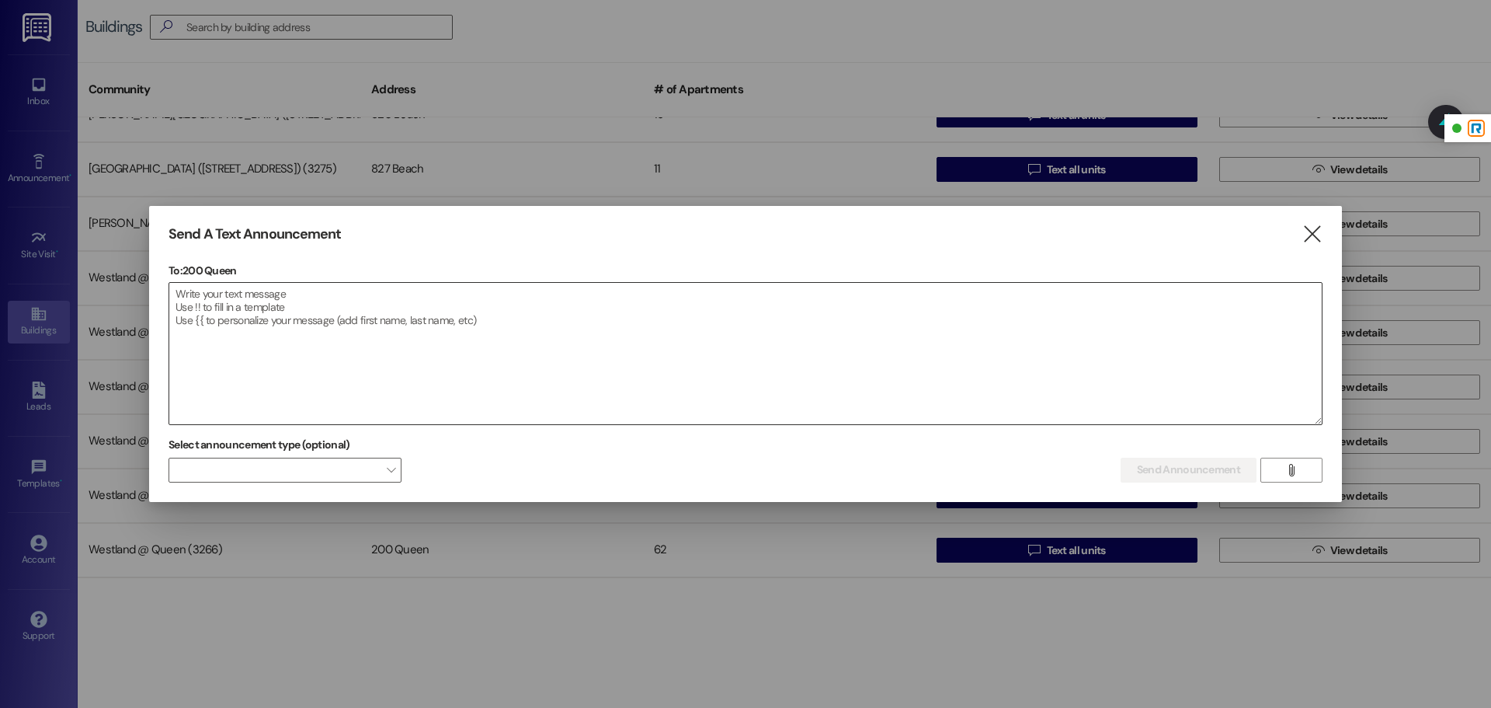
click at [533, 333] on textarea at bounding box center [745, 353] width 1153 height 141
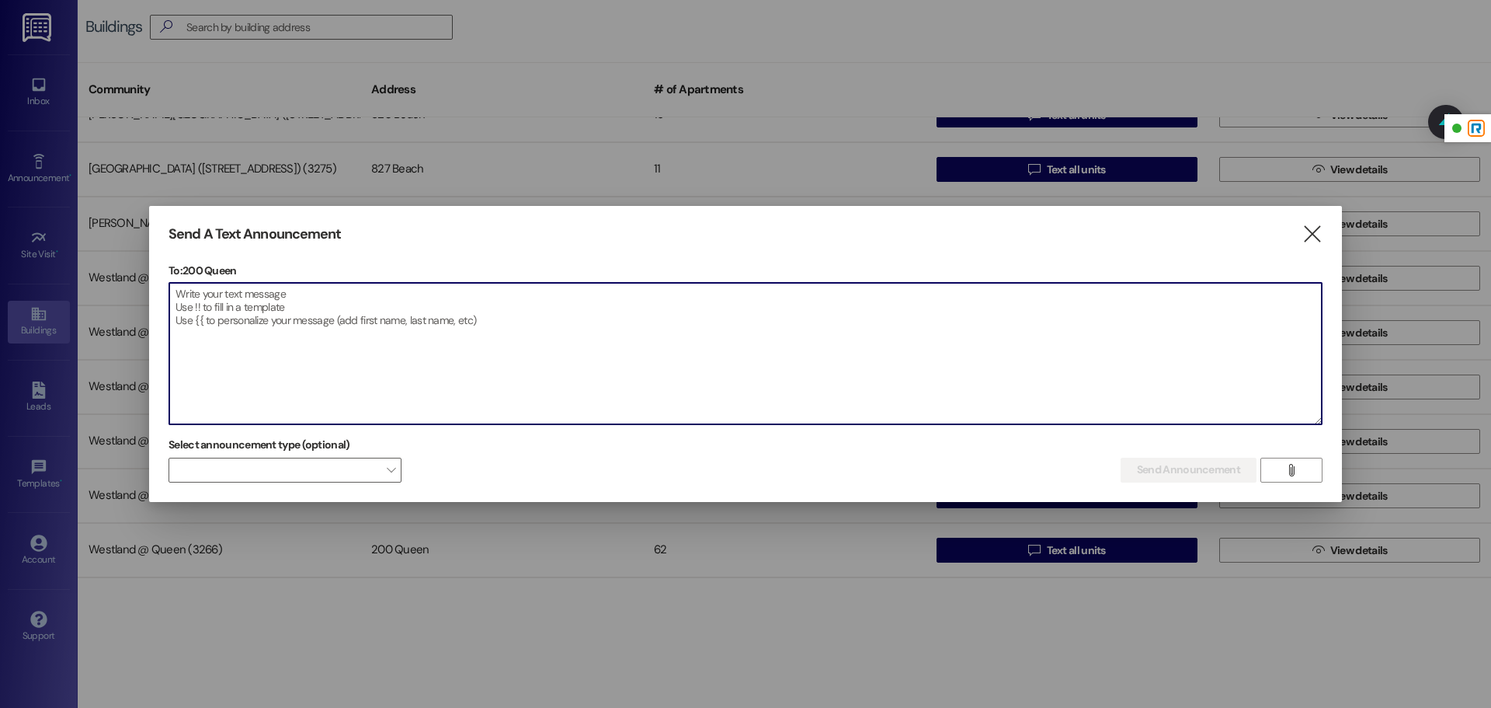
paste textarea "Dear Residents, It has come to our attention that some residents and/or their g…"
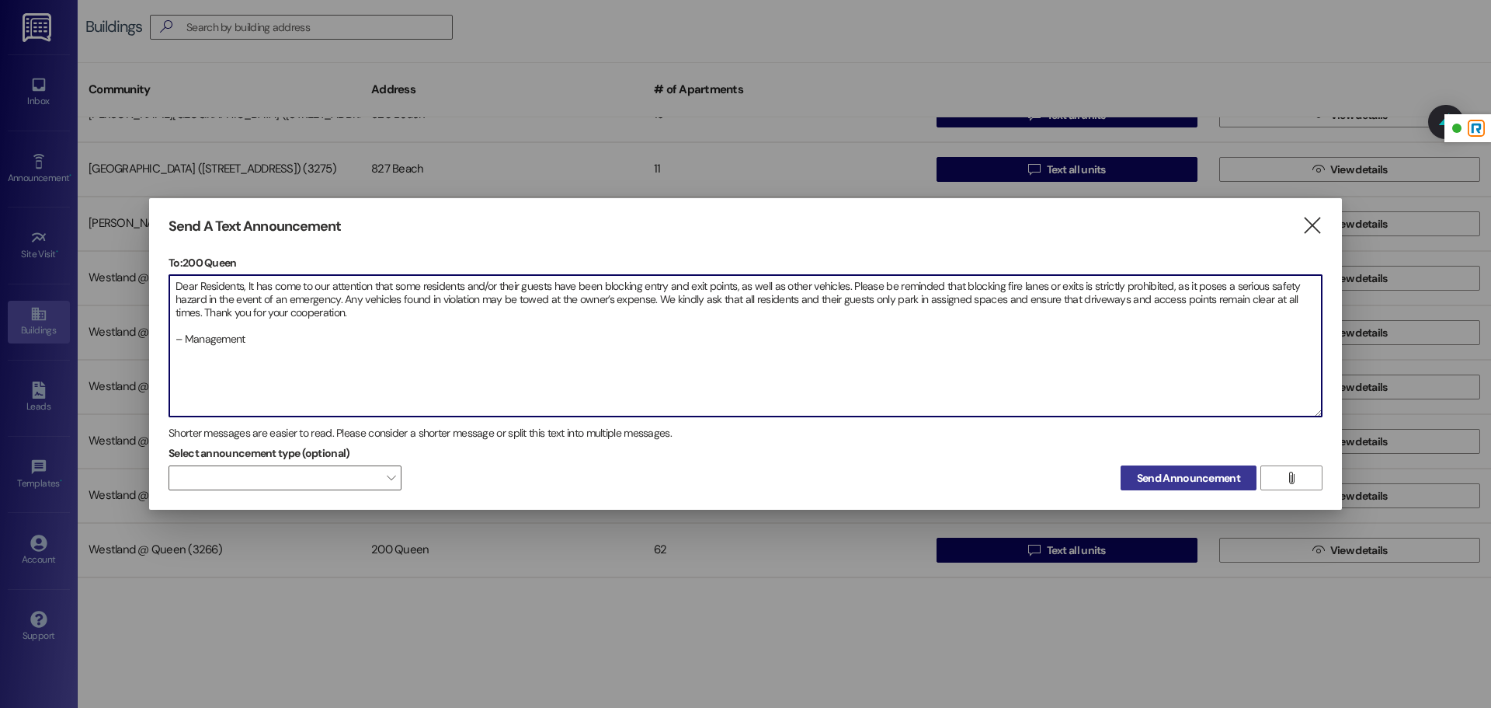
type textarea "Dear Residents, It has come to our attention that some residents and/or their g…"
click at [1180, 475] on span "Send Announcement" at bounding box center [1188, 478] width 103 height 16
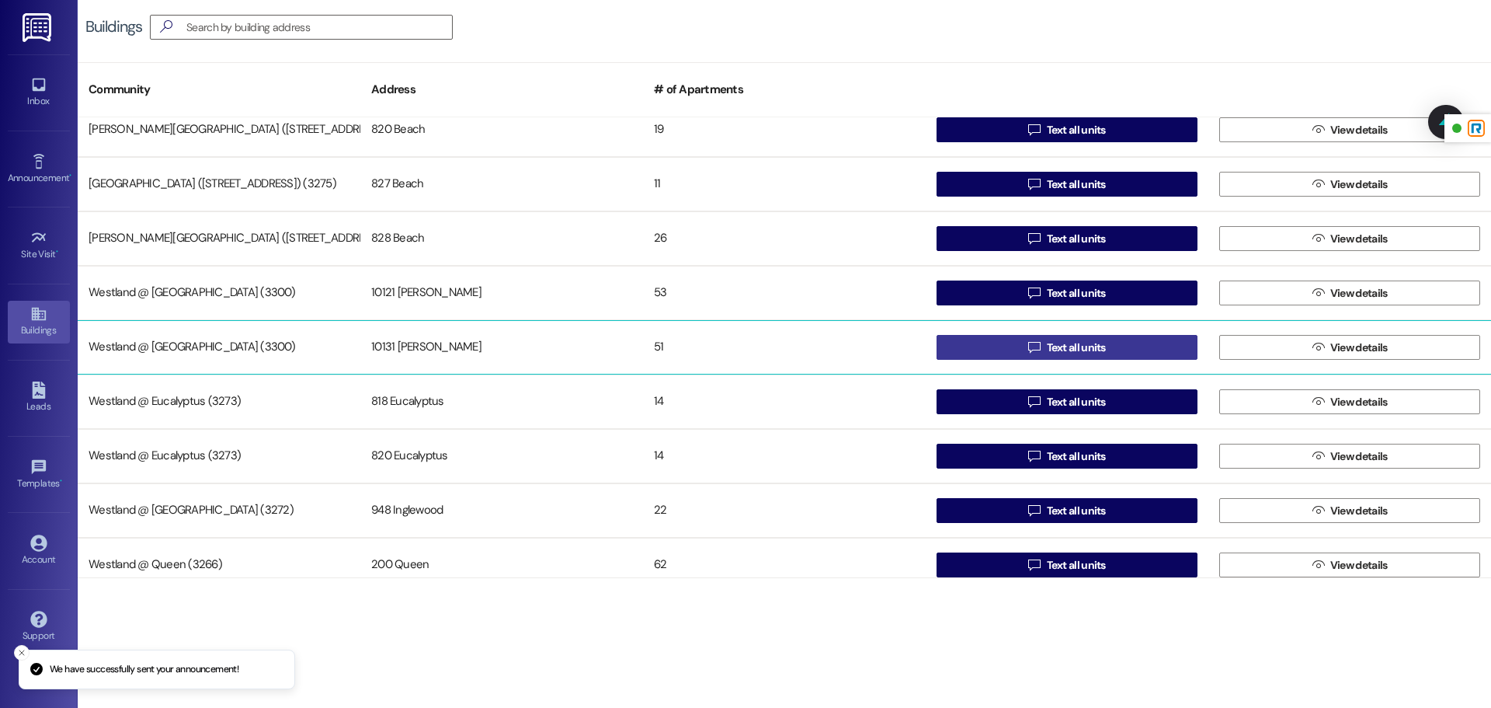
scroll to position [0, 0]
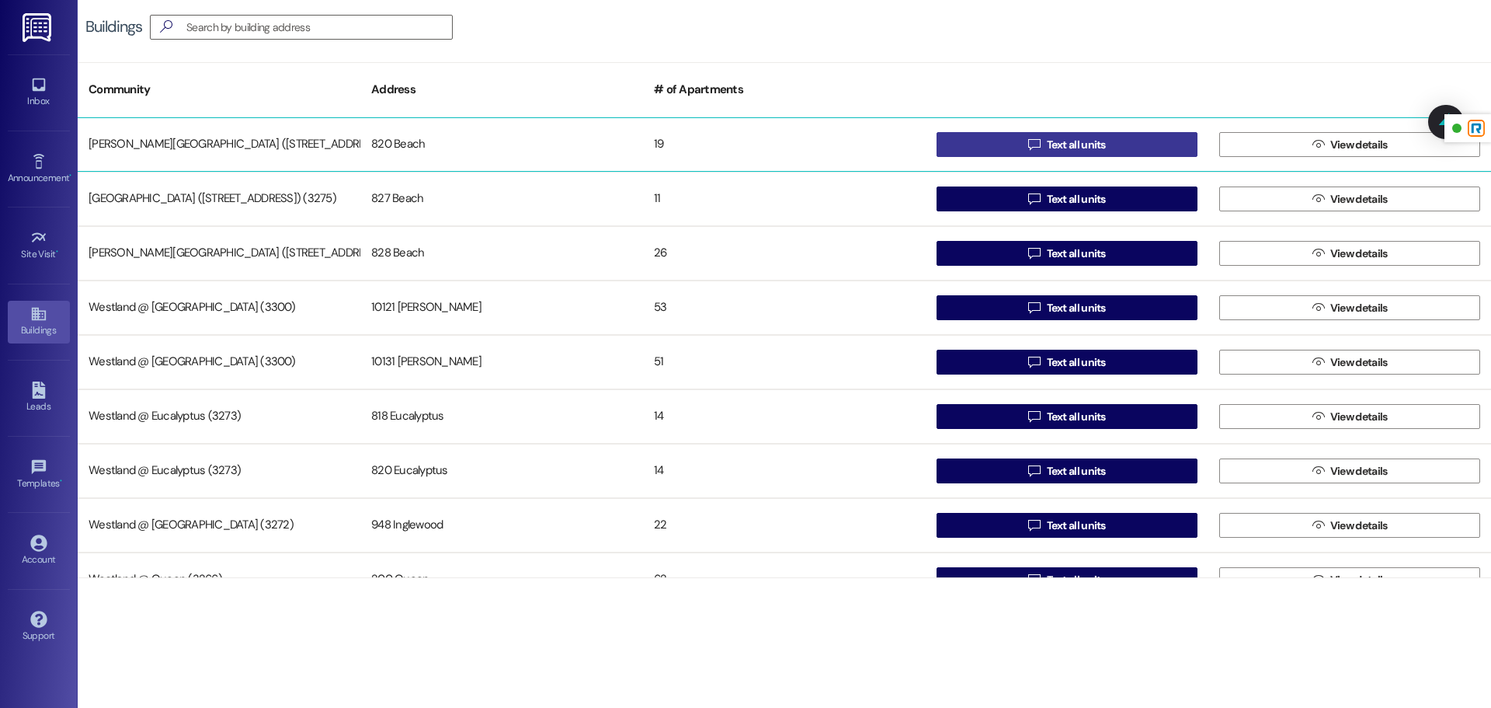
click at [1030, 148] on icon "" at bounding box center [1034, 144] width 12 height 12
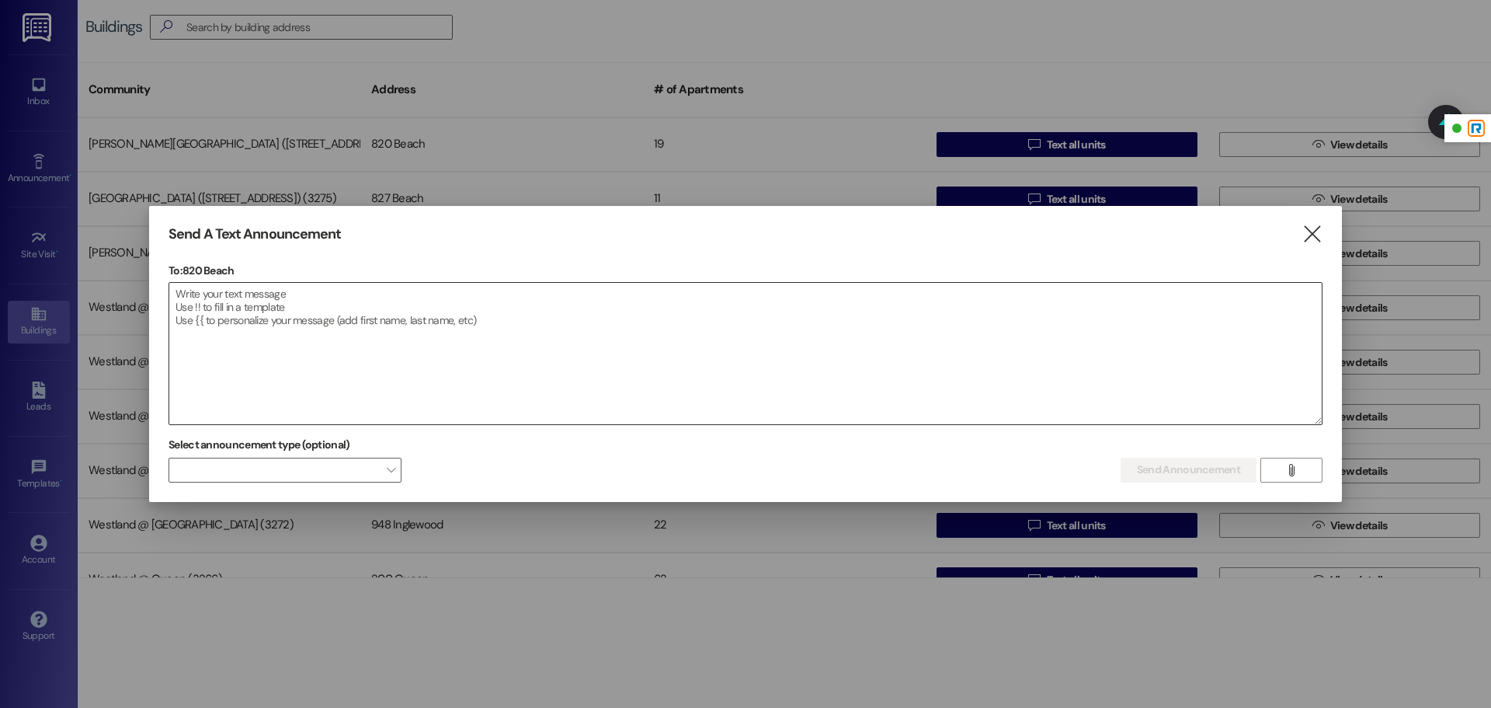
click at [501, 296] on textarea at bounding box center [745, 353] width 1153 height 141
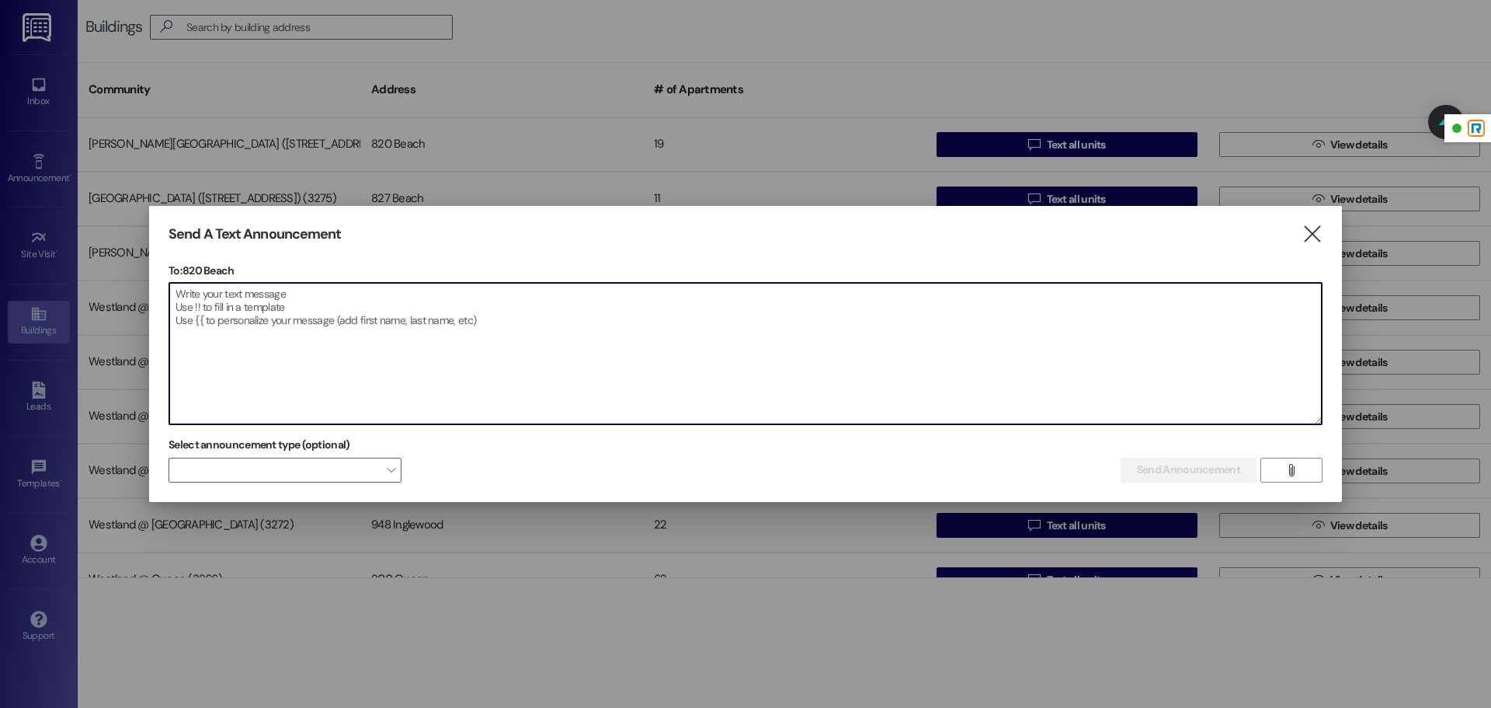
paste textarea "Dear Residents, It has come to our attention that some residents and/or their g…"
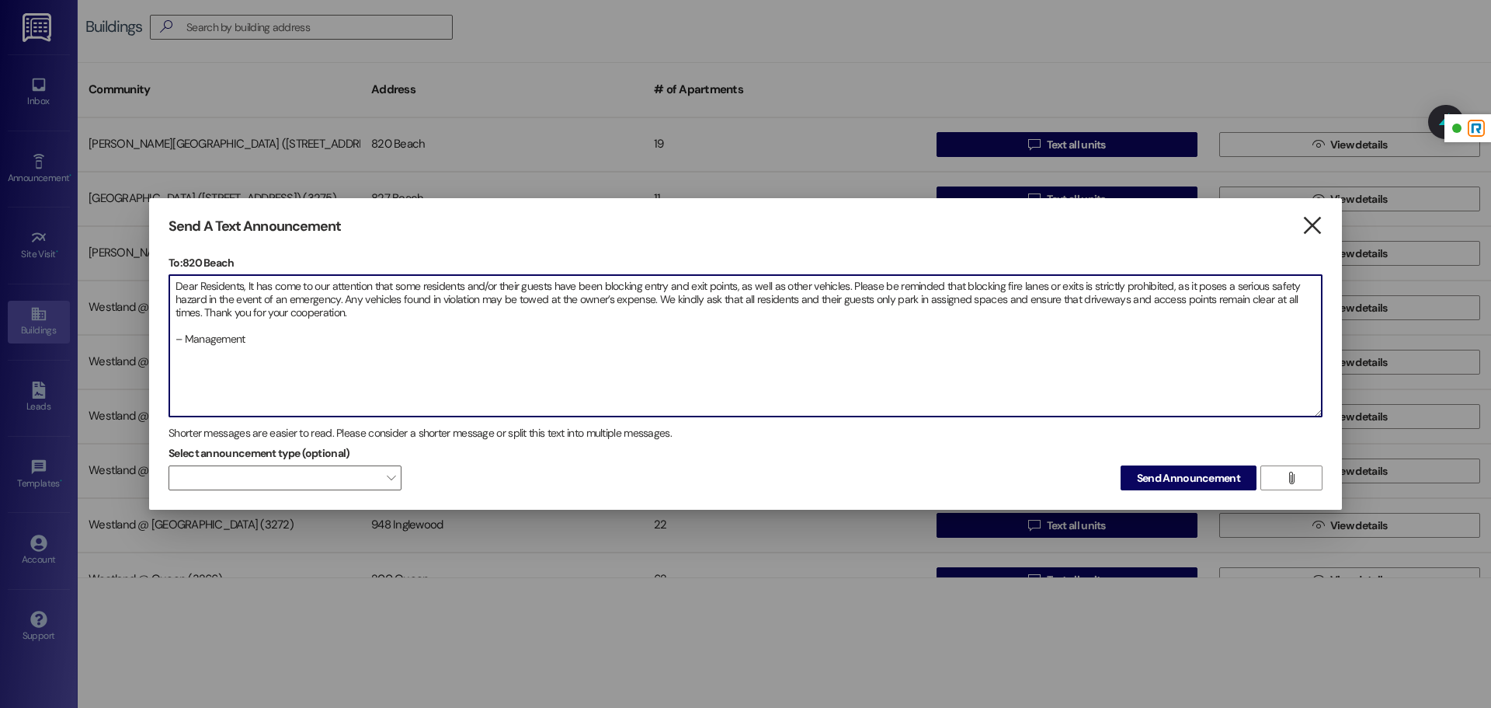
type textarea "Dear Residents, It has come to our attention that some residents and/or their g…"
click at [1310, 228] on icon "" at bounding box center [1312, 225] width 21 height 16
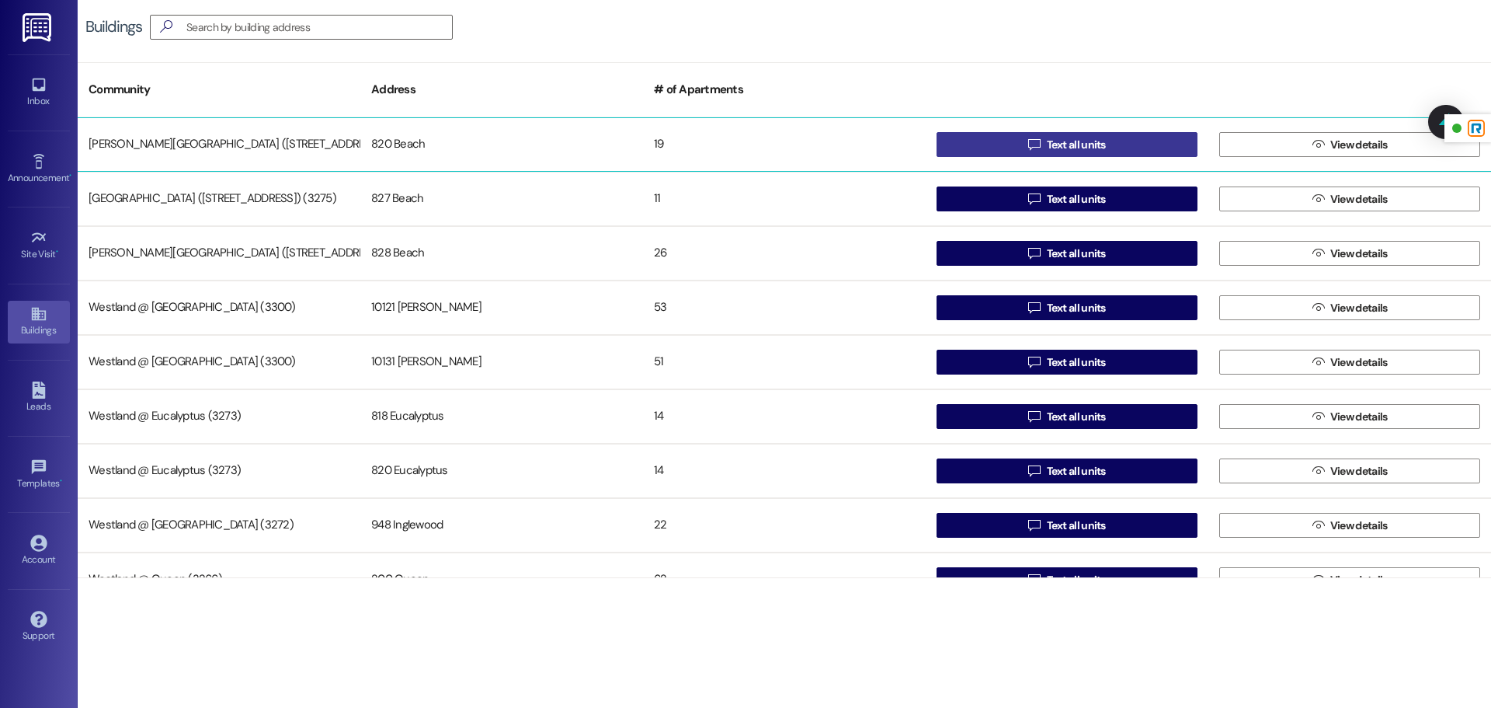
click at [1053, 145] on span "Text all units" at bounding box center [1076, 145] width 59 height 16
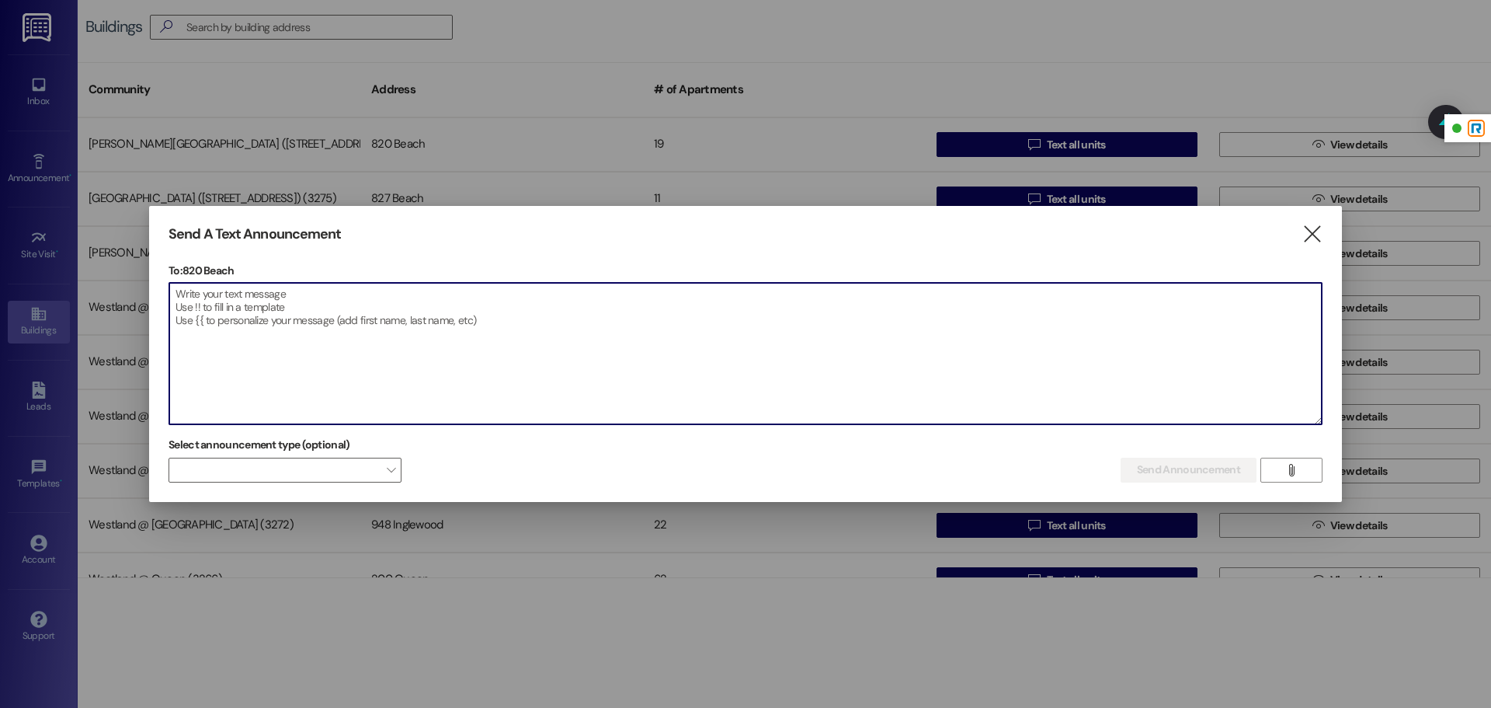
click at [378, 315] on textarea at bounding box center [745, 353] width 1153 height 141
paste textarea "Estimados Residentes de Beach, Se nos ha informado que algunos residentes y/o s…"
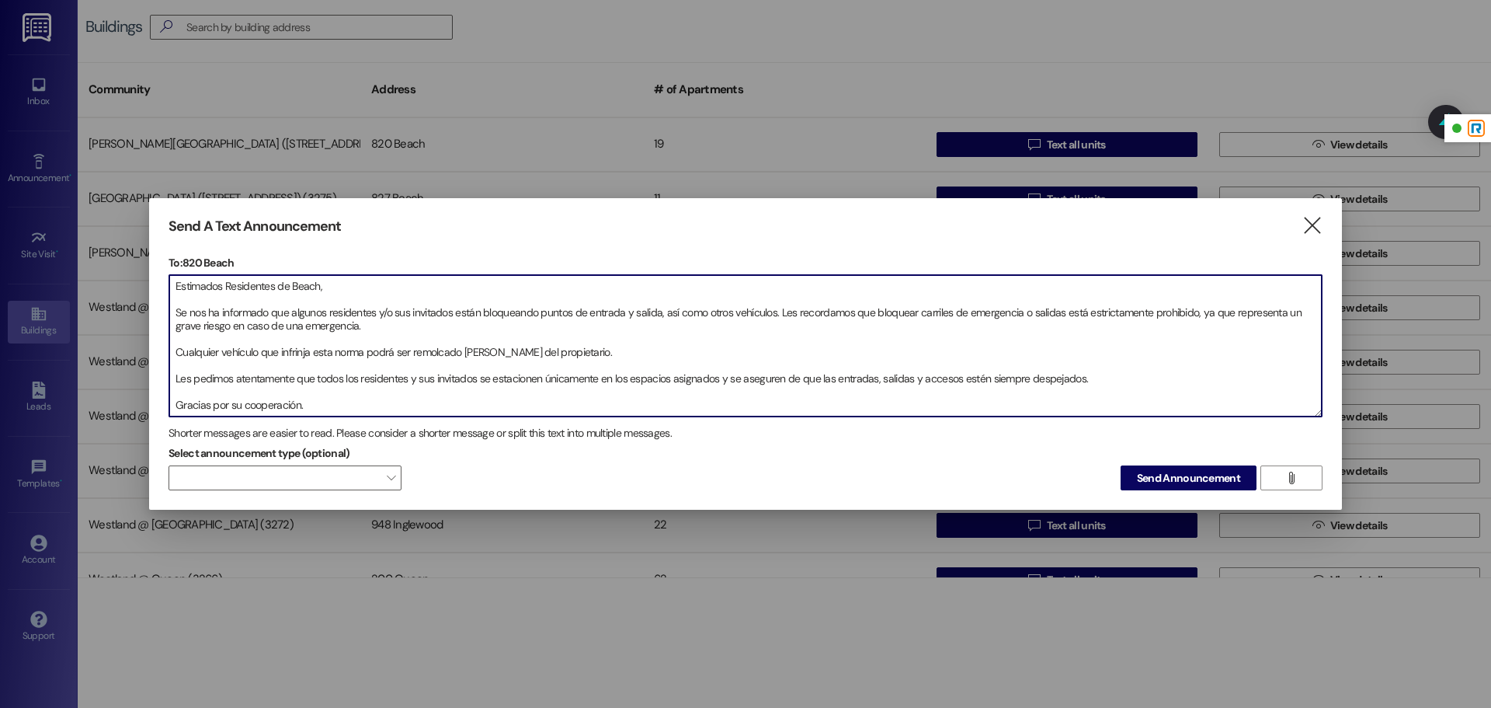
click at [321, 287] on textarea "Estimados Residentes de Beach, Se nos ha informado que algunos residentes y/o s…" at bounding box center [745, 345] width 1153 height 141
click at [173, 312] on textarea "Estimados Residentes, Se nos ha informado que algunos residentes y/o sus invita…" at bounding box center [745, 345] width 1153 height 141
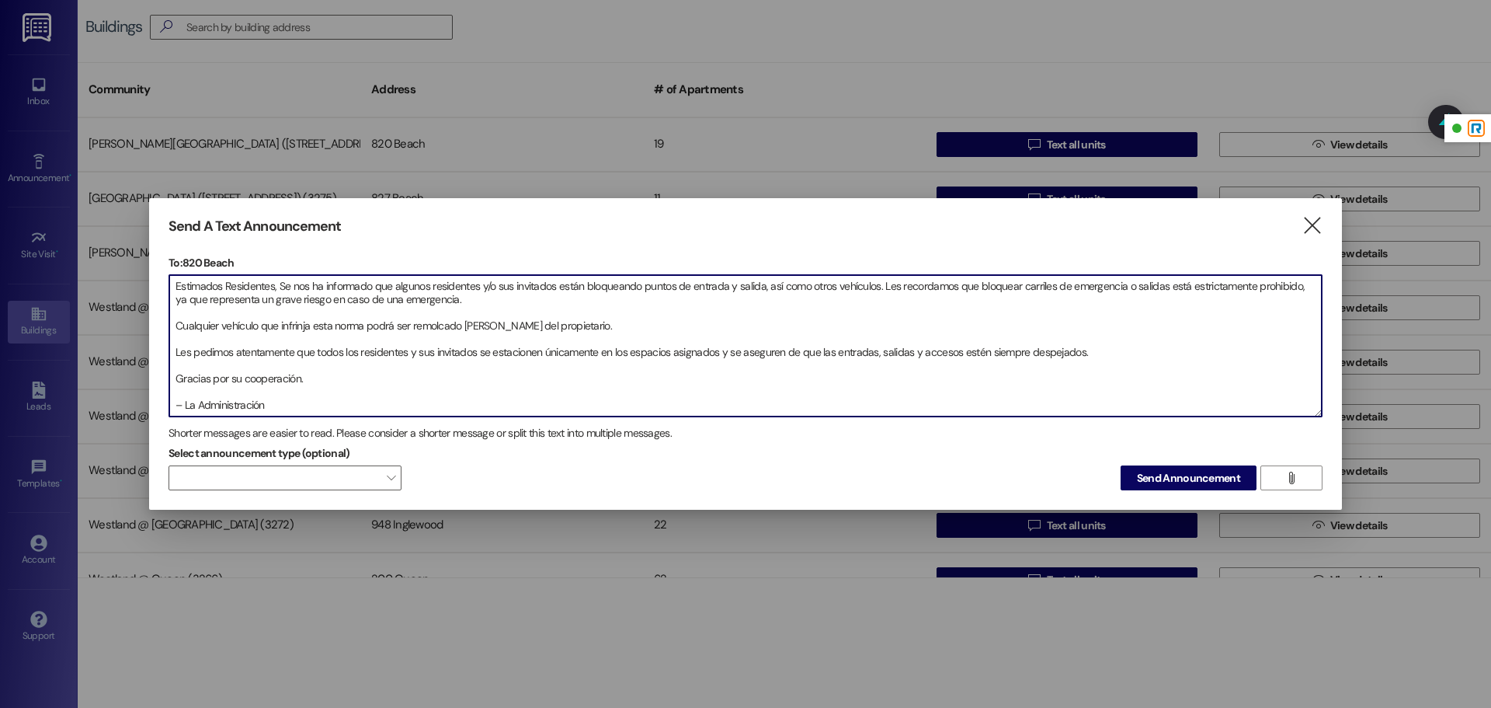
click at [174, 329] on textarea "Estimados Residentes, Se nos ha informado que algunos residentes y/o sus invita…" at bounding box center [745, 345] width 1153 height 141
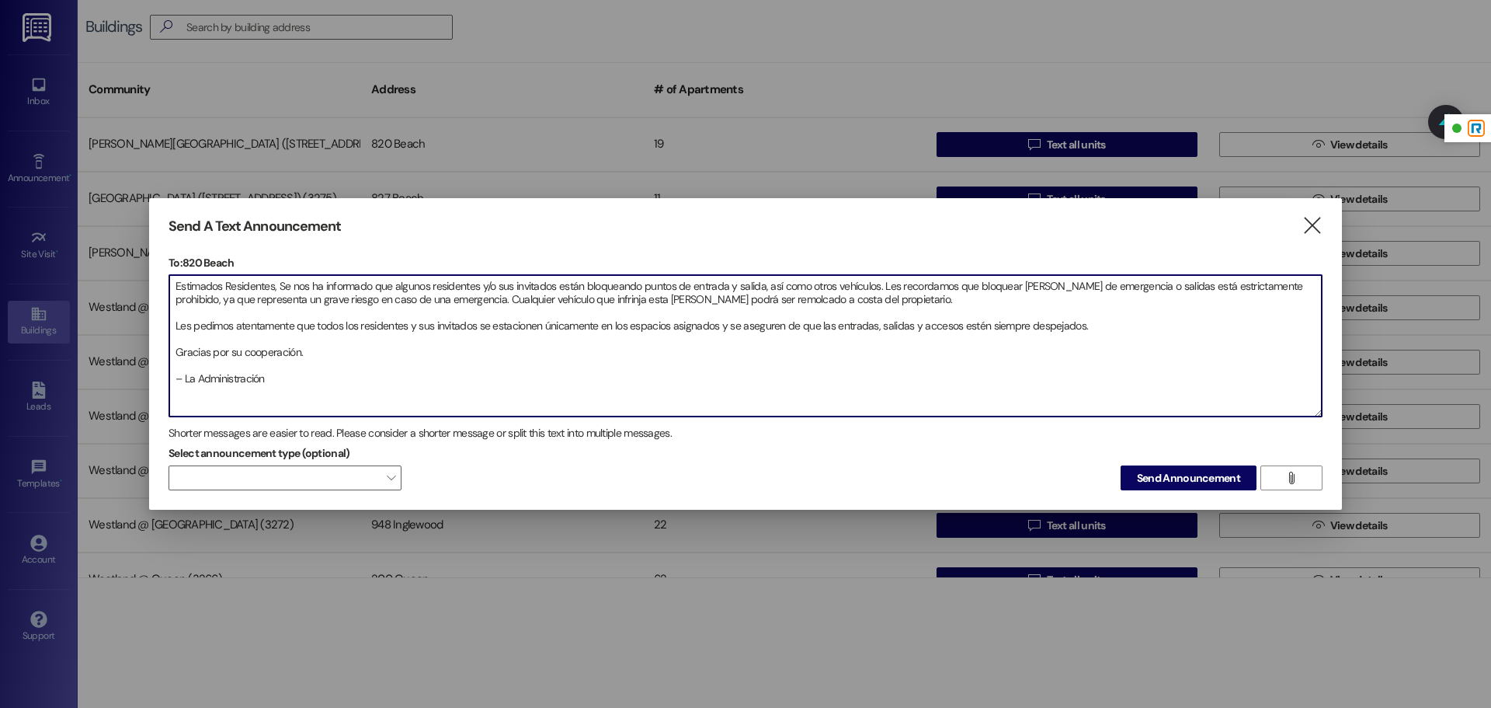
click at [170, 330] on textarea "Estimados Residentes, Se nos ha informado que algunos residentes y/o sus invita…" at bounding box center [745, 345] width 1153 height 141
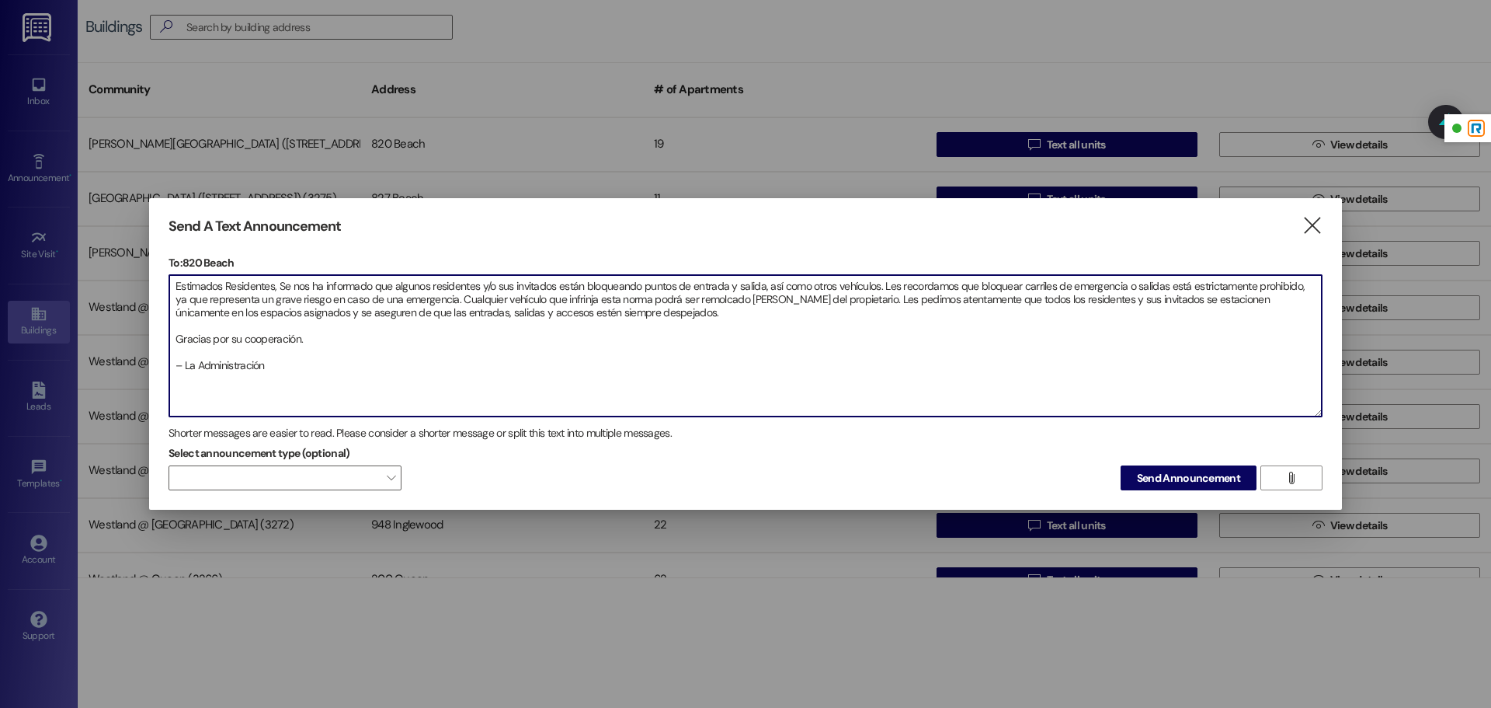
click at [169, 344] on textarea "Estimados Residentes, Se nos ha informado que algunos residentes y/o sus invita…" at bounding box center [745, 345] width 1153 height 141
drag, startPoint x: 316, startPoint y: 353, endPoint x: 171, endPoint y: 281, distance: 161.9
click at [171, 281] on textarea "Estimados Residentes, Se nos ha informado que algunos residentes y/o sus invita…" at bounding box center [745, 345] width 1153 height 141
type textarea "Estimados Residentes, Se nos ha informado que algunos residentes y/o sus invita…"
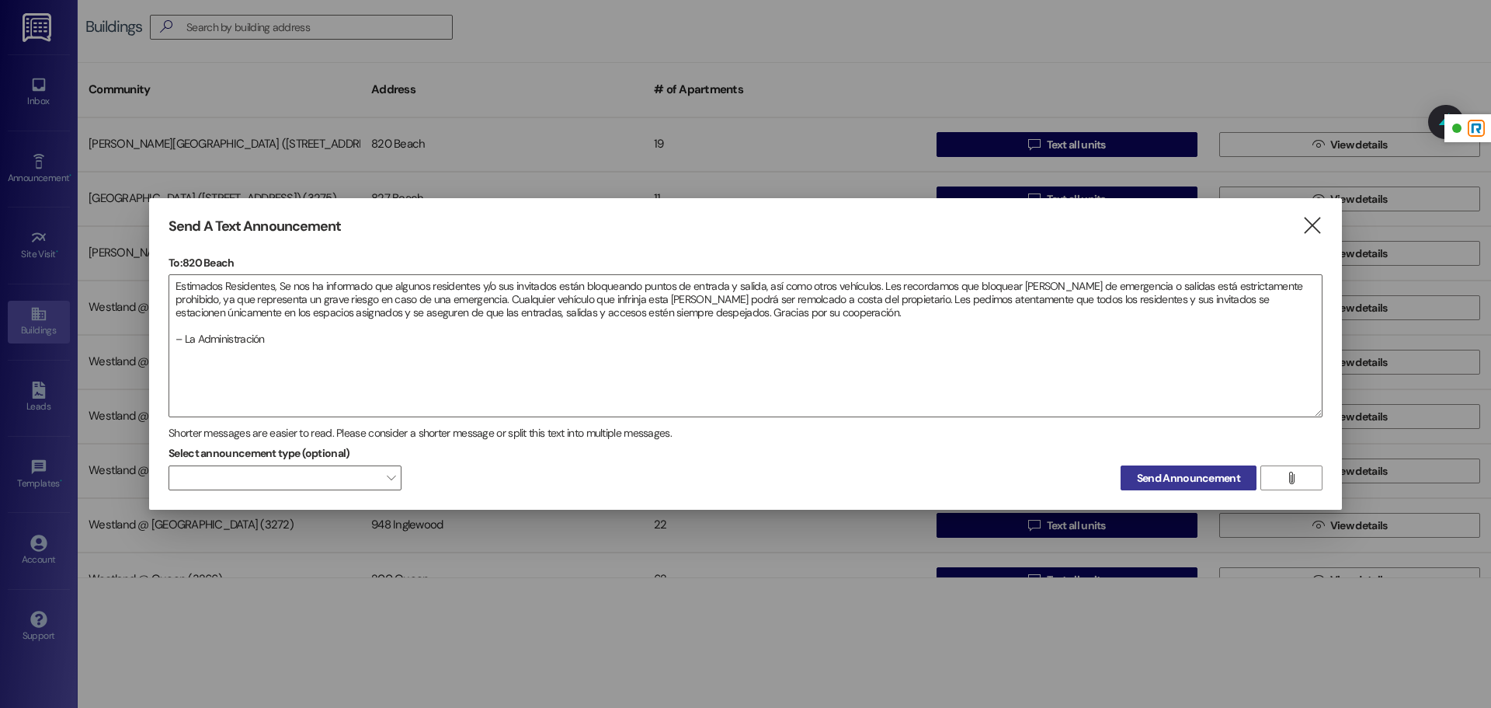
click at [1166, 479] on span "Send Announcement" at bounding box center [1188, 478] width 103 height 16
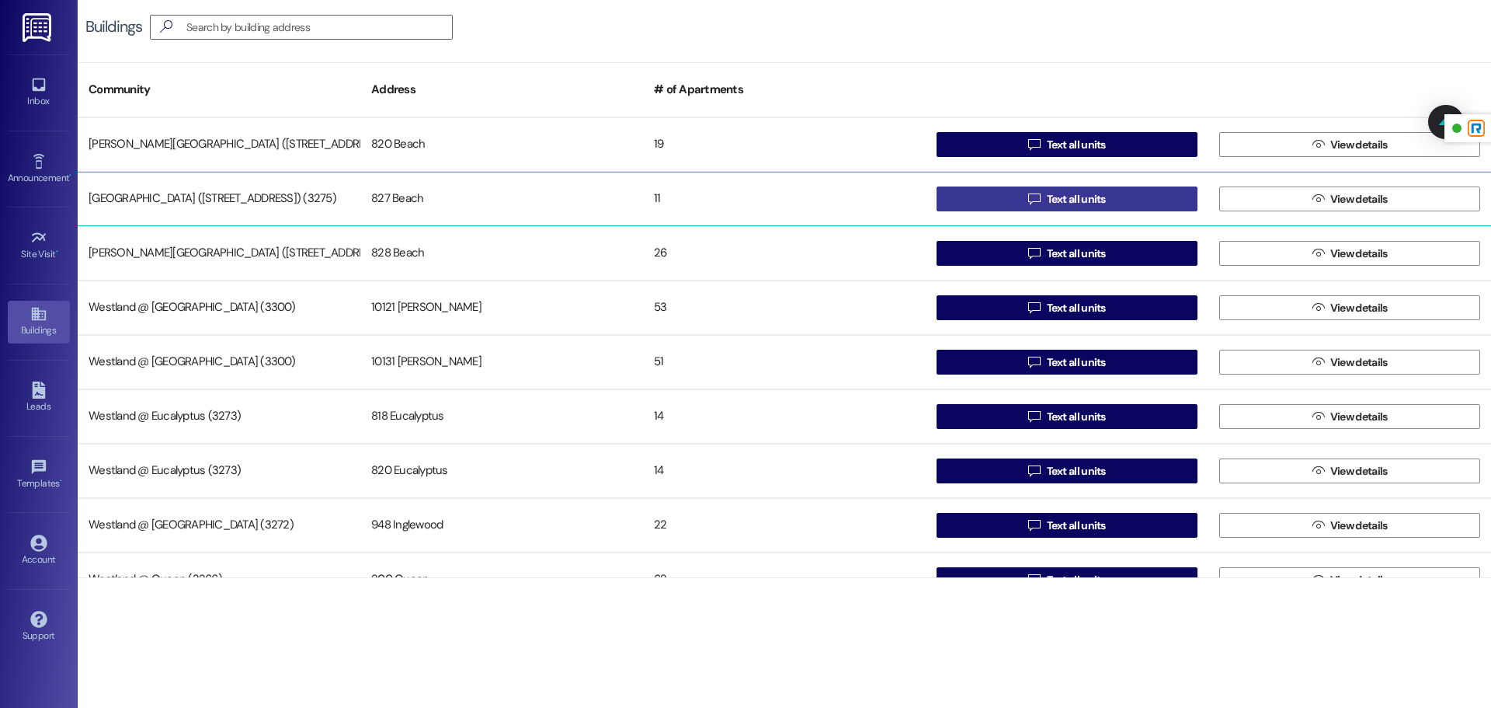
click at [1130, 190] on button " Text all units" at bounding box center [1067, 198] width 261 height 25
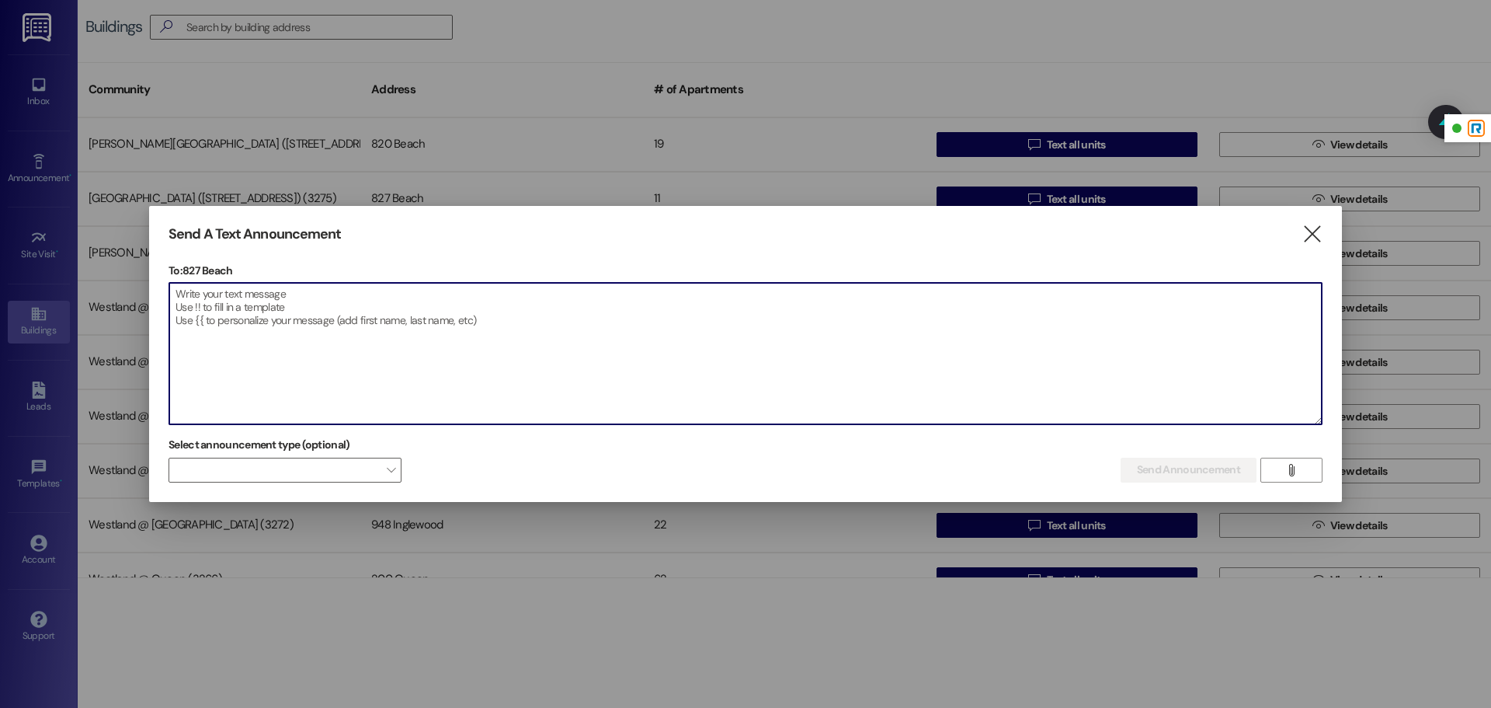
click at [228, 287] on textarea at bounding box center [745, 353] width 1153 height 141
paste textarea "Estimados Residentes, Se nos ha informado que algunos residentes y/o sus invita…"
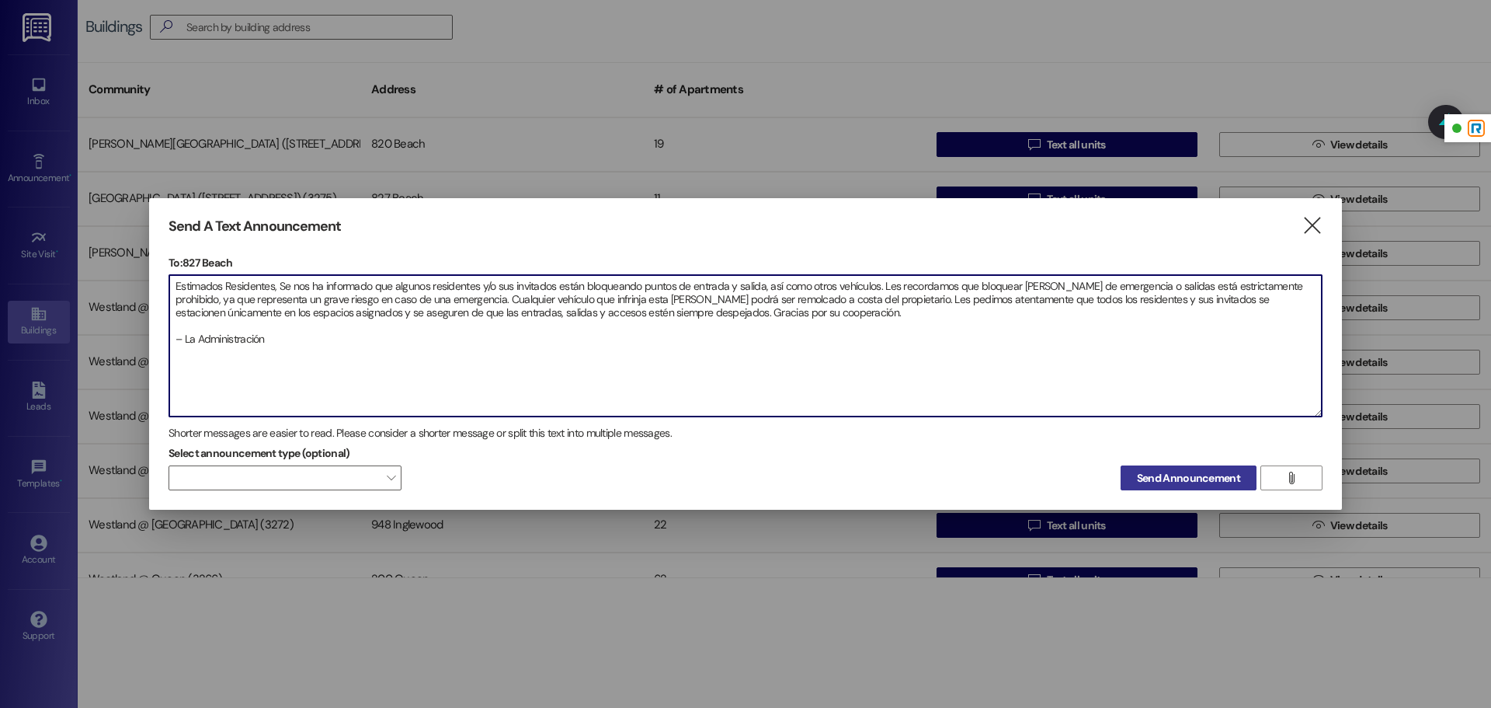
type textarea "Estimados Residentes, Se nos ha informado que algunos residentes y/o sus invita…"
click at [1213, 477] on span "Send Announcement" at bounding box center [1188, 478] width 103 height 16
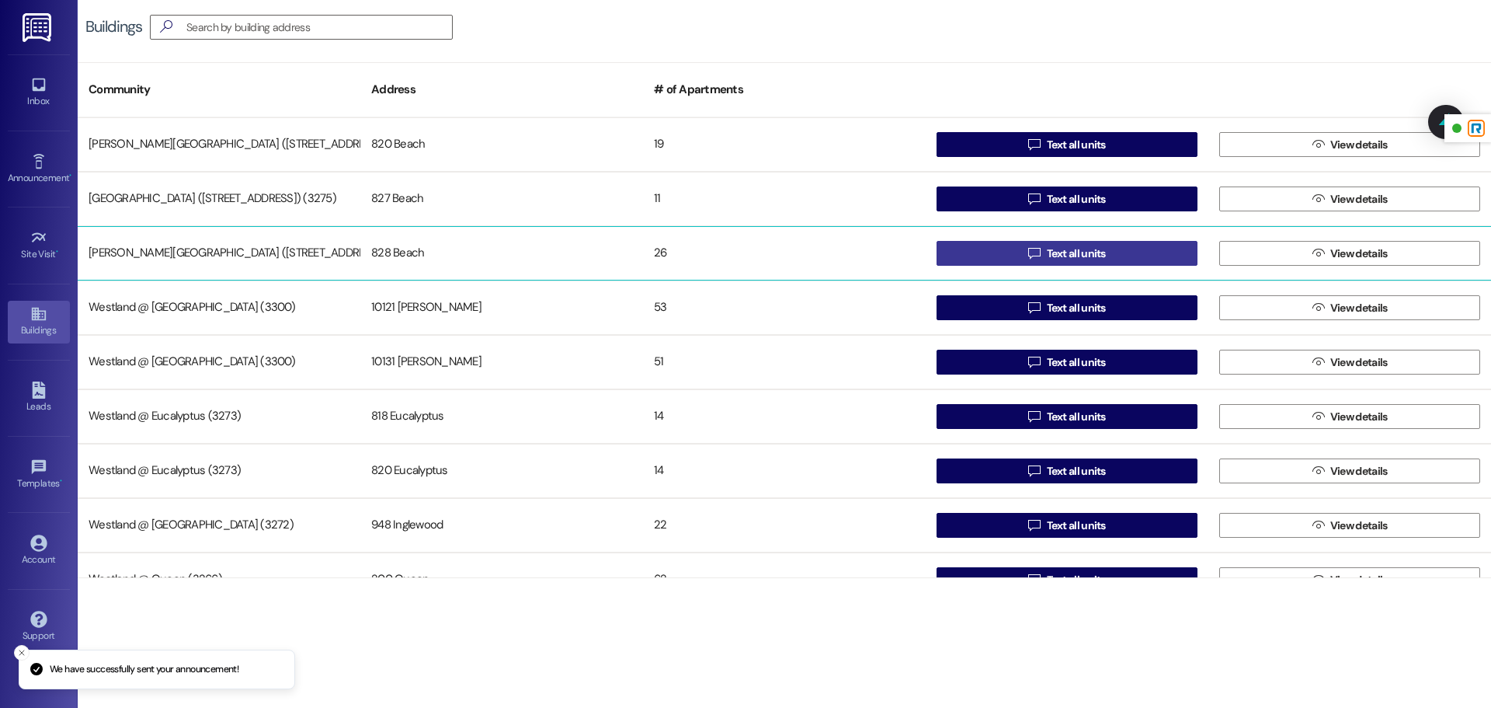
click at [1005, 252] on button " Text all units" at bounding box center [1067, 253] width 261 height 25
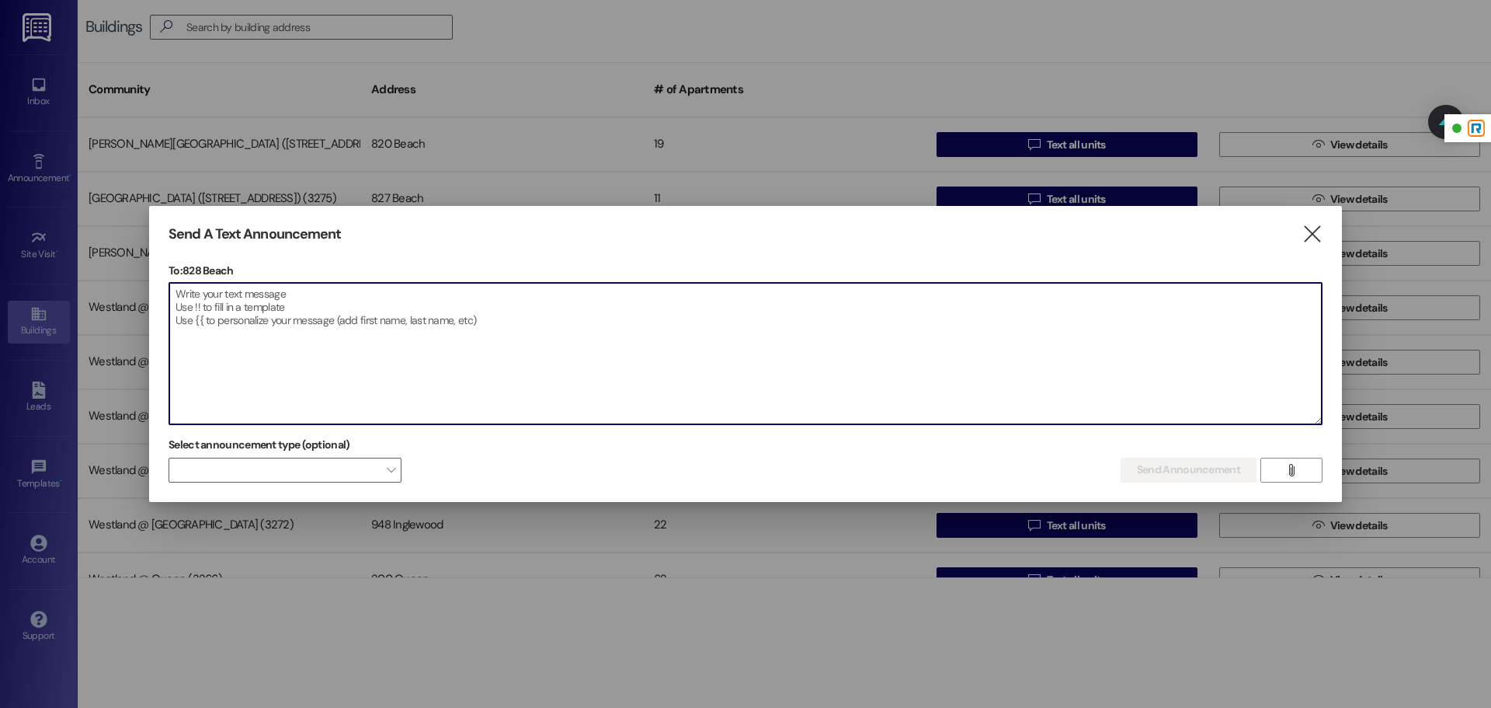
click at [520, 297] on textarea at bounding box center [745, 353] width 1153 height 141
paste textarea "Estimados Residentes, Se nos ha informado que algunos residentes y/o sus invita…"
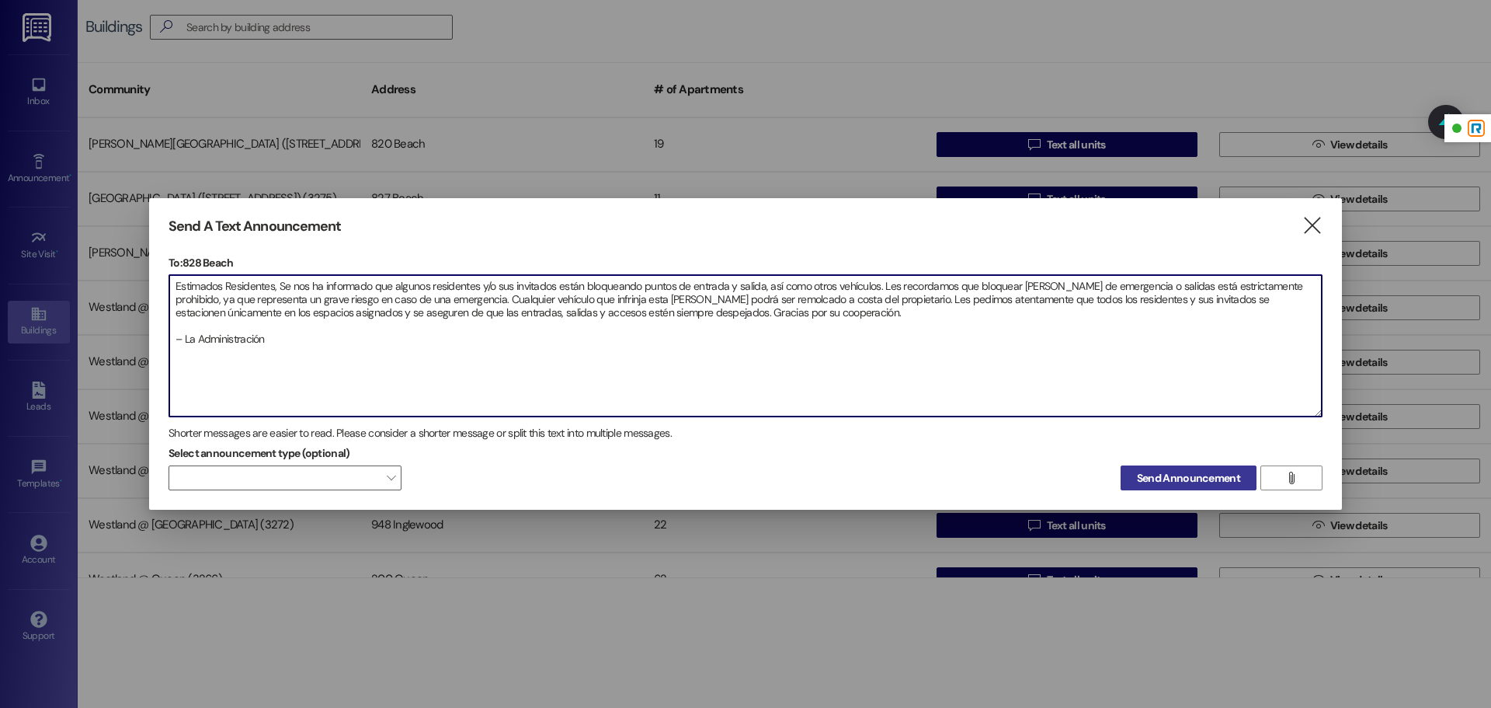
type textarea "Estimados Residentes, Se nos ha informado que algunos residentes y/o sus invita…"
click at [1122, 476] on button "Send Announcement" at bounding box center [1189, 477] width 136 height 25
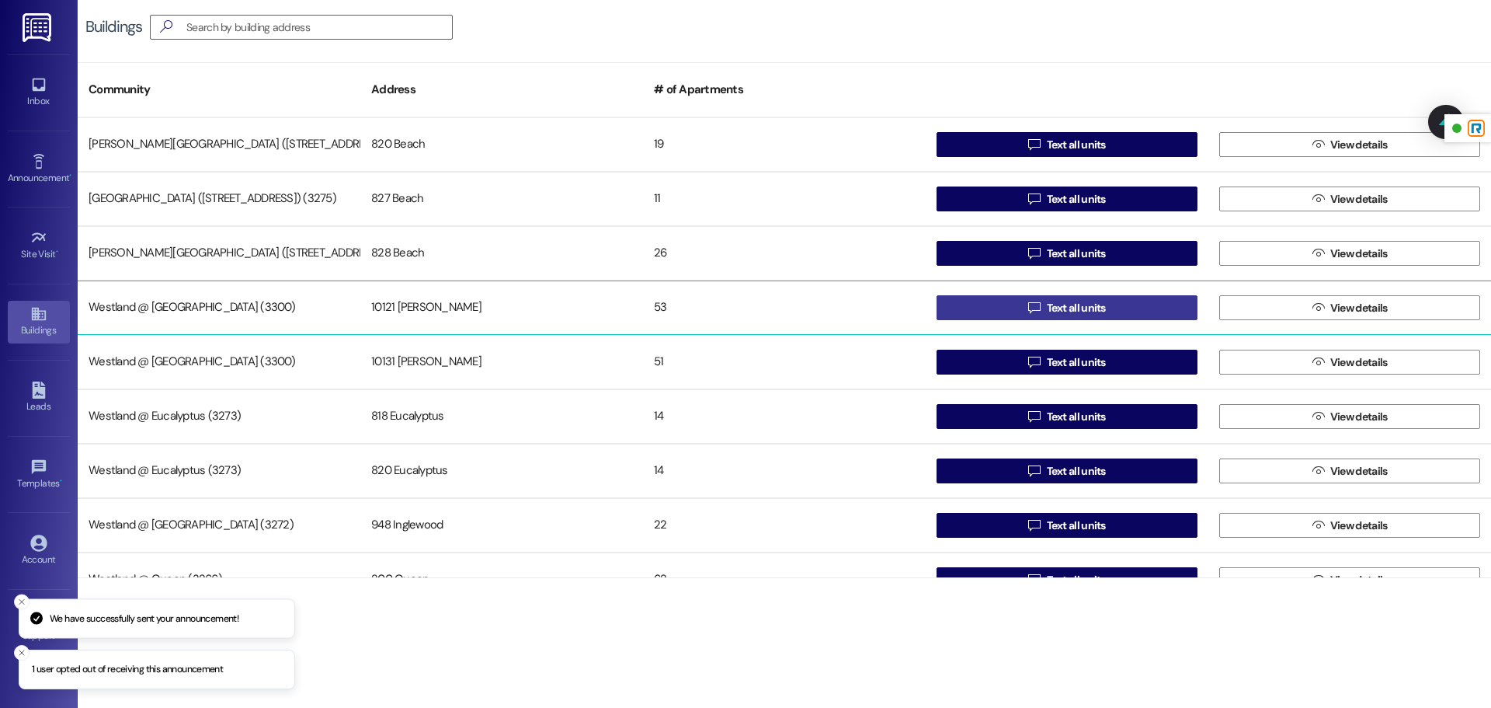
click at [977, 312] on button " Text all units" at bounding box center [1067, 307] width 261 height 25
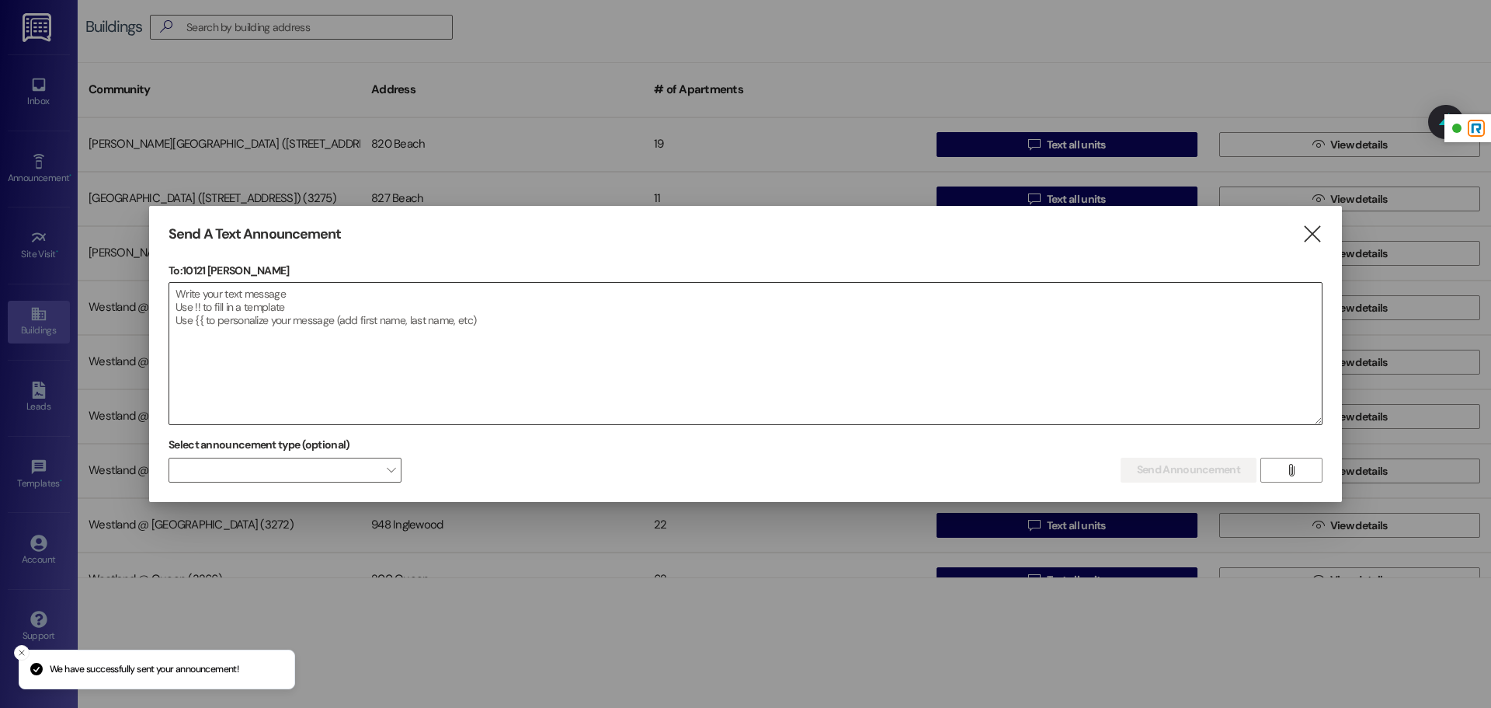
click at [558, 287] on textarea at bounding box center [745, 353] width 1153 height 141
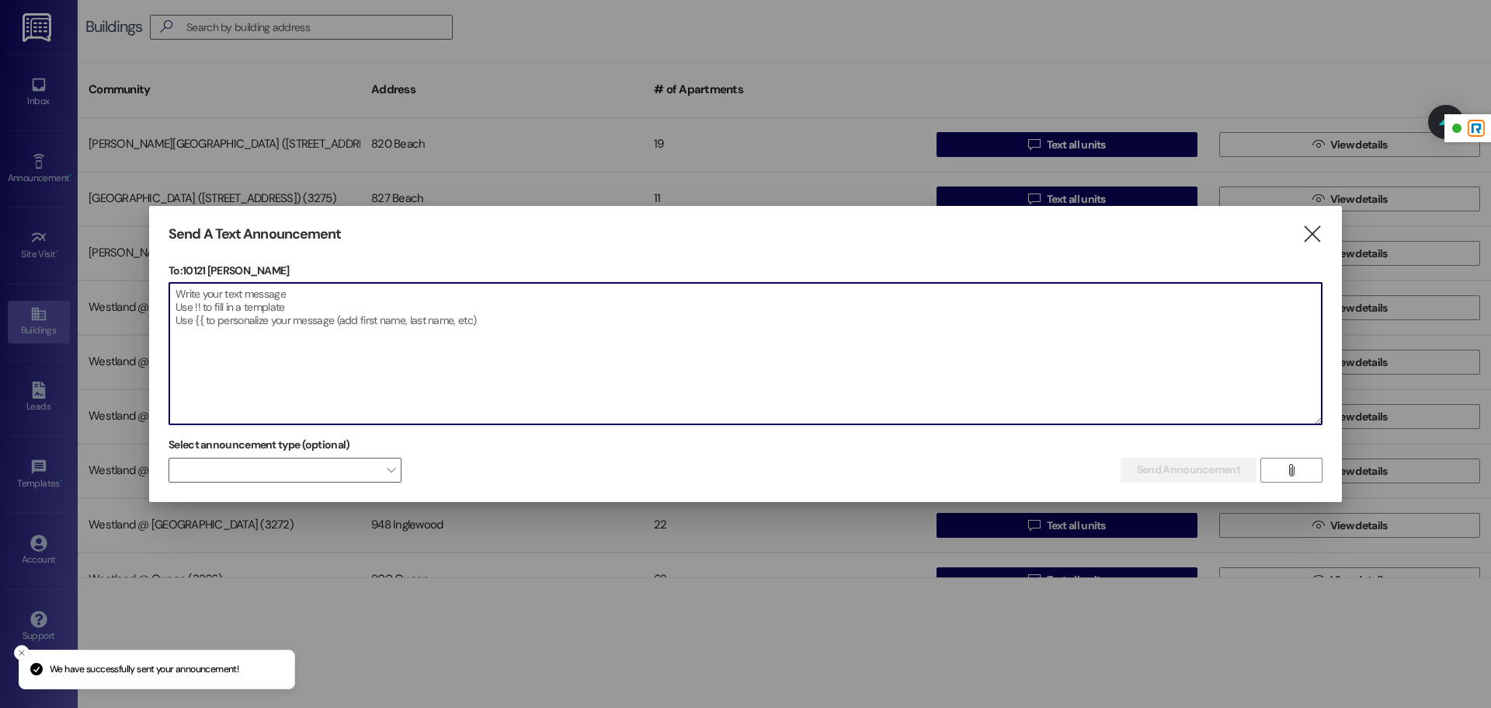
paste textarea "Estimados Residentes, Se nos ha informado que algunos residentes y/o sus invita…"
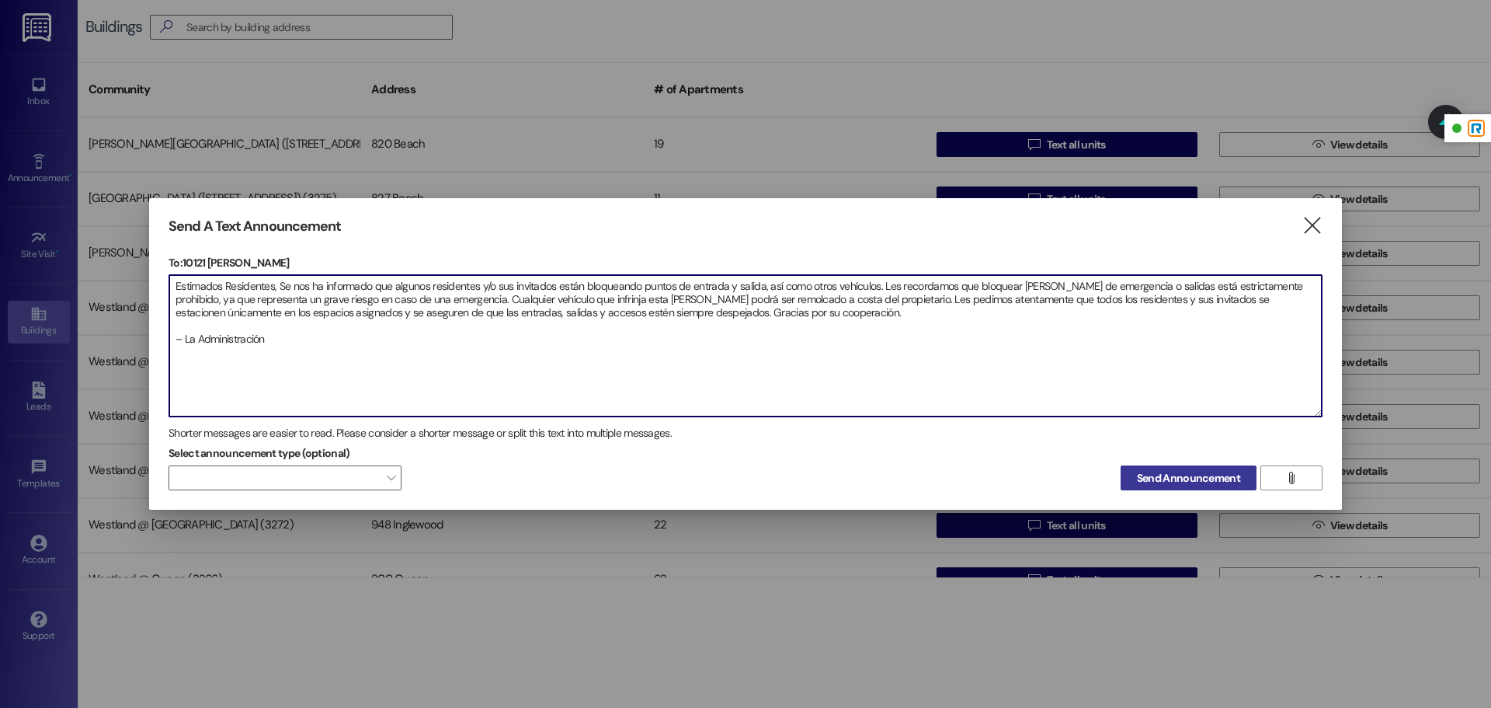
type textarea "Estimados Residentes, Se nos ha informado que algunos residentes y/o sus invita…"
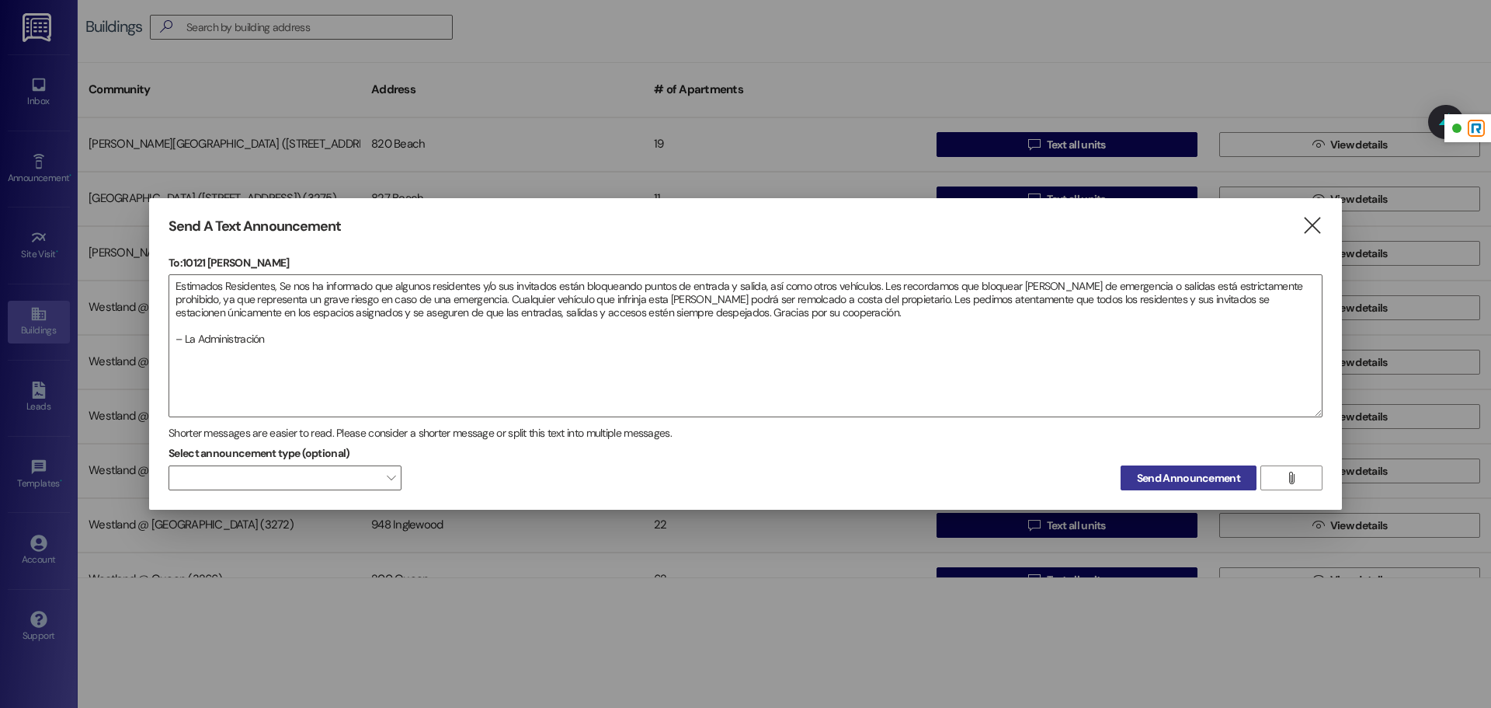
click at [1149, 478] on span "Send Announcement" at bounding box center [1188, 478] width 103 height 16
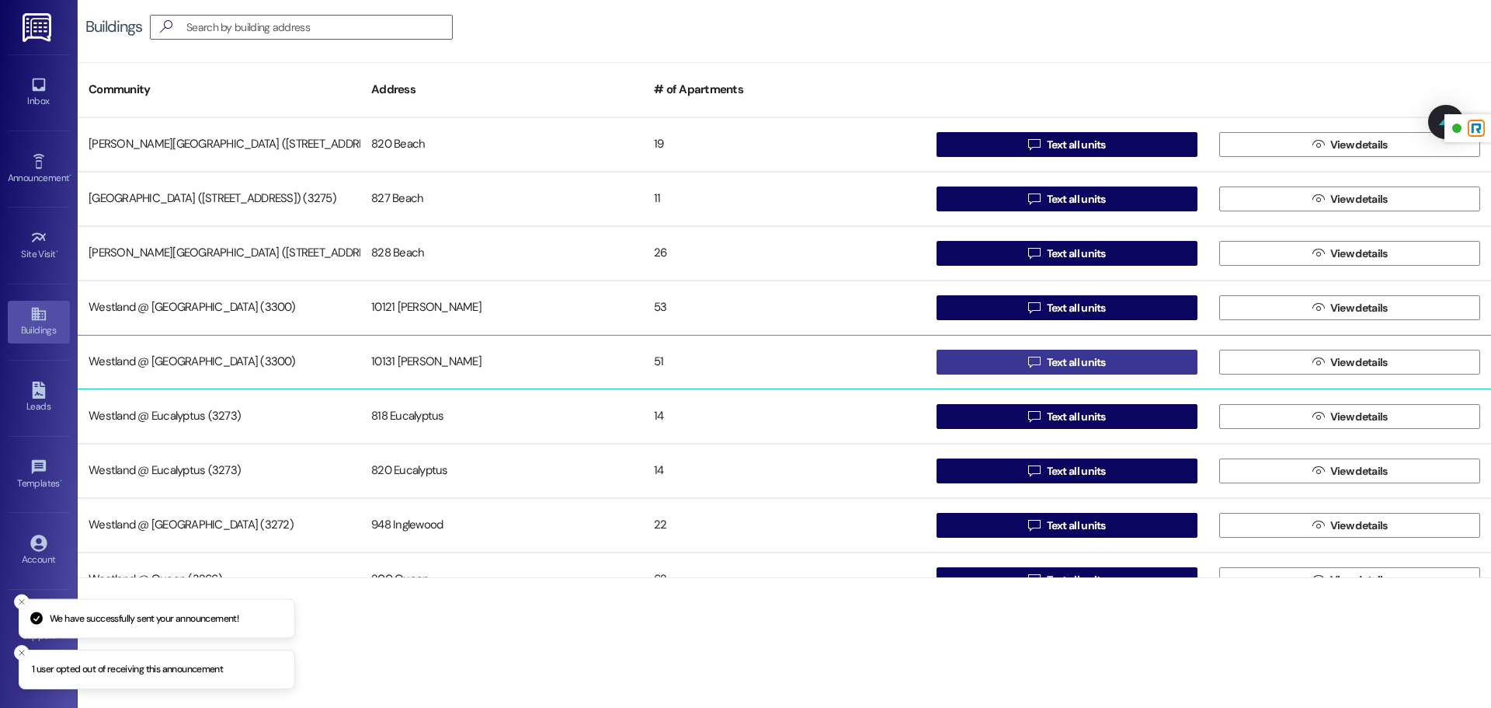
click at [1083, 368] on span "Text all units" at bounding box center [1076, 362] width 59 height 16
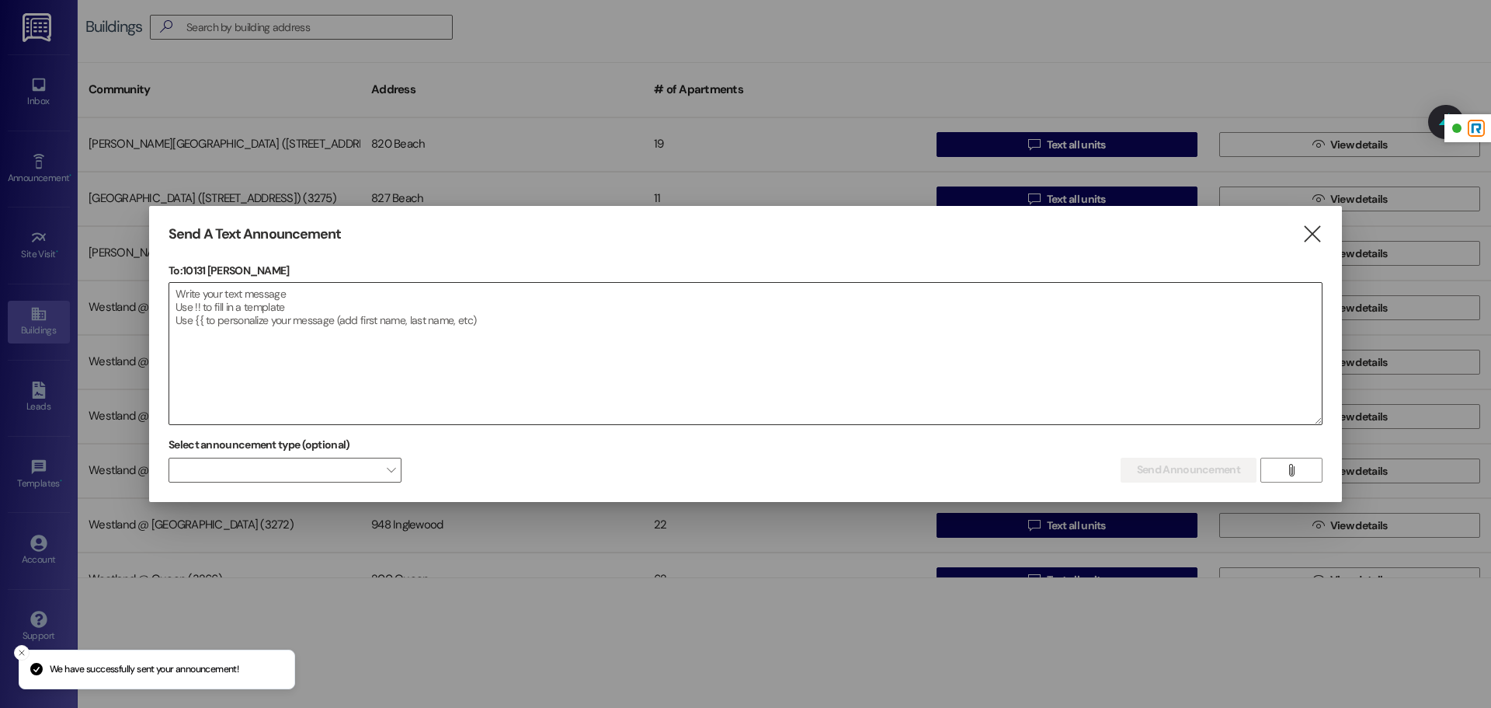
click at [525, 341] on textarea at bounding box center [745, 353] width 1153 height 141
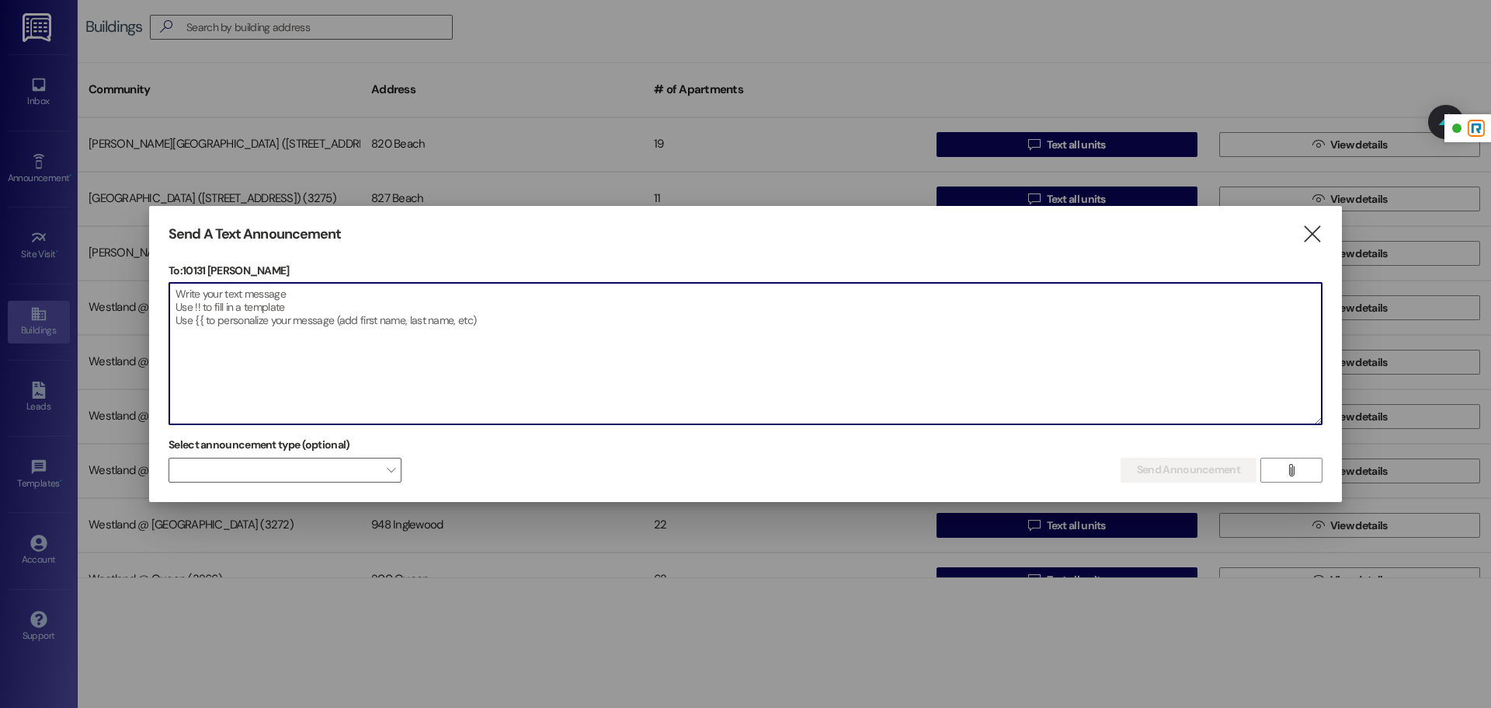
paste textarea "Estimados Residentes, Se nos ha informado que algunos residentes y/o sus invita…"
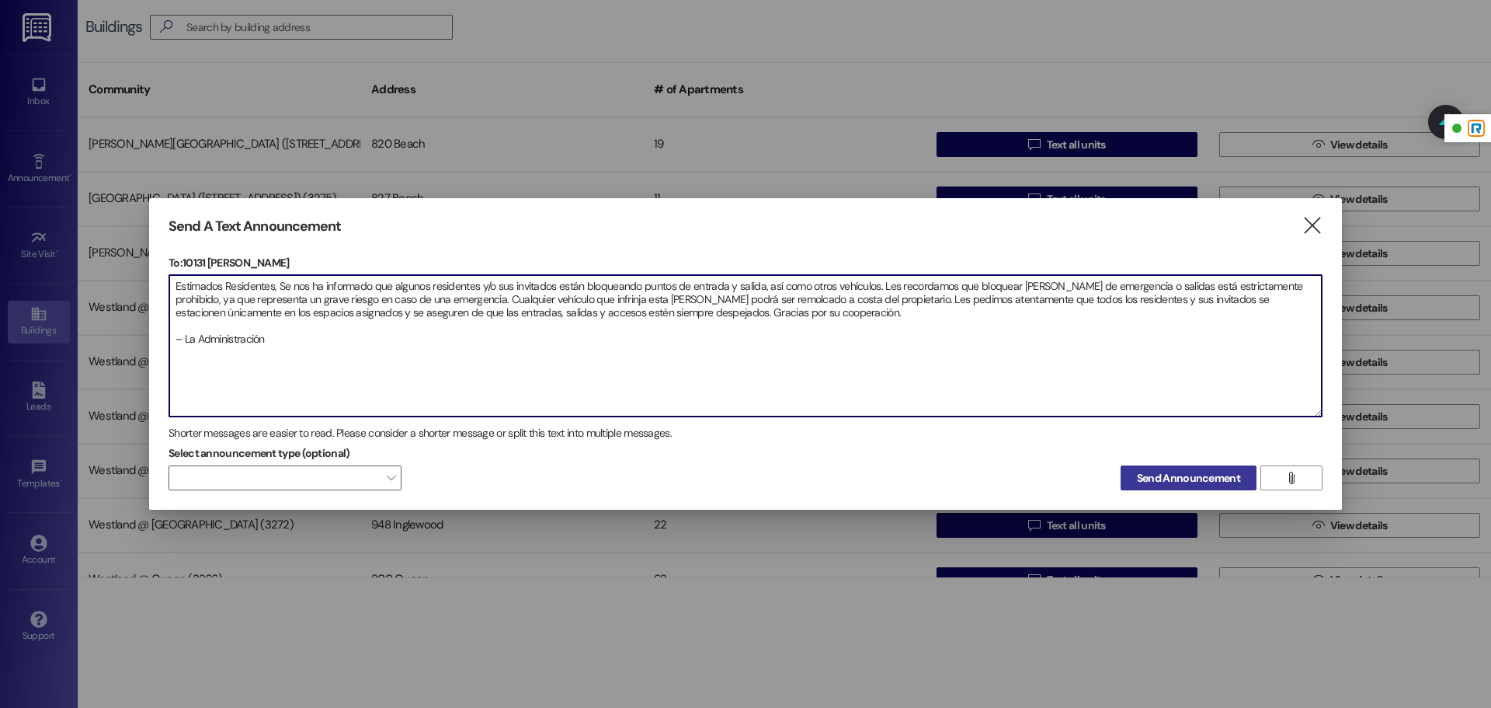
type textarea "Estimados Residentes, Se nos ha informado que algunos residentes y/o sus invita…"
click at [1197, 479] on span "Send Announcement" at bounding box center [1188, 478] width 103 height 16
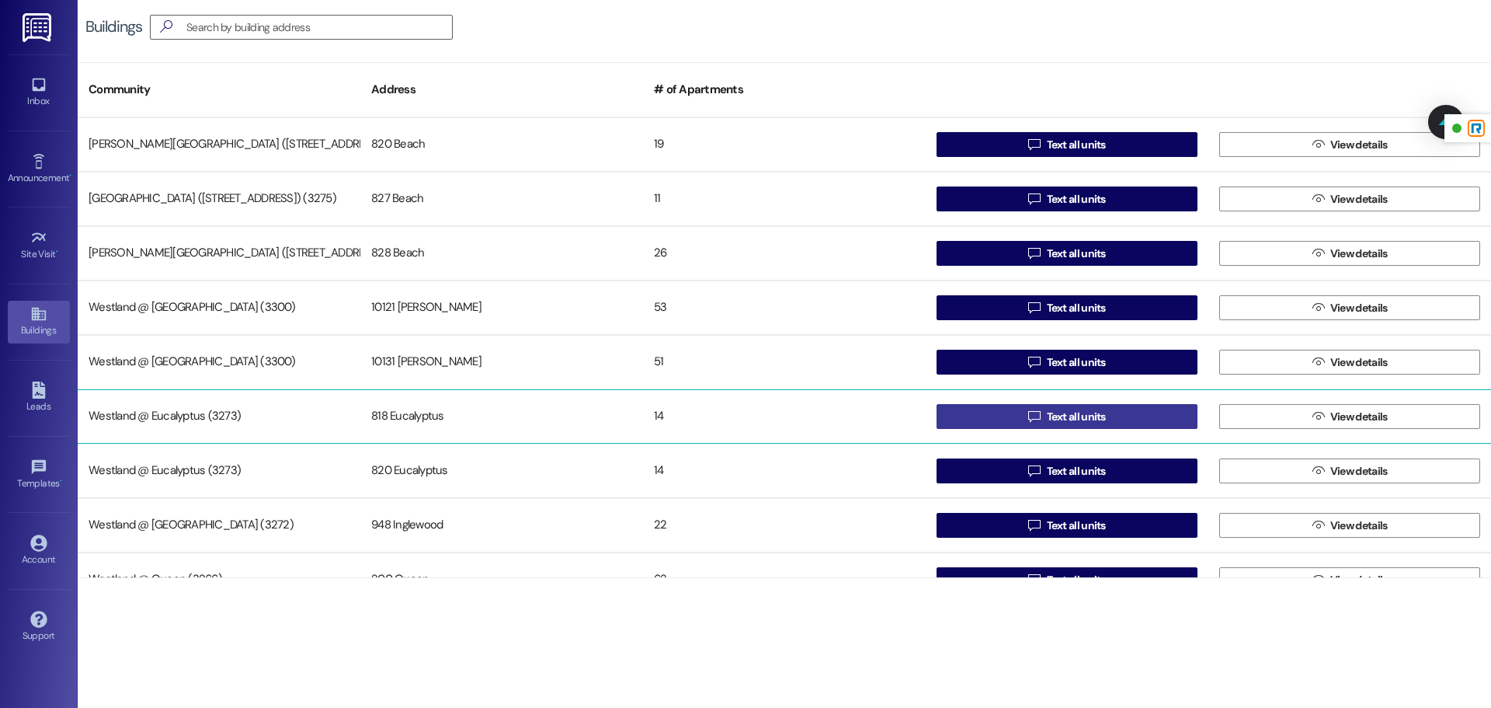
click at [1068, 413] on span "Text all units" at bounding box center [1076, 417] width 59 height 16
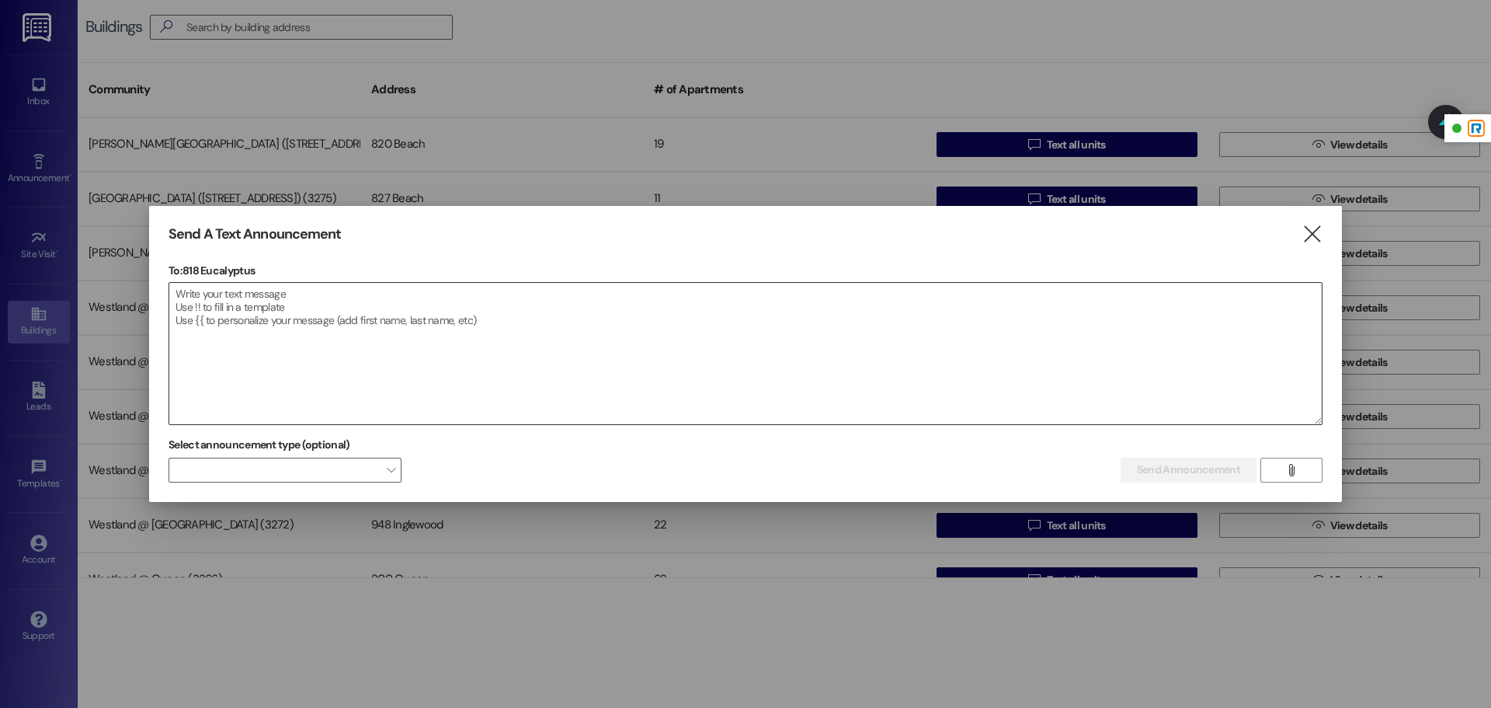
click at [522, 342] on textarea at bounding box center [745, 353] width 1153 height 141
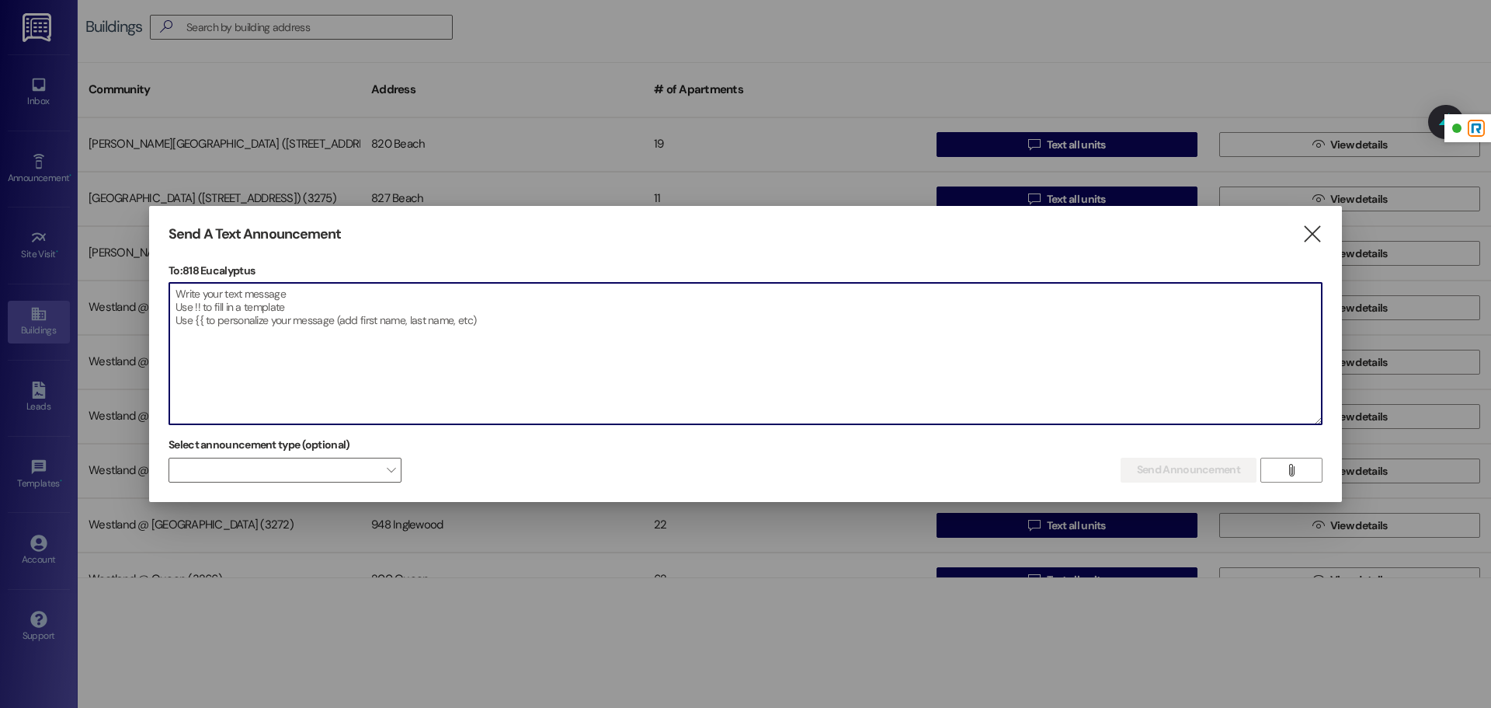
paste textarea "Estimados Residentes, Se nos ha informado que algunos residentes y/o sus invita…"
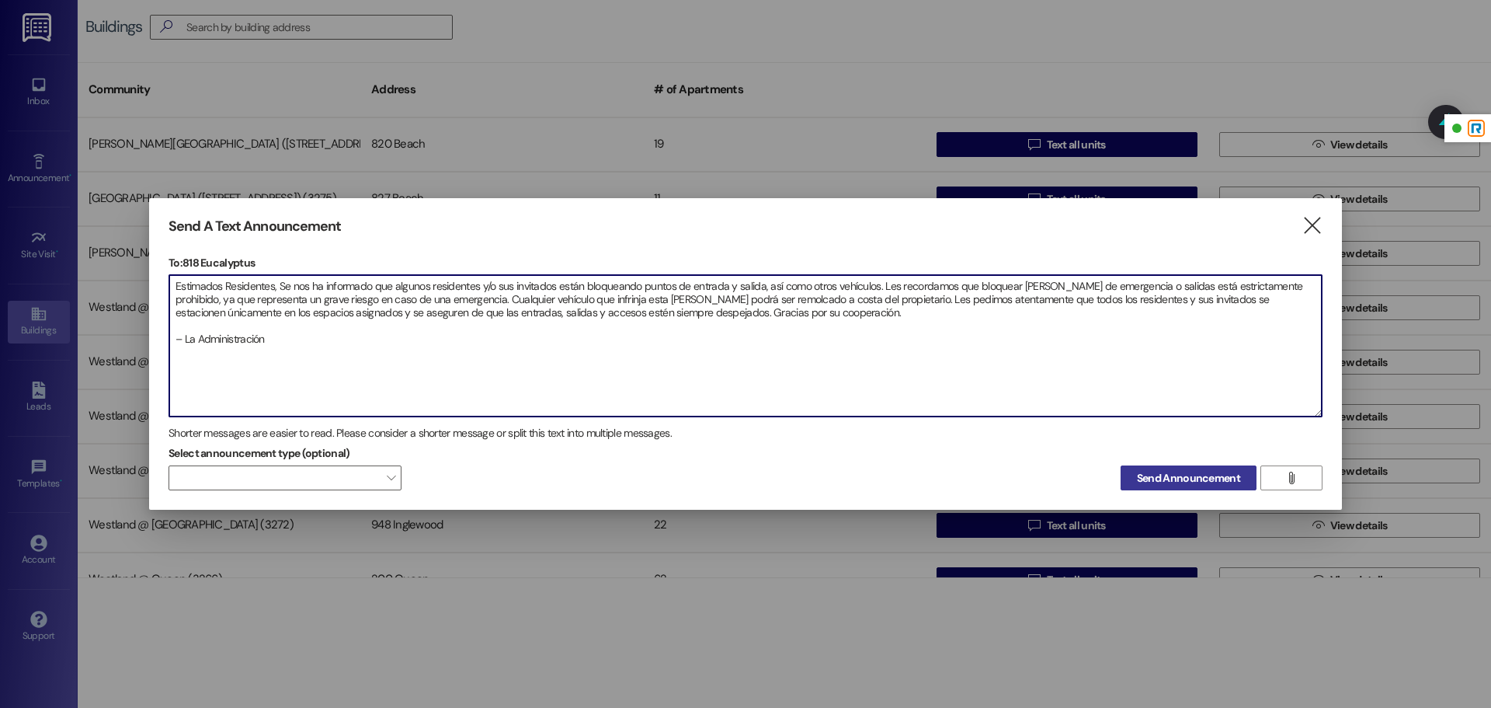
type textarea "Estimados Residentes, Se nos ha informado que algunos residentes y/o sus invita…"
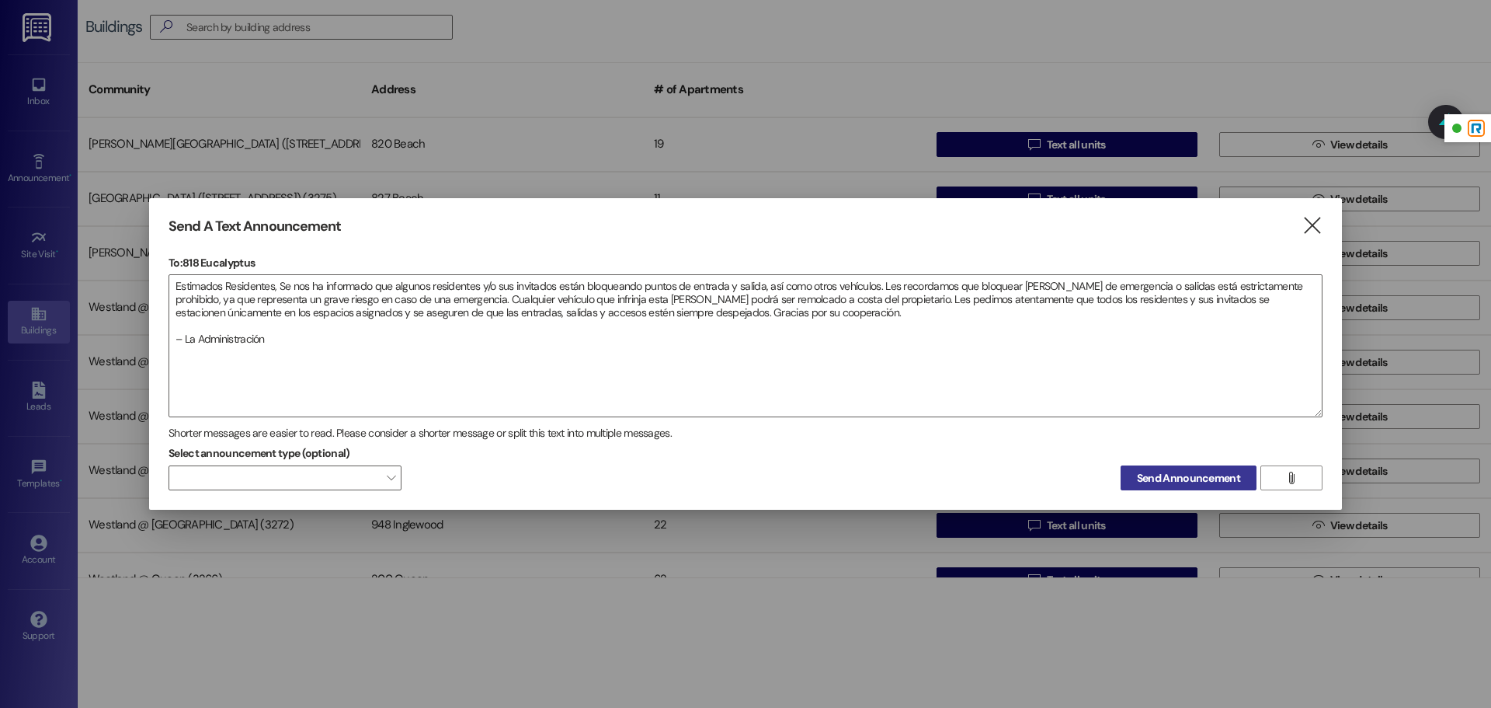
click at [1221, 475] on span "Send Announcement" at bounding box center [1188, 478] width 103 height 16
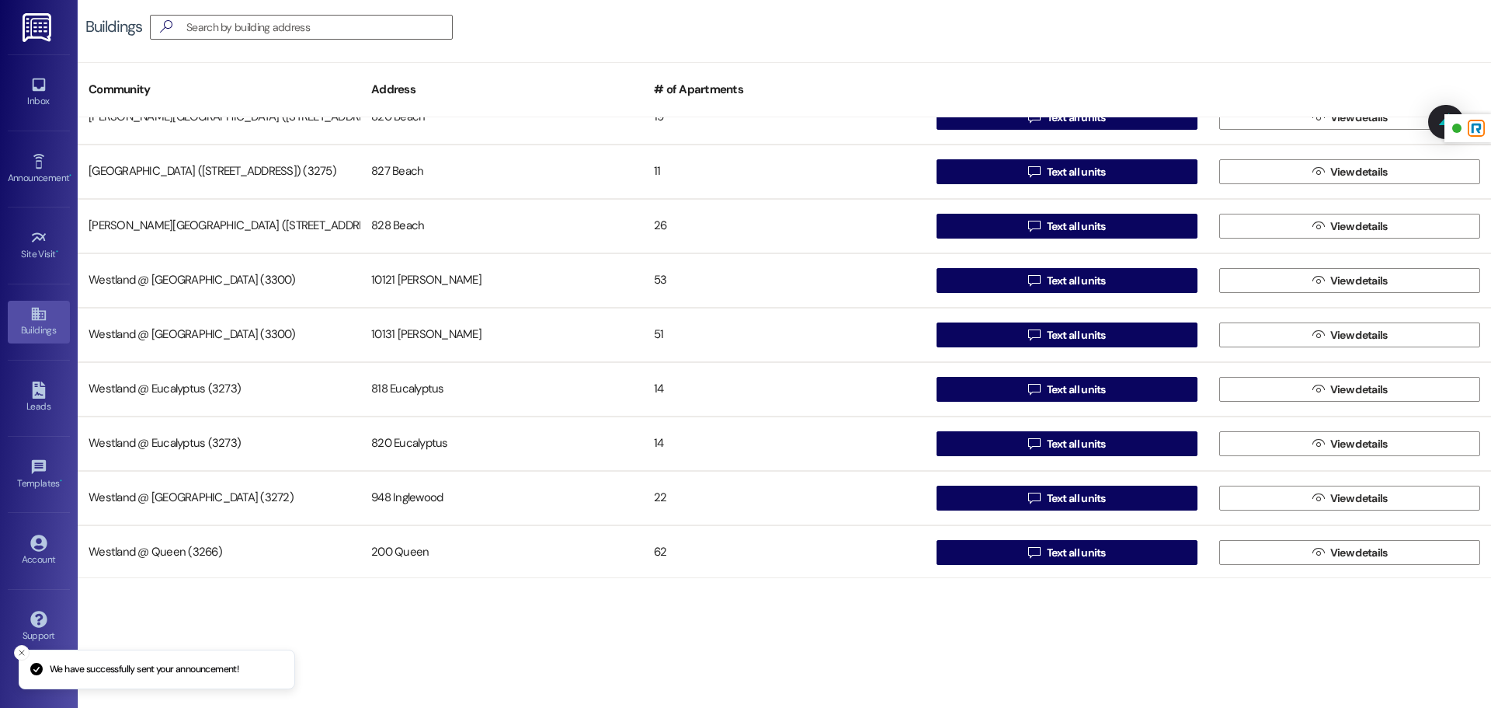
scroll to position [30, 0]
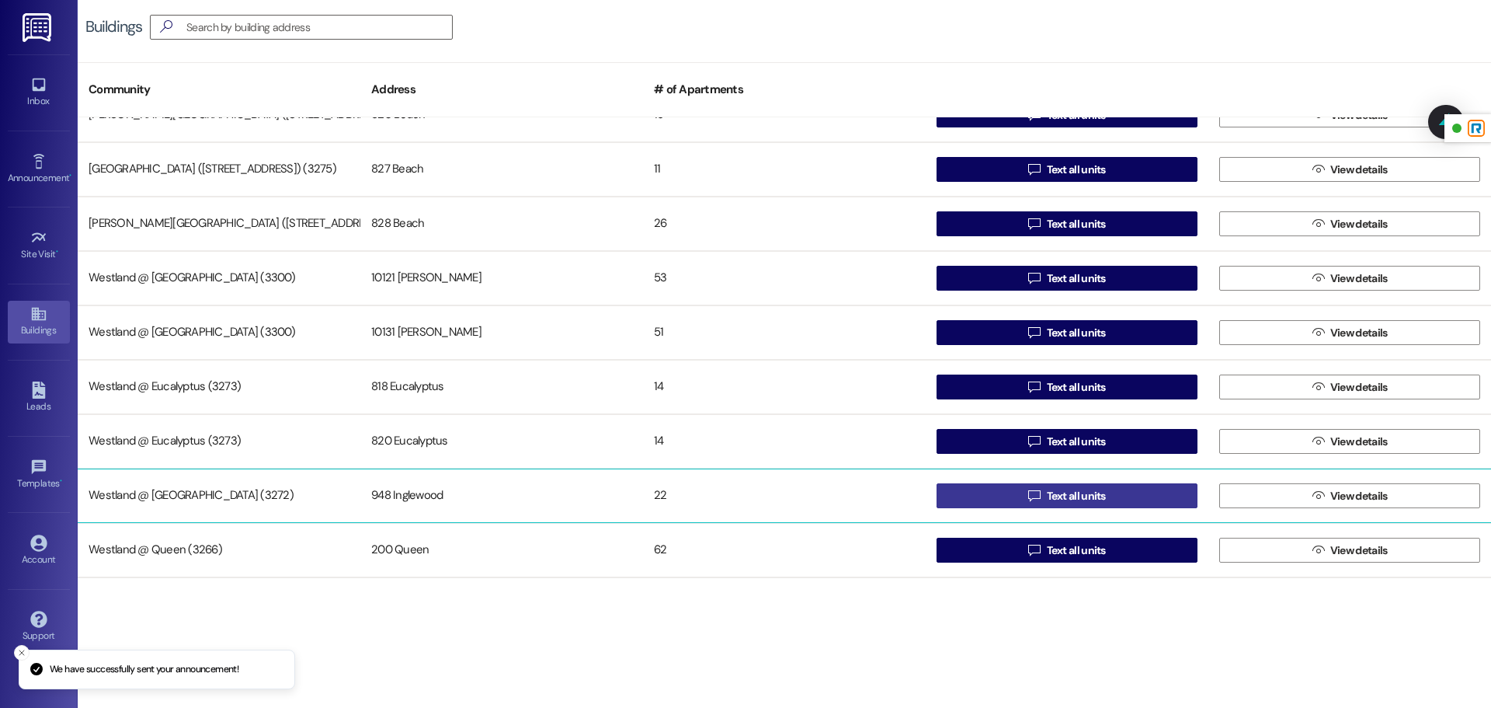
click at [1130, 503] on button " Text all units" at bounding box center [1067, 495] width 261 height 25
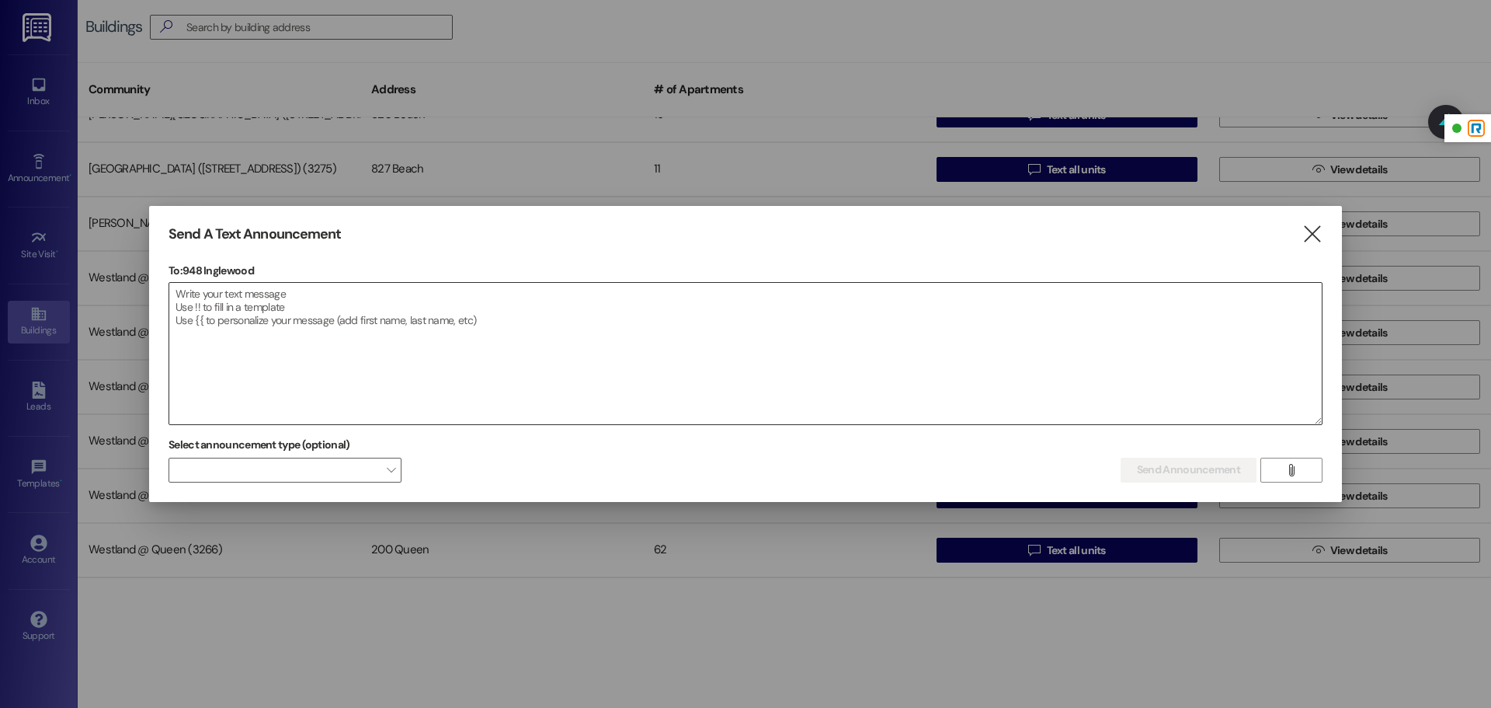
click at [667, 306] on textarea at bounding box center [745, 353] width 1153 height 141
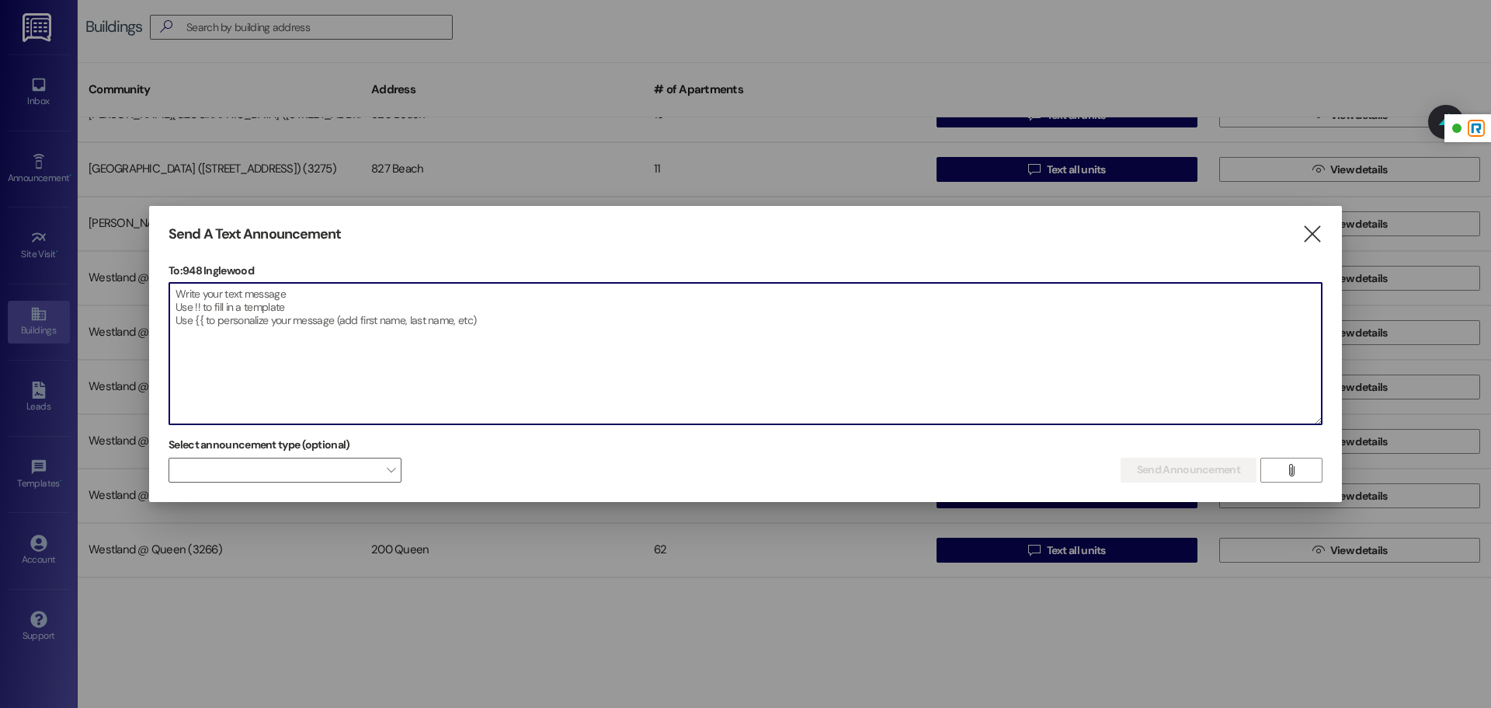
paste textarea "Estimados Residentes, Se nos ha informado que algunos residentes y/o sus invita…"
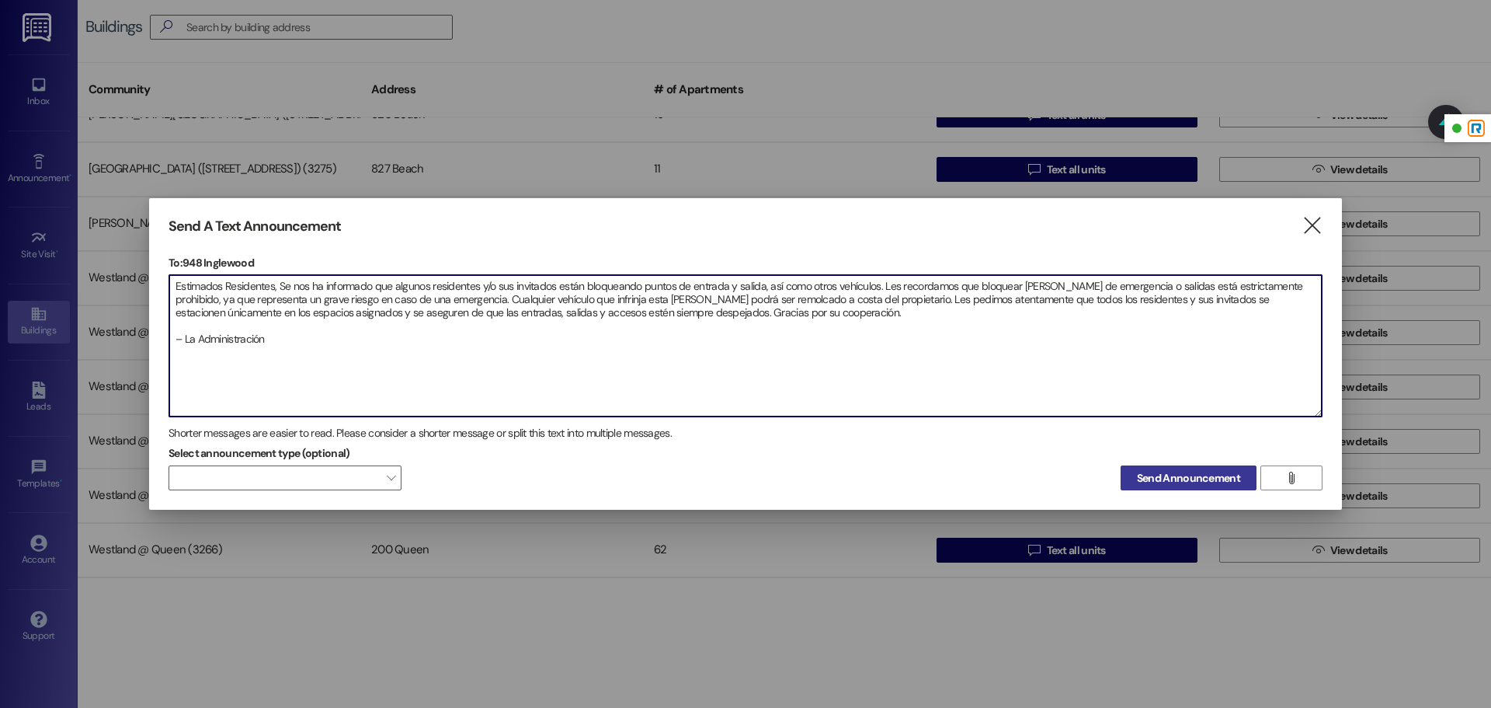
type textarea "Estimados Residentes, Se nos ha informado que algunos residentes y/o sus invita…"
click at [1206, 488] on button "Send Announcement" at bounding box center [1189, 477] width 136 height 25
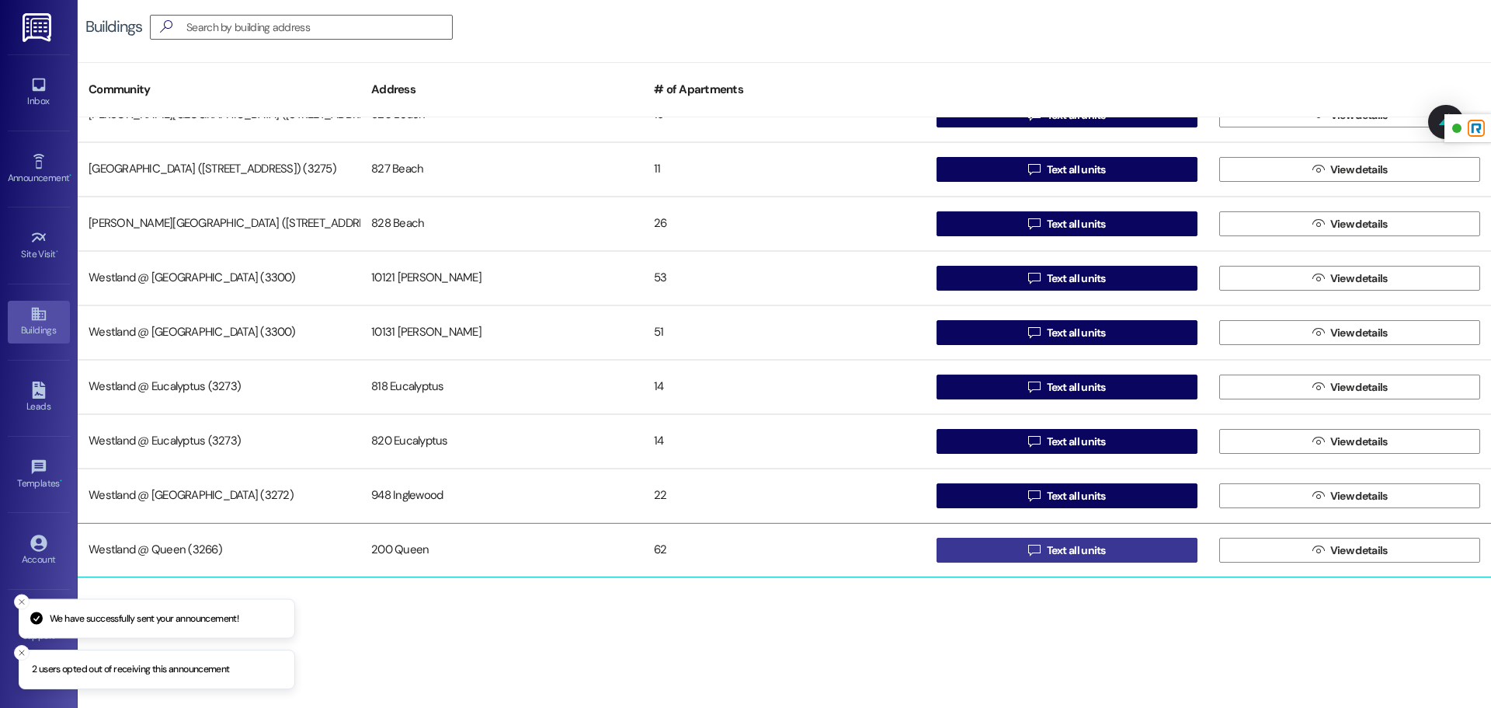
click at [1039, 540] on span " Text all units" at bounding box center [1067, 549] width 84 height 23
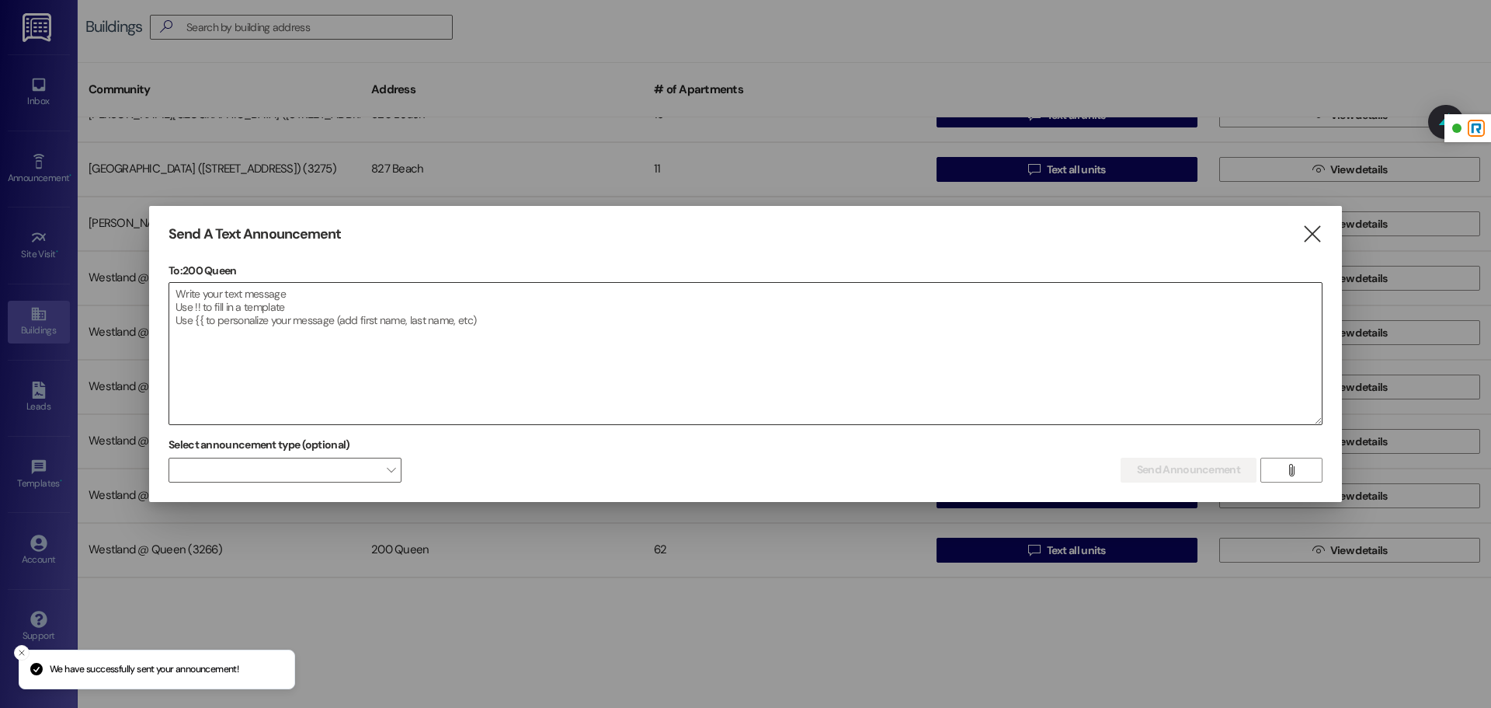
click at [622, 328] on textarea at bounding box center [745, 353] width 1153 height 141
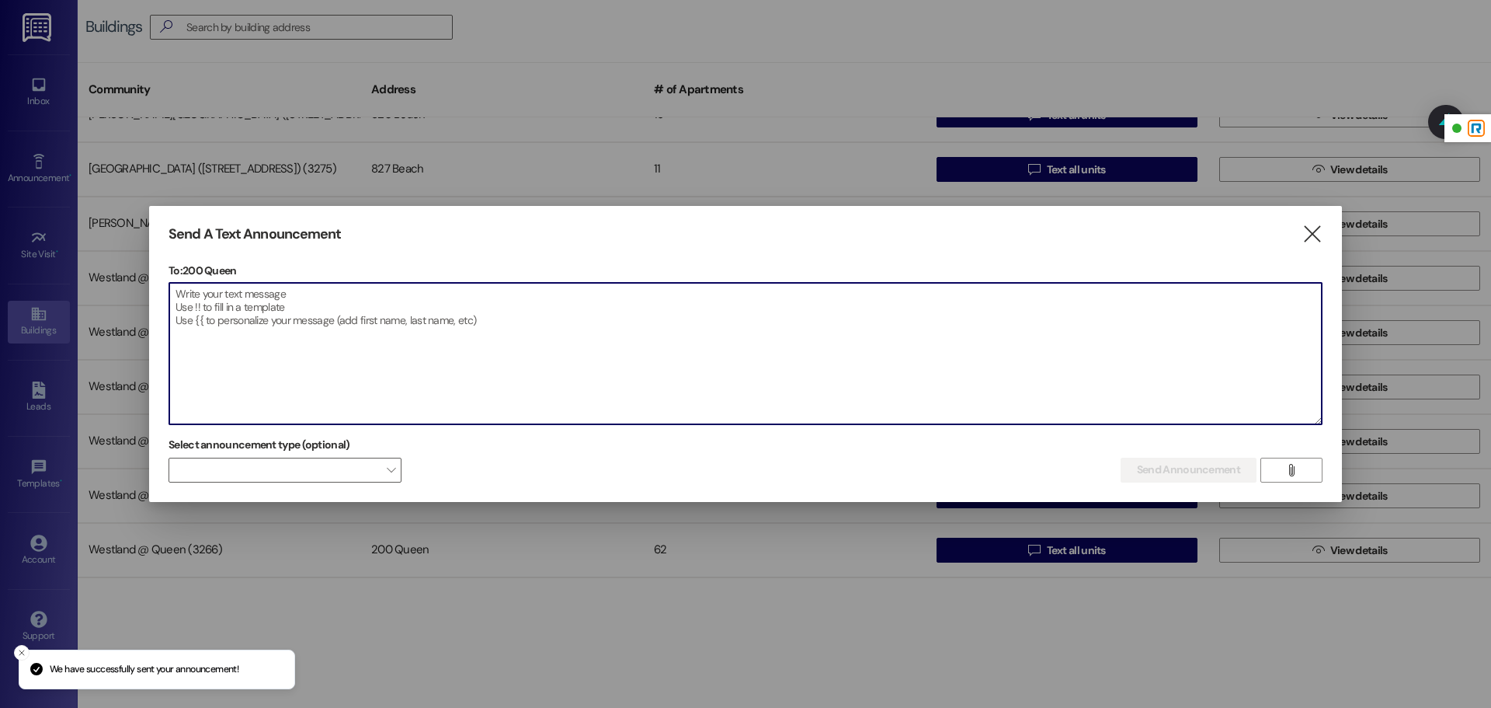
paste textarea "Estimados Residentes, Se nos ha informado que algunos residentes y/o sus invita…"
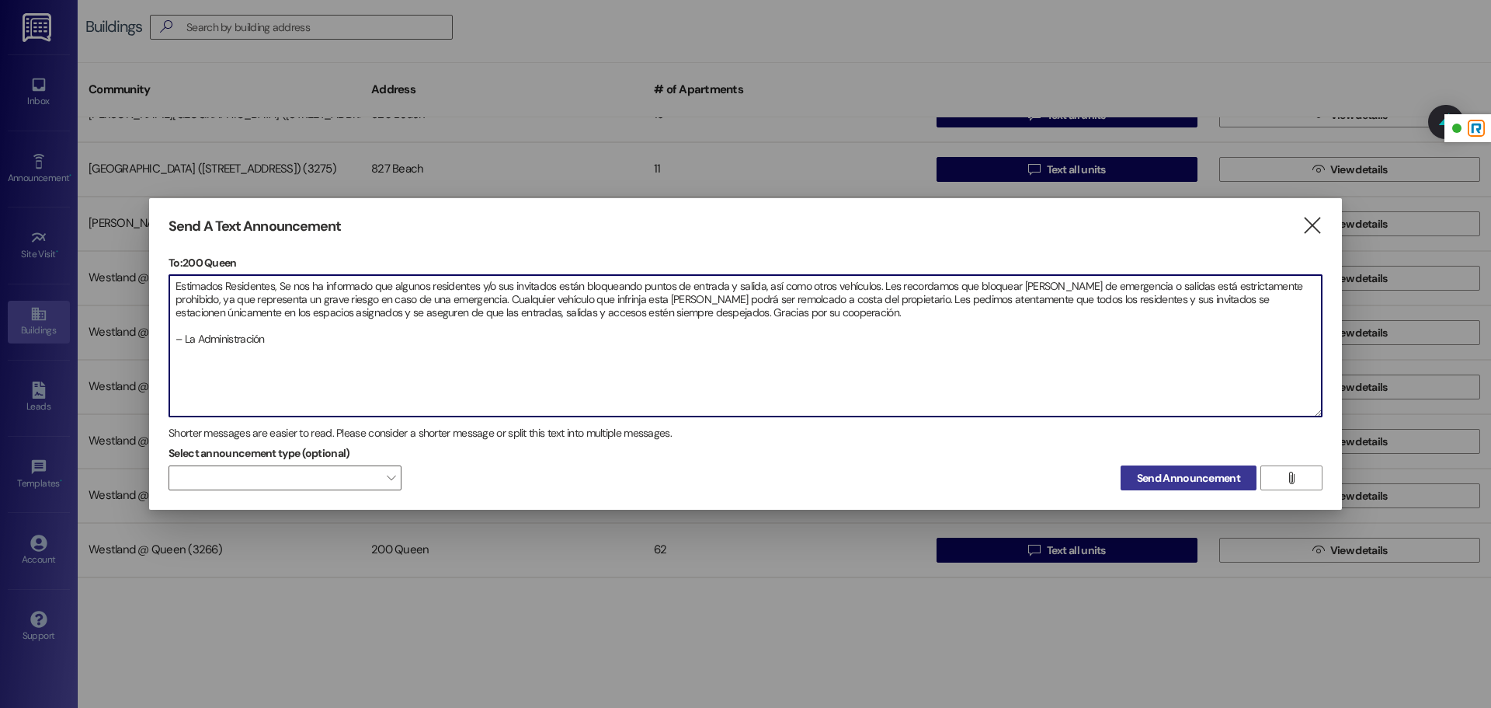
type textarea "Estimados Residentes, Se nos ha informado que algunos residentes y/o sus invita…"
click at [1153, 487] on button "Send Announcement" at bounding box center [1189, 477] width 136 height 25
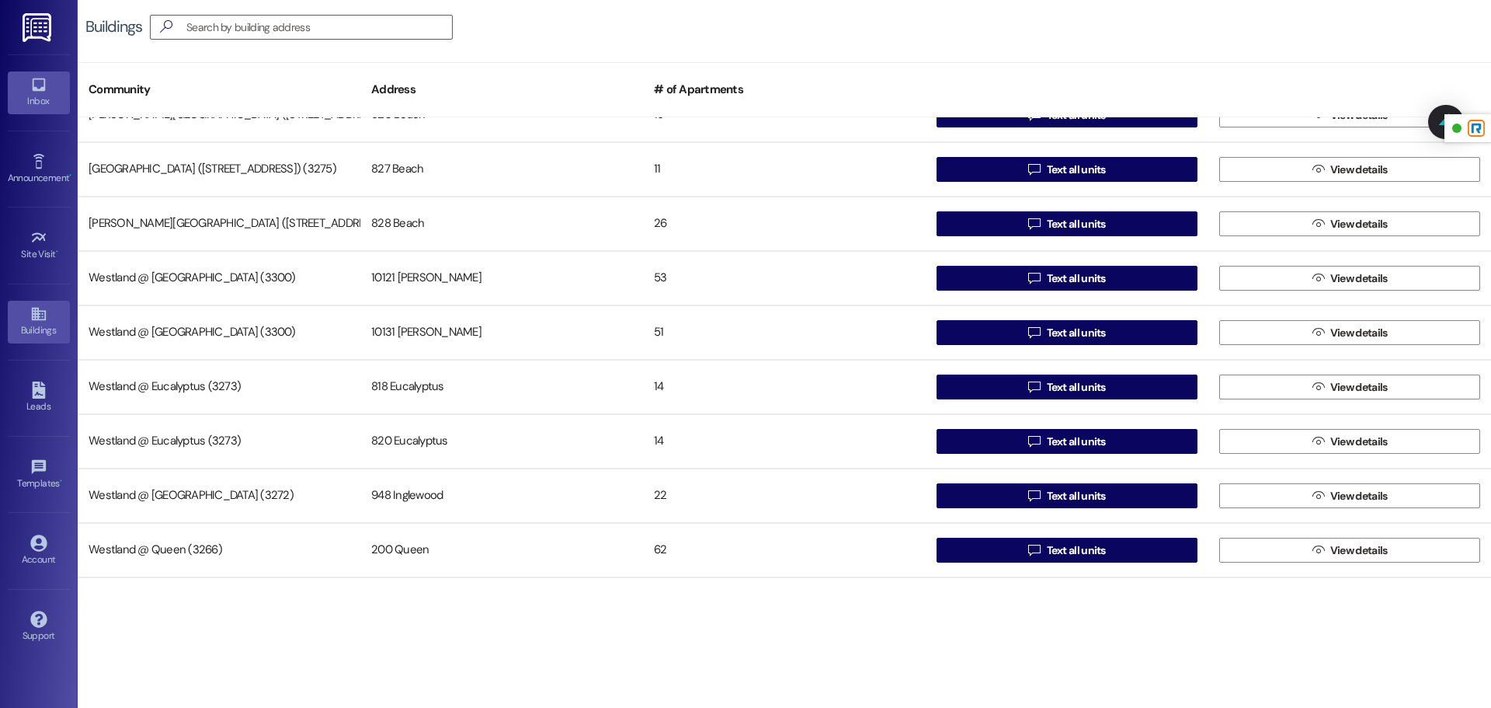
click at [30, 92] on link "Inbox" at bounding box center [39, 92] width 62 height 42
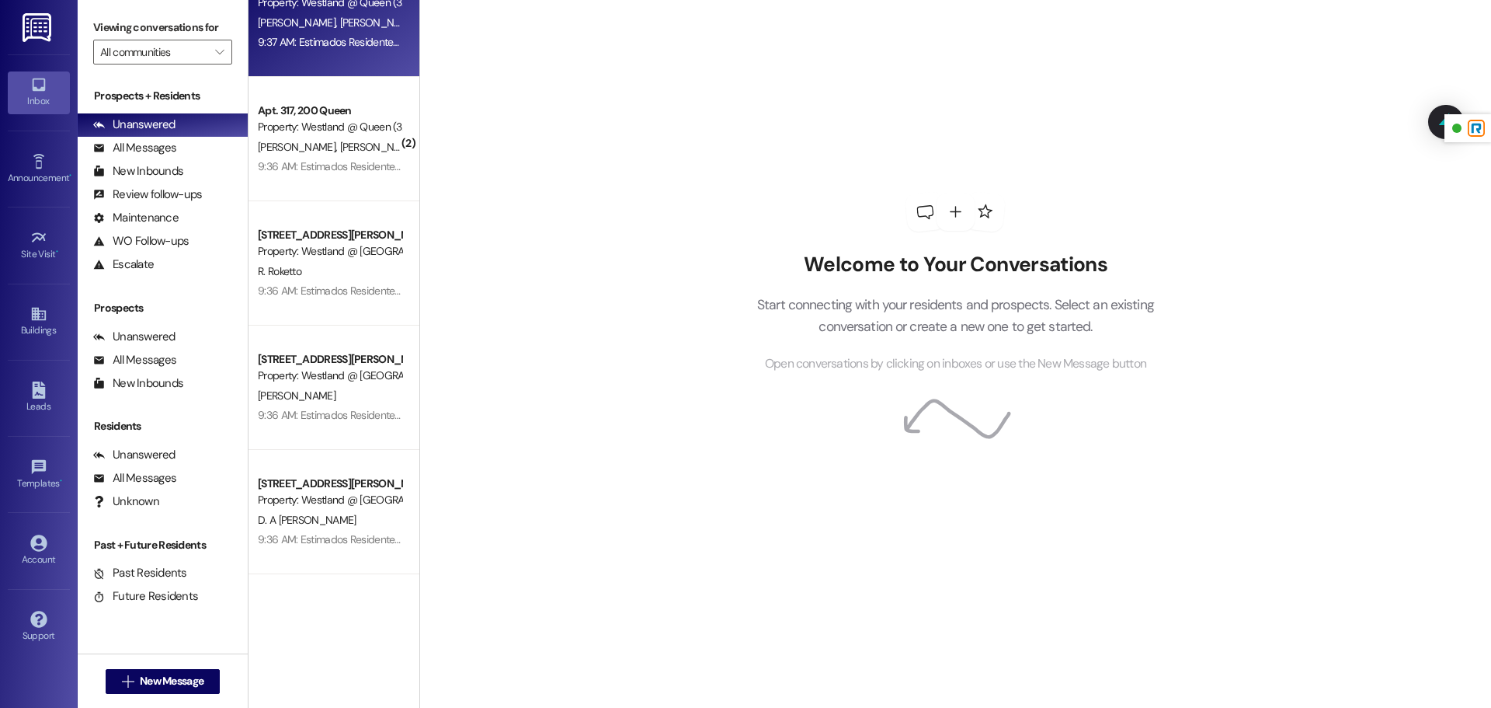
scroll to position [223, 0]
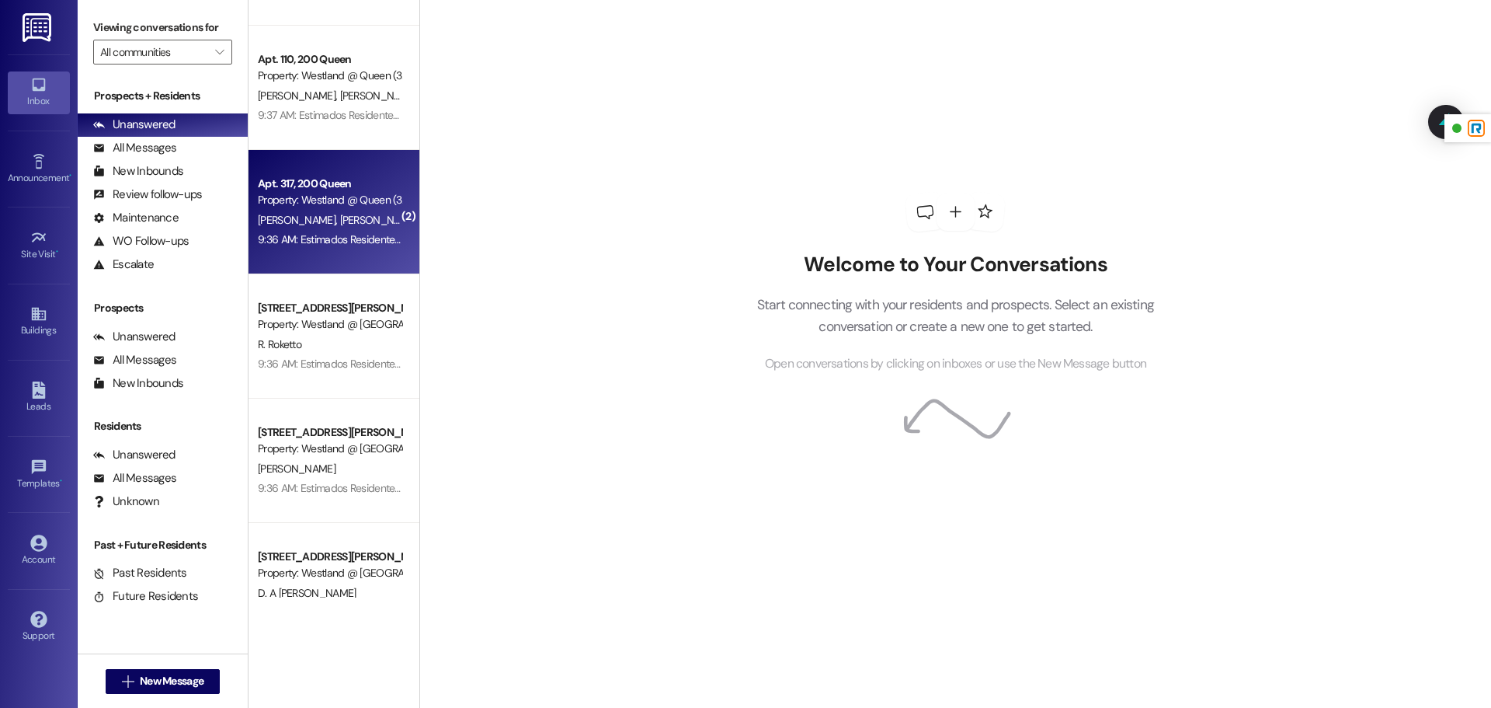
click at [339, 226] on span "[PERSON_NAME]" at bounding box center [380, 220] width 82 height 14
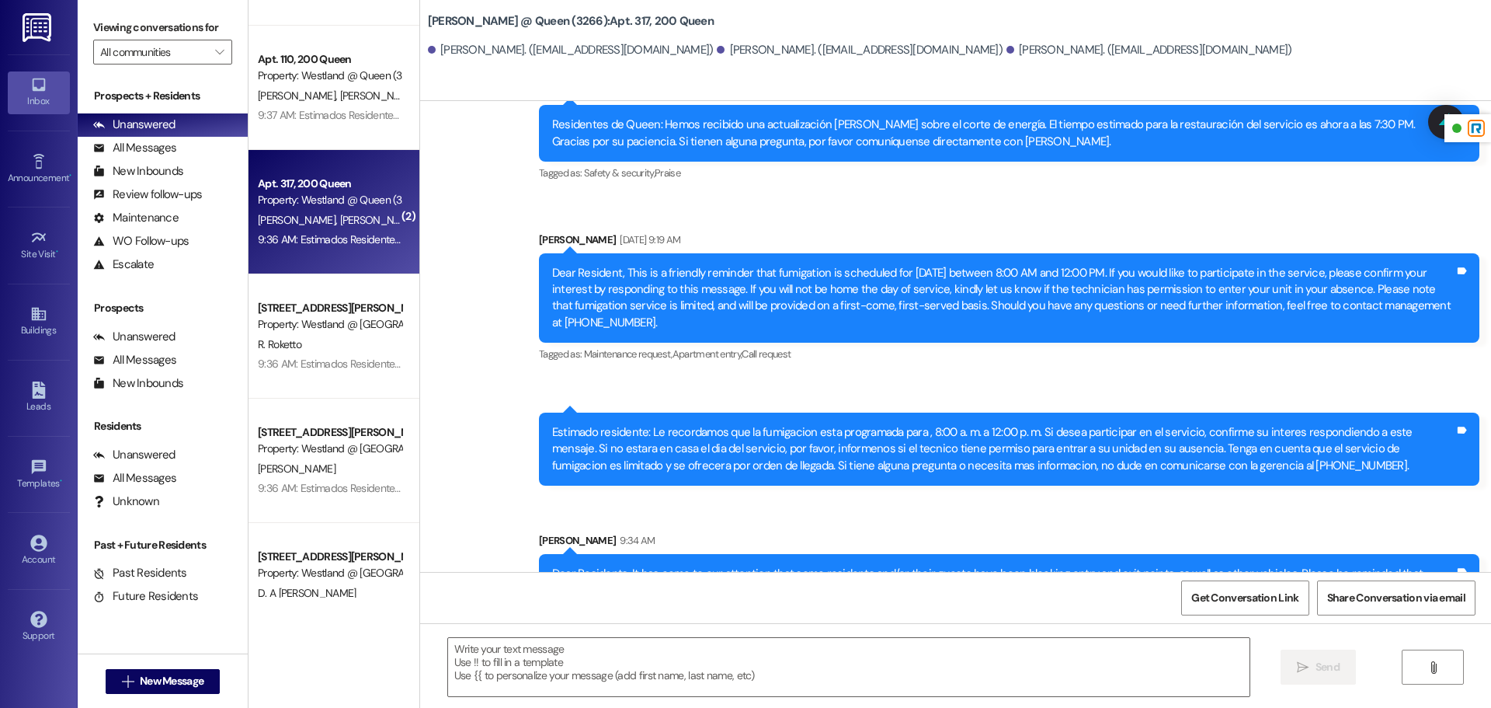
scroll to position [42427, 0]
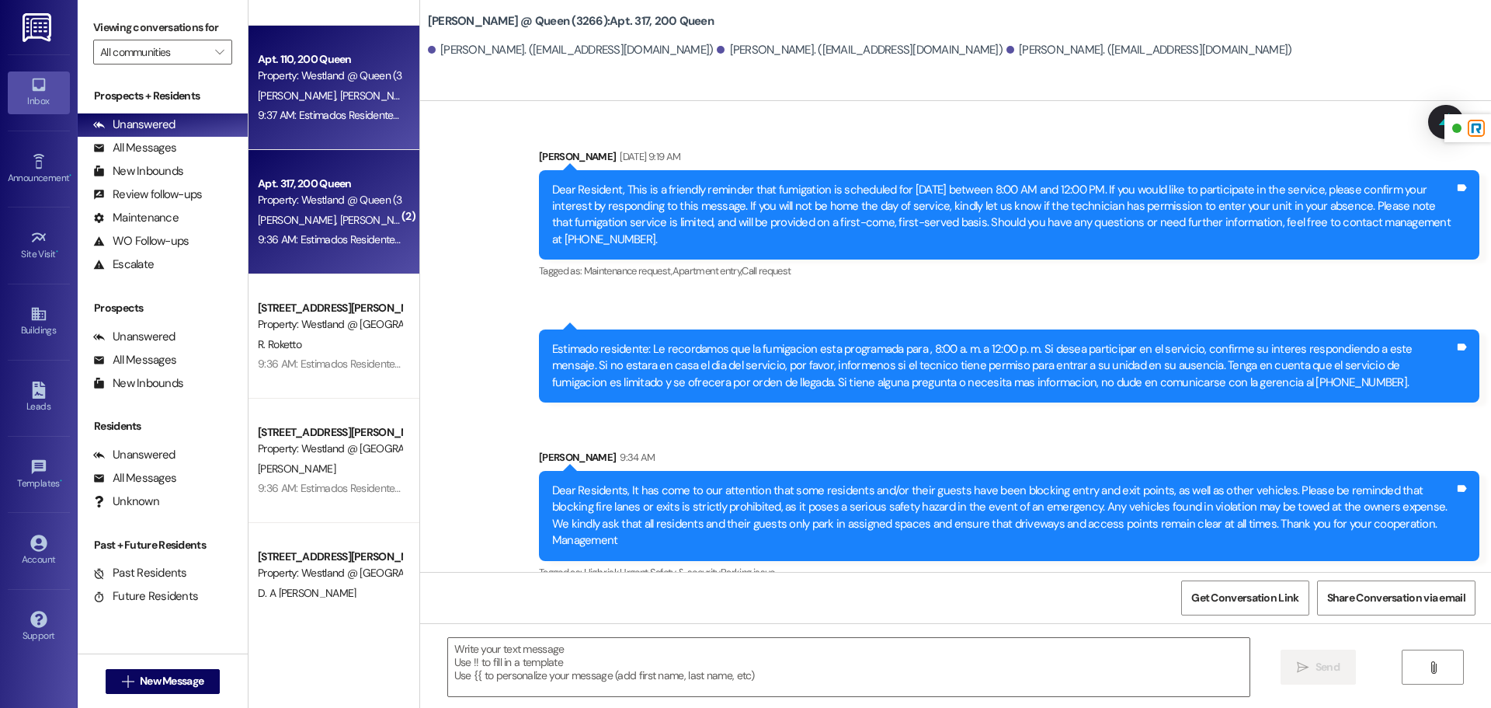
click at [339, 100] on span "[PERSON_NAME]" at bounding box center [378, 96] width 78 height 14
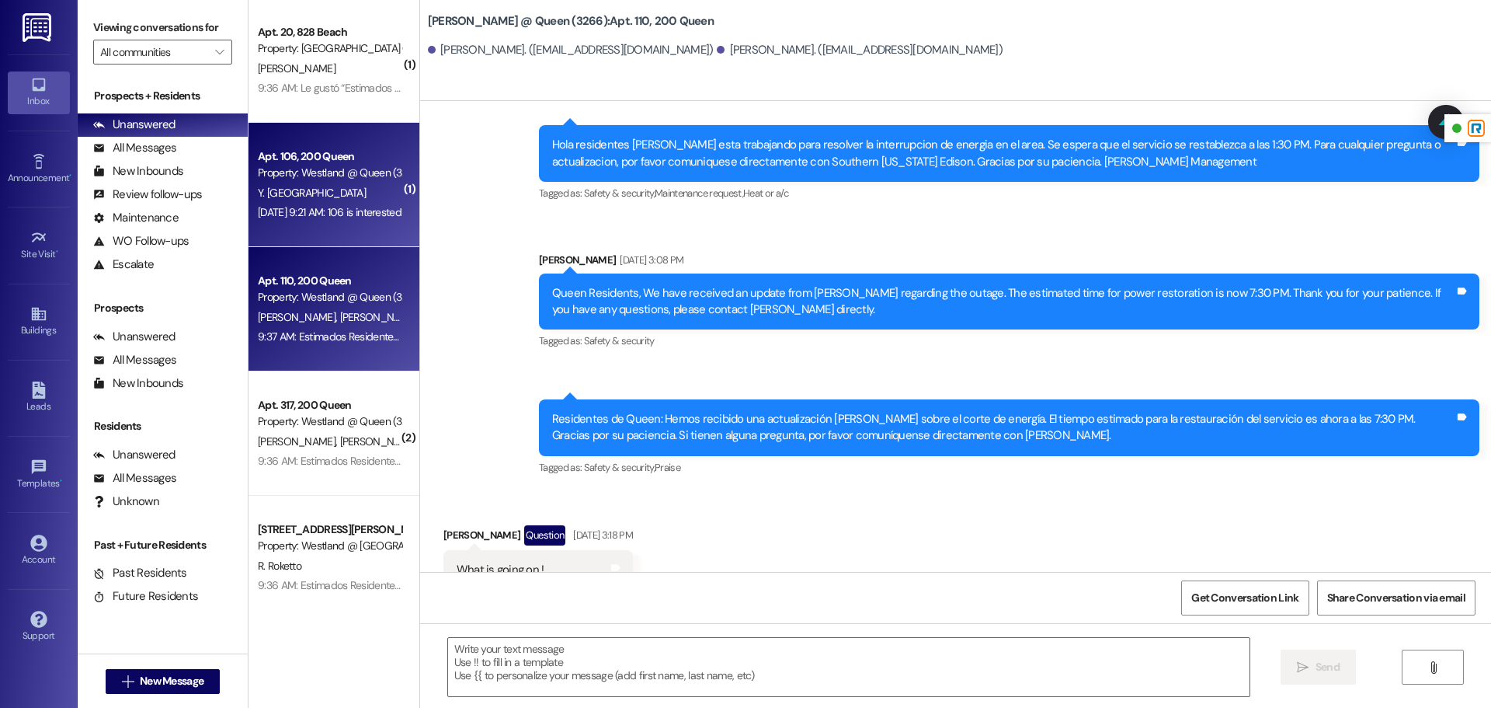
scroll to position [0, 0]
click at [355, 210] on div "[DATE] 9:21 AM: 106 is interested [DATE] 9:21 AM: 106 is interested" at bounding box center [330, 214] width 144 height 14
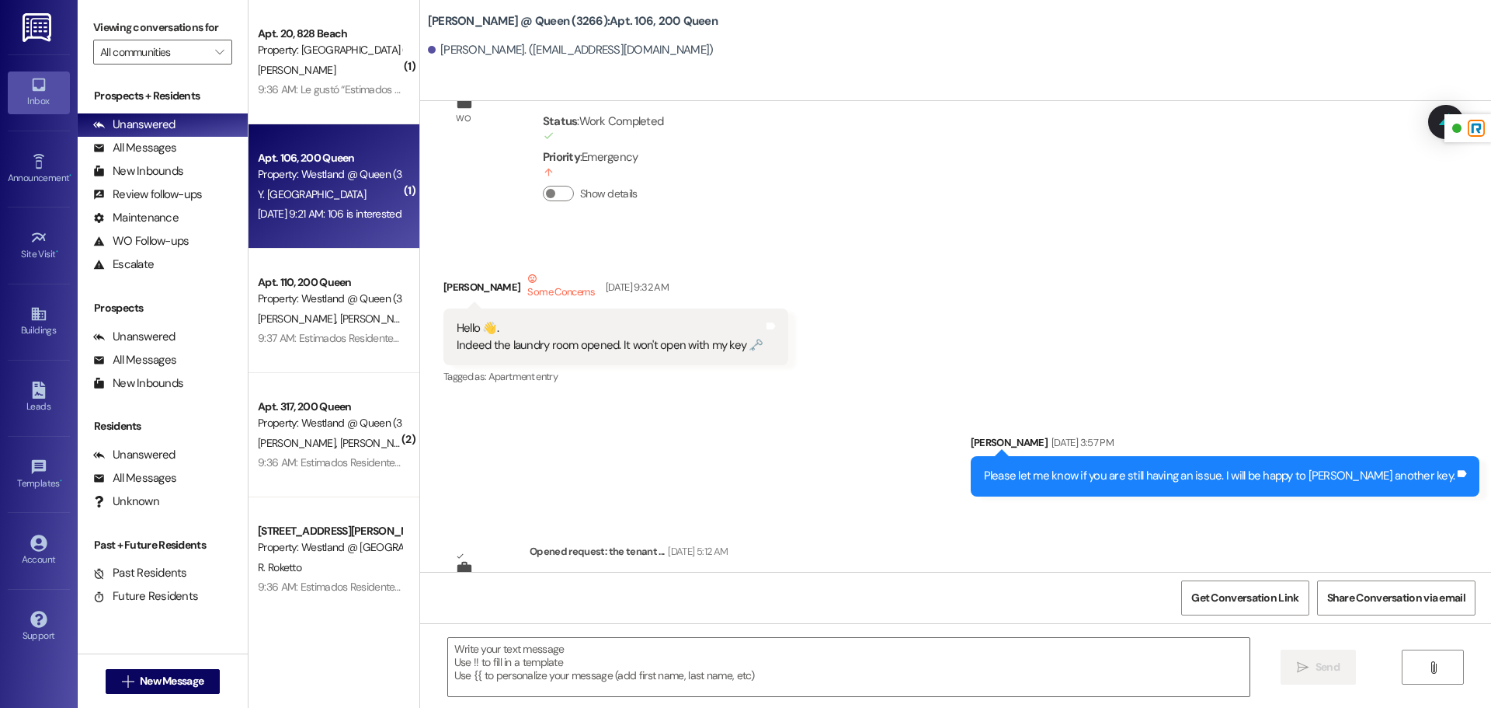
scroll to position [2884, 0]
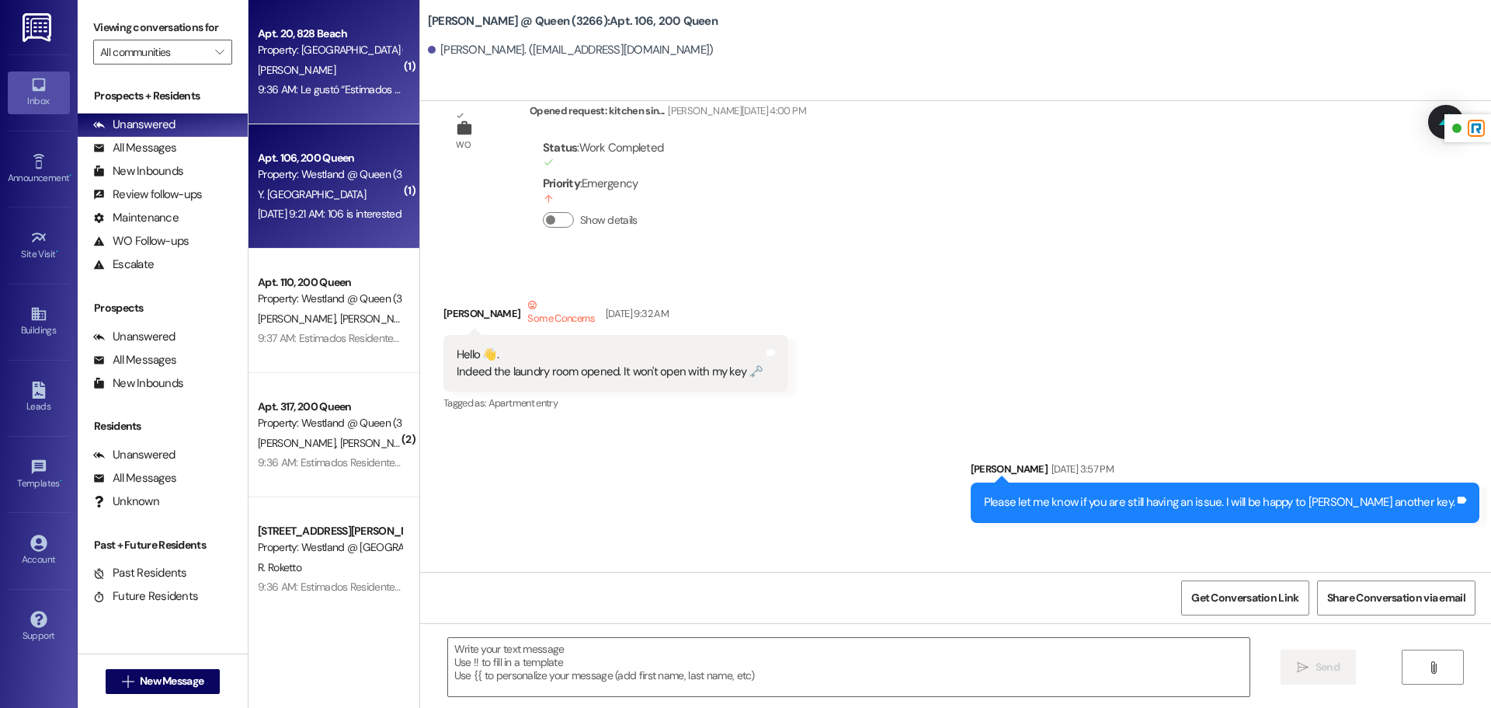
click at [311, 85] on div "9:36 AM: Le gustó “Estimados Residentes, Se nos ha informado que algu…” 9:36 AM…" at bounding box center [425, 89] width 334 height 14
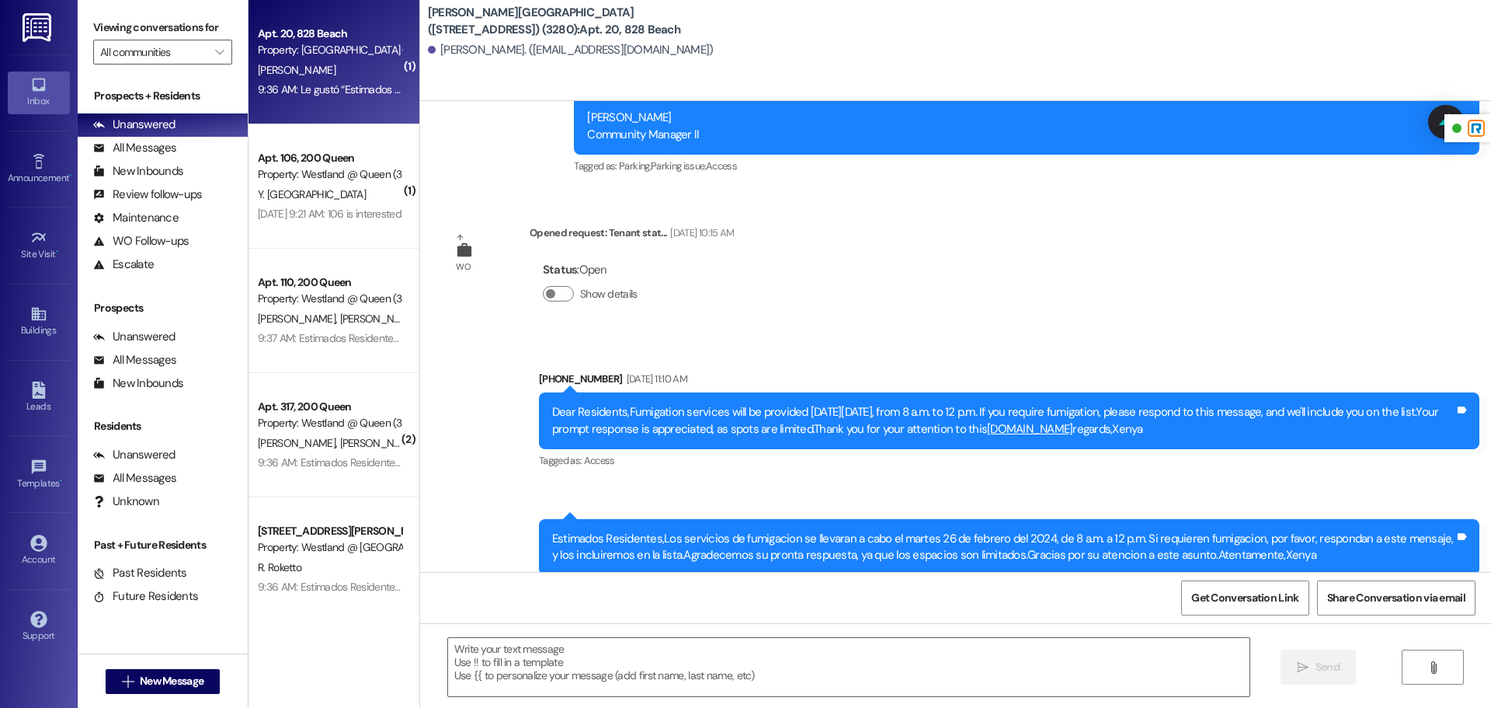
scroll to position [10428, 0]
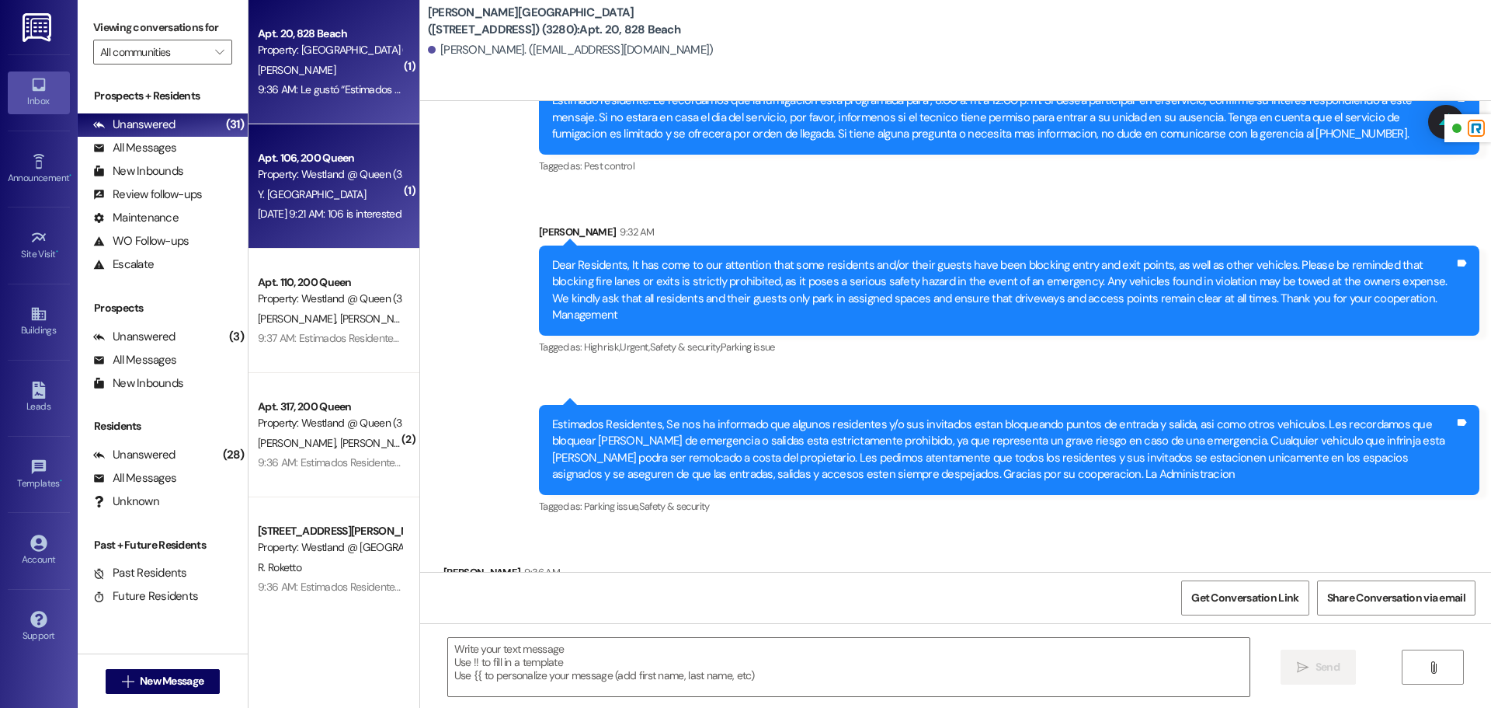
click at [336, 197] on div "Y. [GEOGRAPHIC_DATA]" at bounding box center [329, 194] width 147 height 19
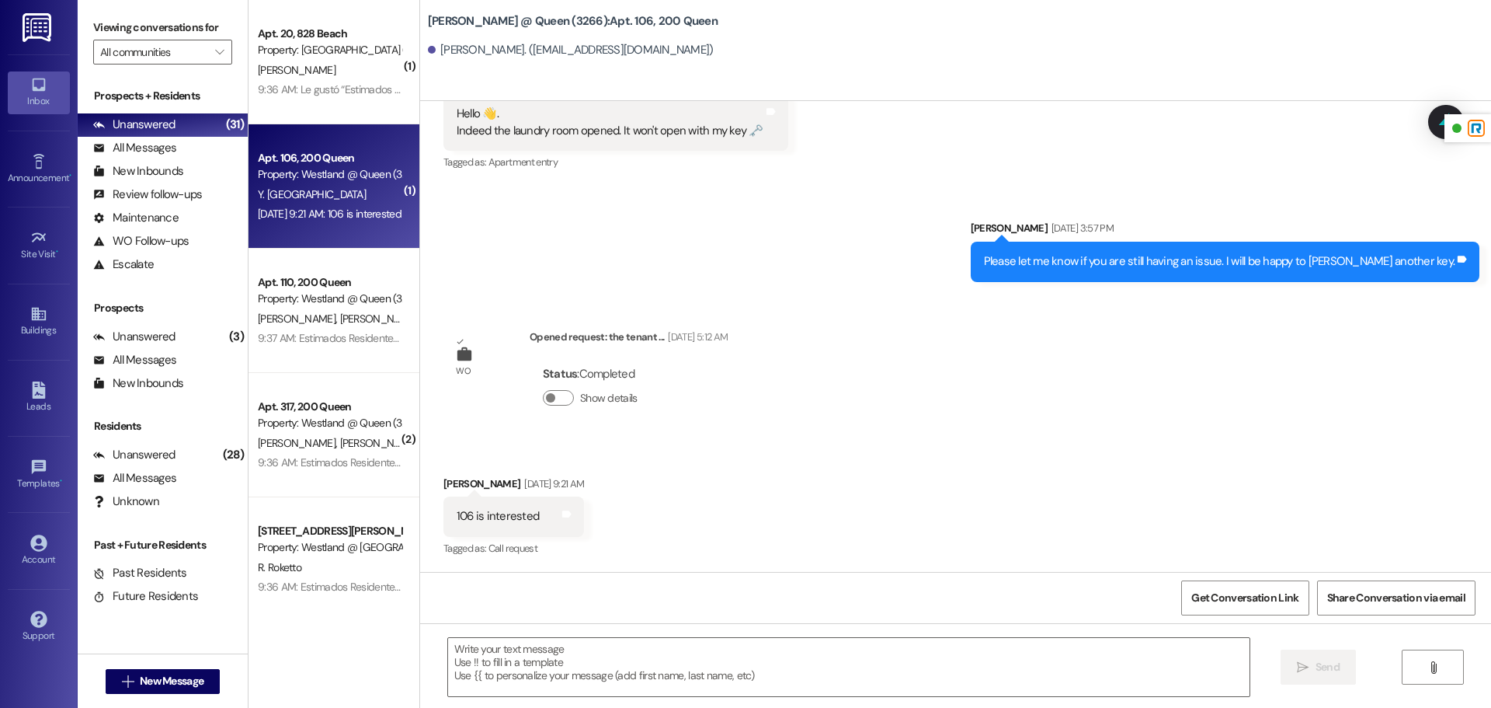
scroll to position [3124, 0]
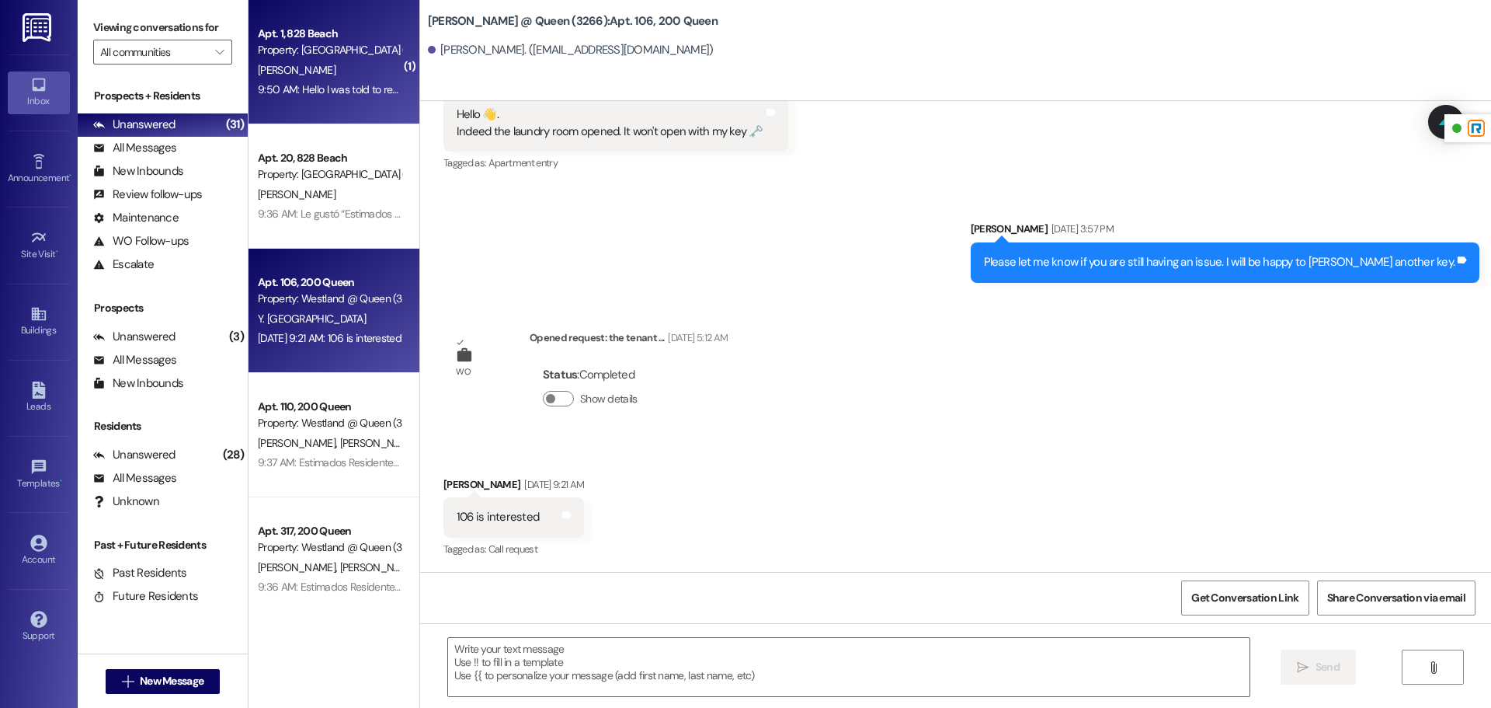
click at [316, 103] on div "Apt. 1, 828 Beach Property: [PERSON_NAME][GEOGRAPHIC_DATA] ([STREET_ADDRESS]) (…" at bounding box center [334, 62] width 171 height 124
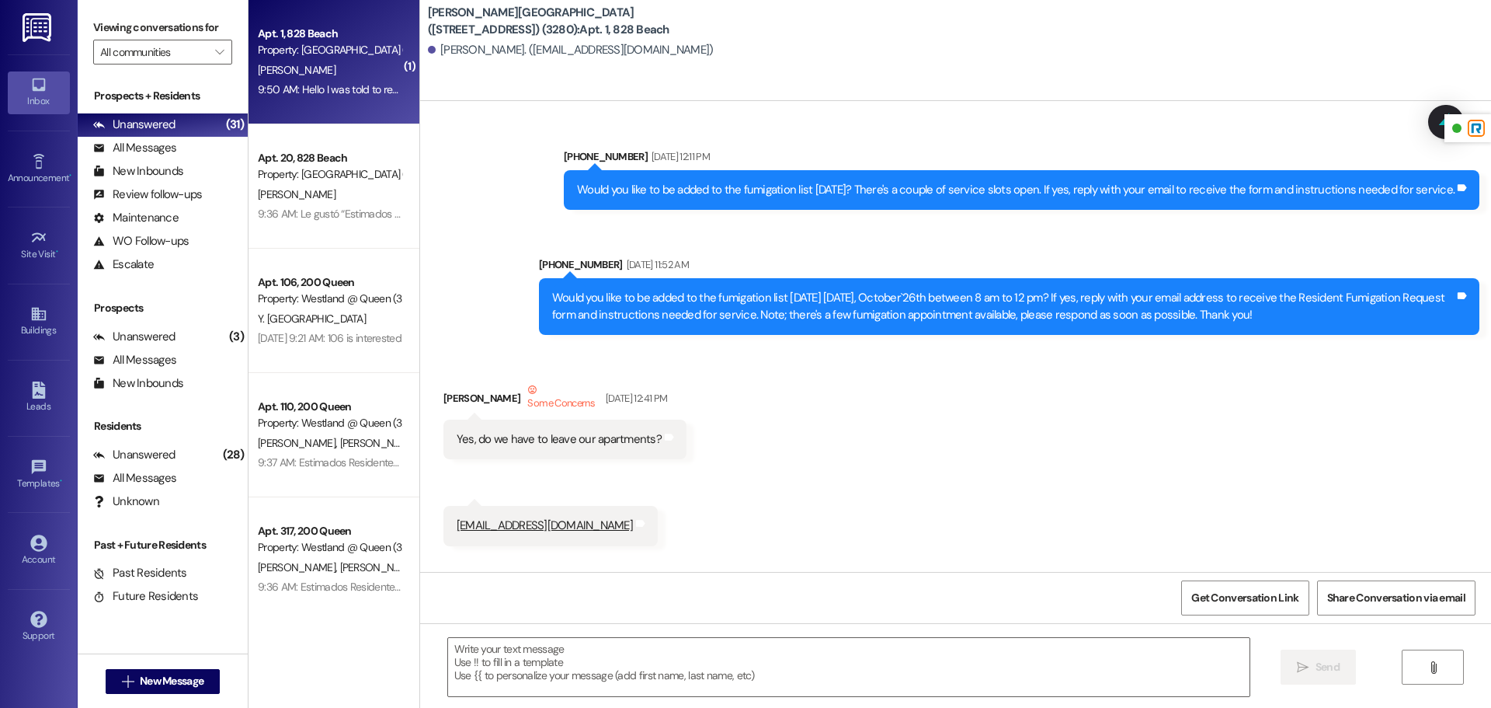
scroll to position [30849, 0]
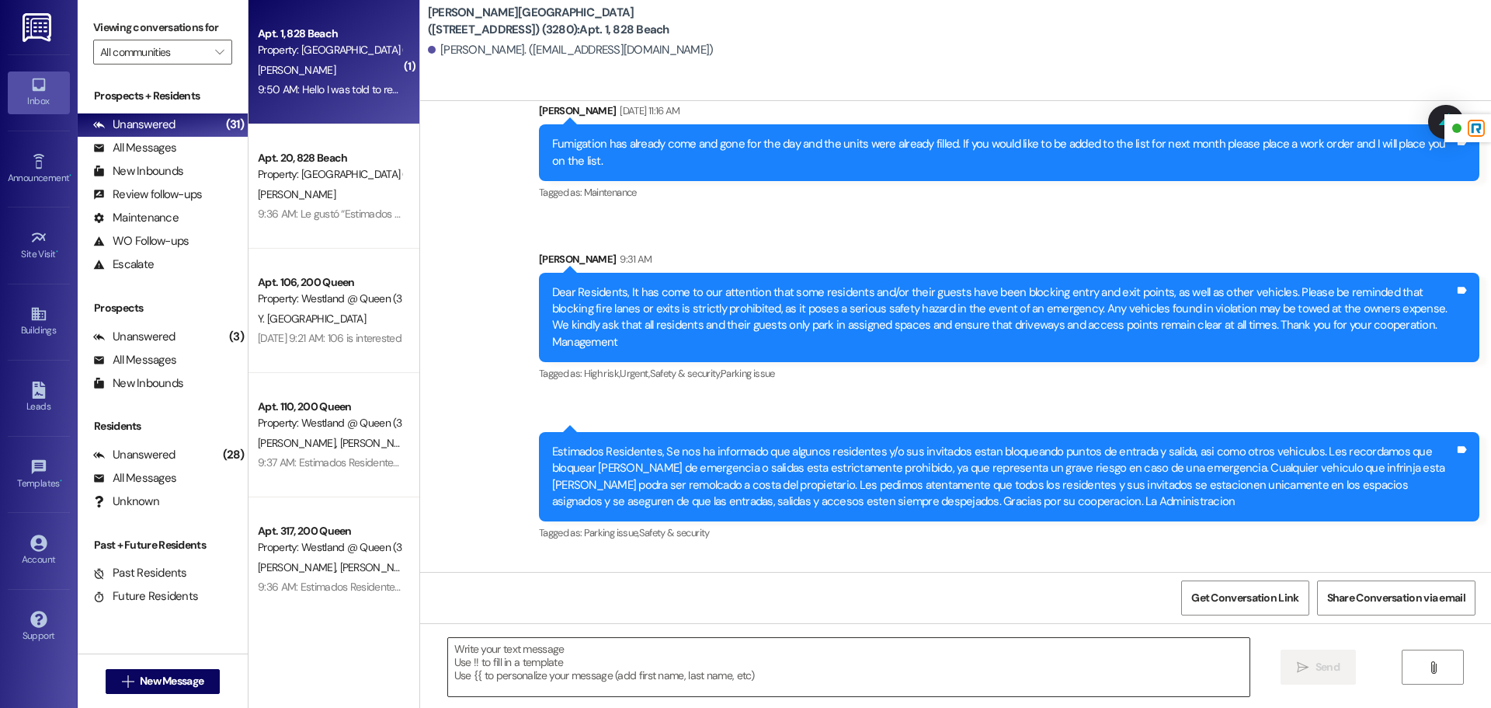
click at [698, 657] on textarea at bounding box center [849, 667] width 802 height 58
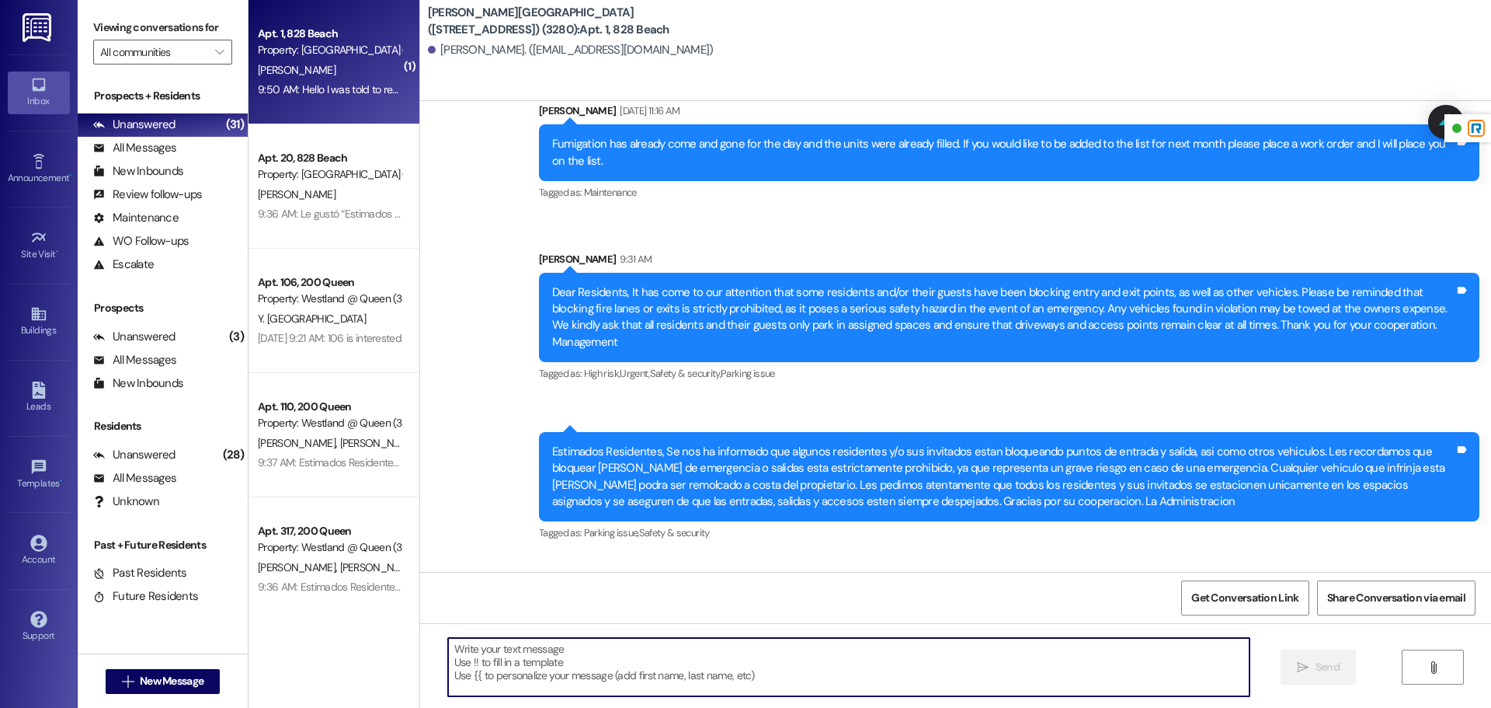
click at [698, 657] on textarea at bounding box center [849, 667] width 802 height 58
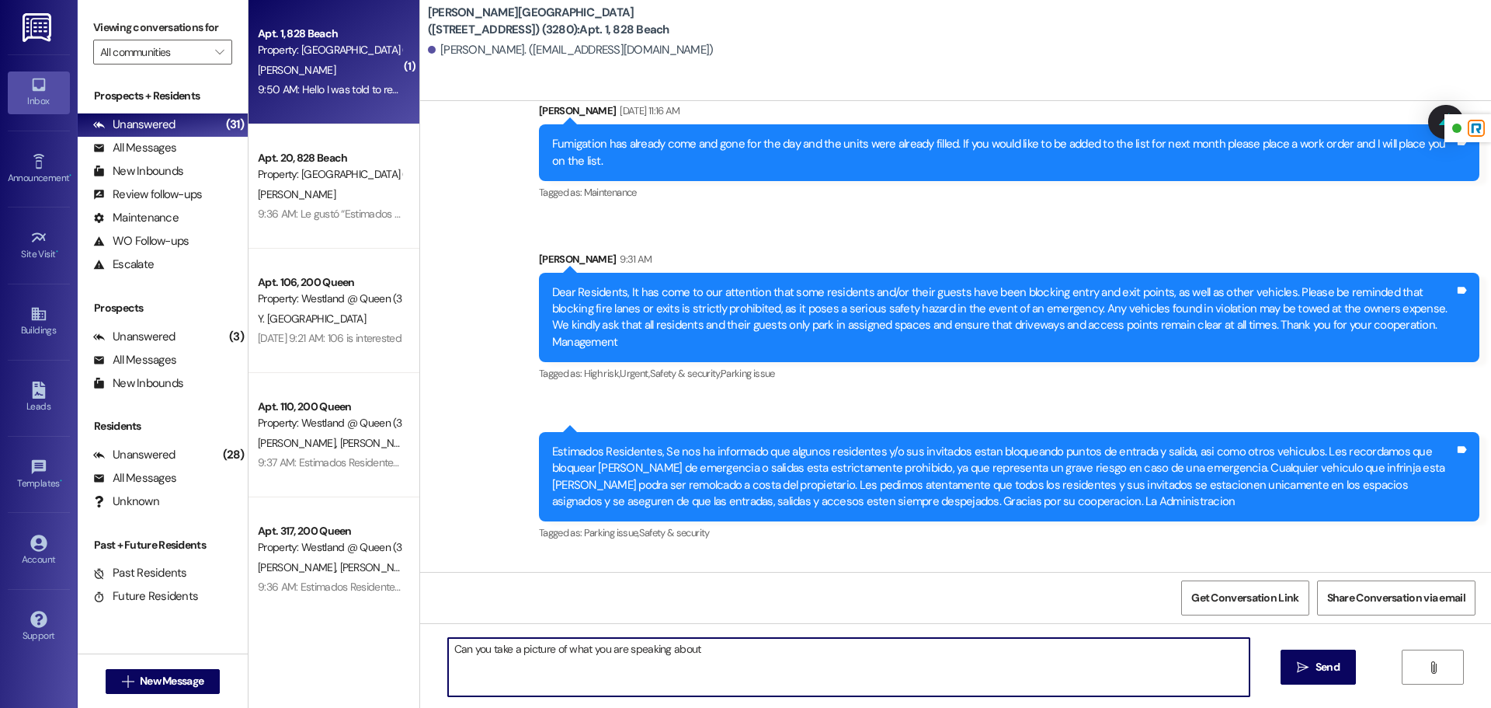
type textarea "Can you take a picture of what you are speaking about?"
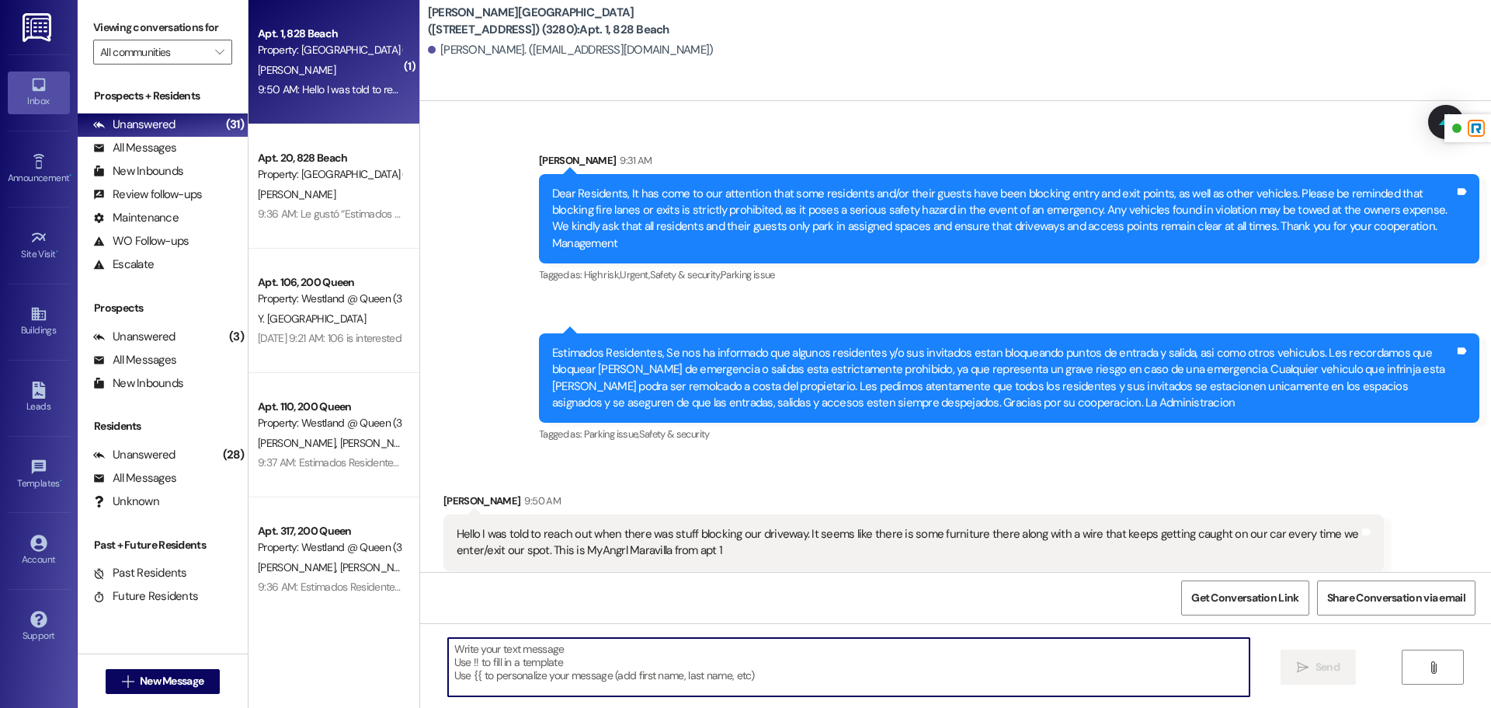
scroll to position [30957, 0]
